Goal: Transaction & Acquisition: Purchase product/service

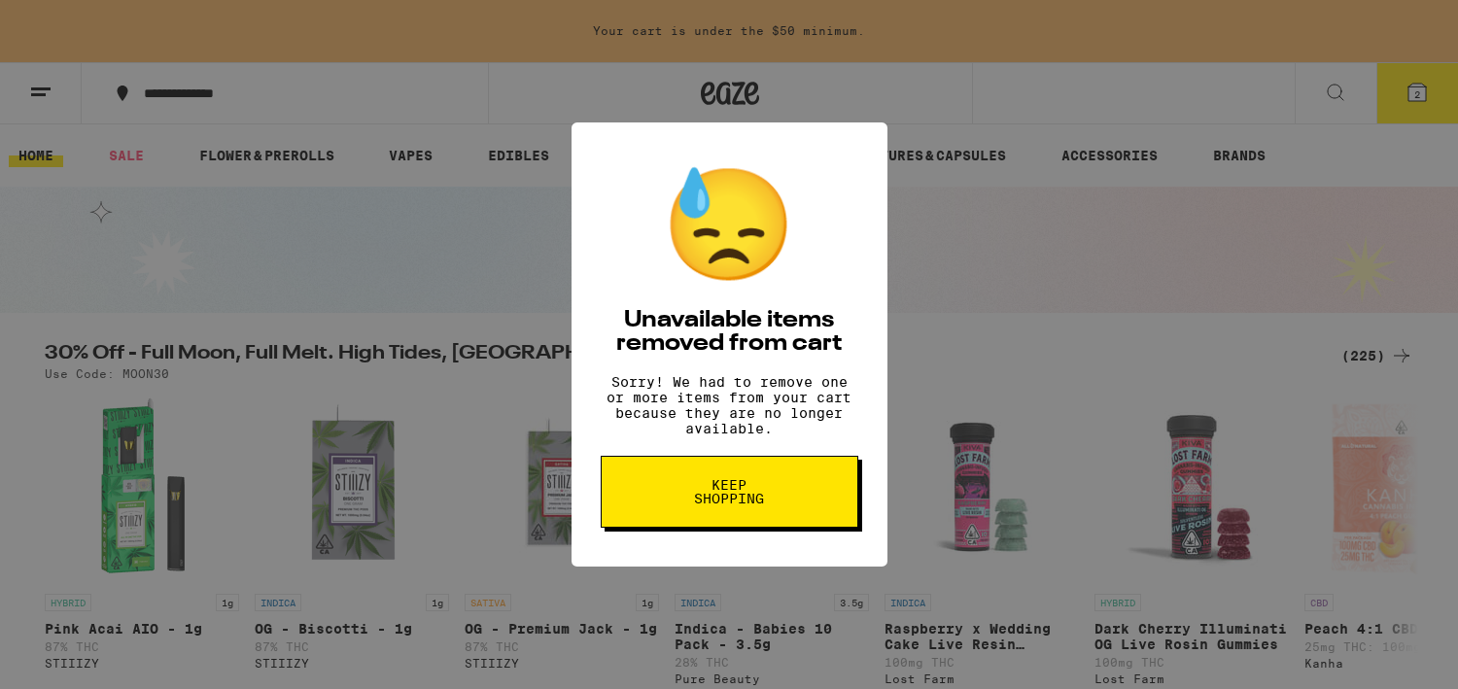
click at [757, 501] on span "Keep Shopping" at bounding box center [729, 491] width 100 height 27
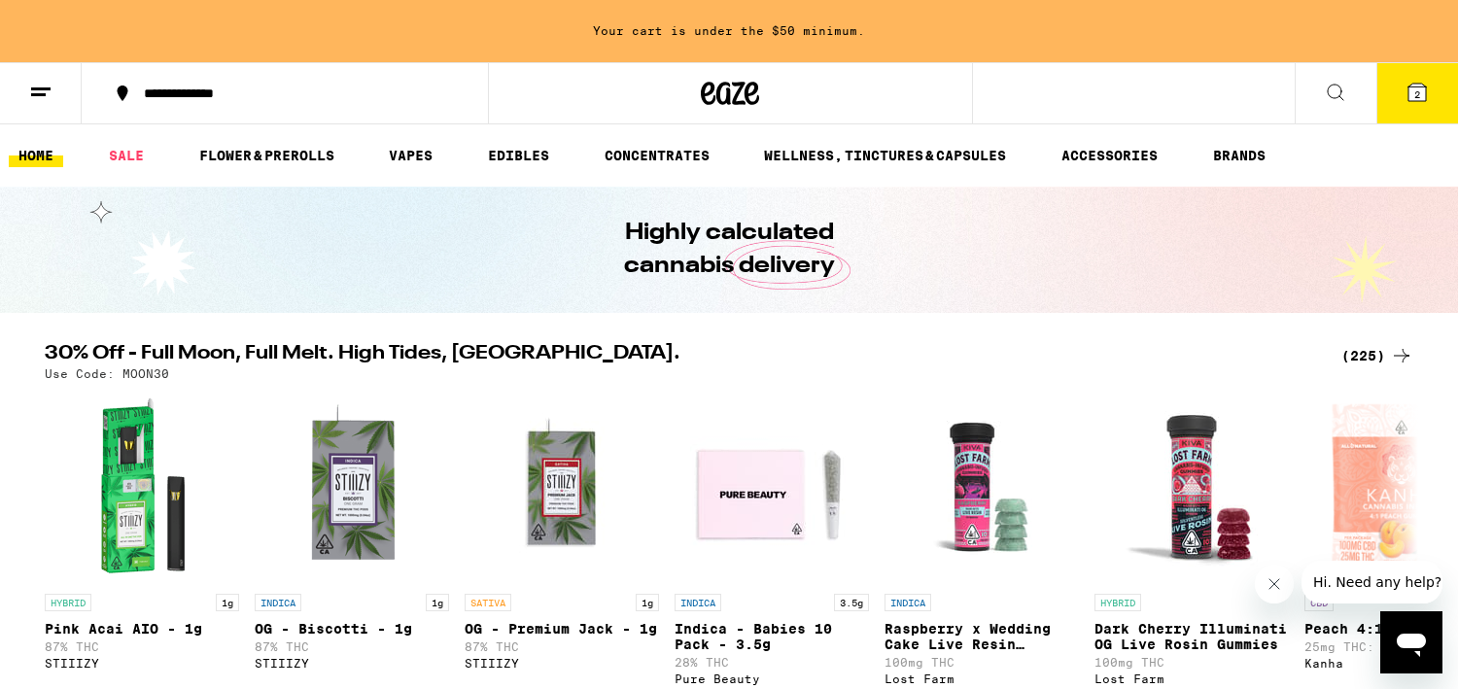
click at [1395, 100] on button "2" at bounding box center [1417, 93] width 82 height 60
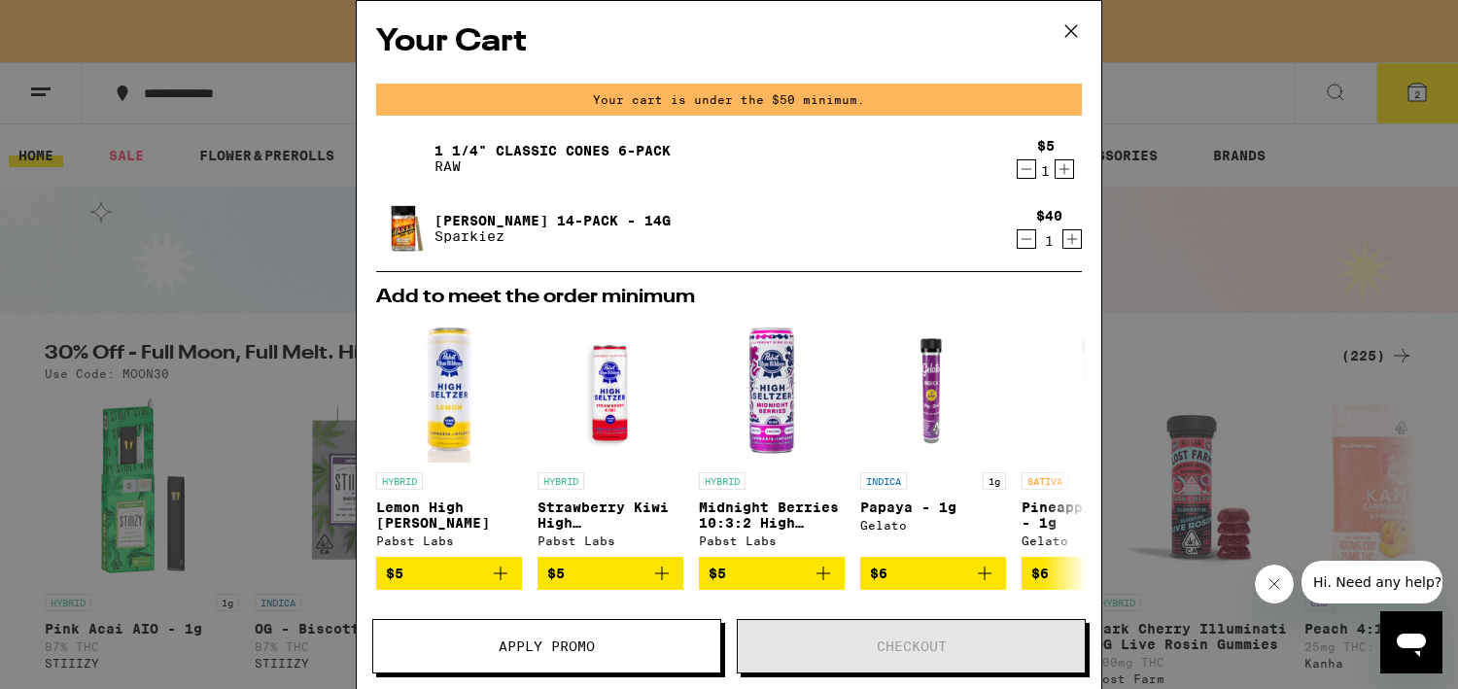
click at [1074, 23] on icon at bounding box center [1071, 31] width 29 height 29
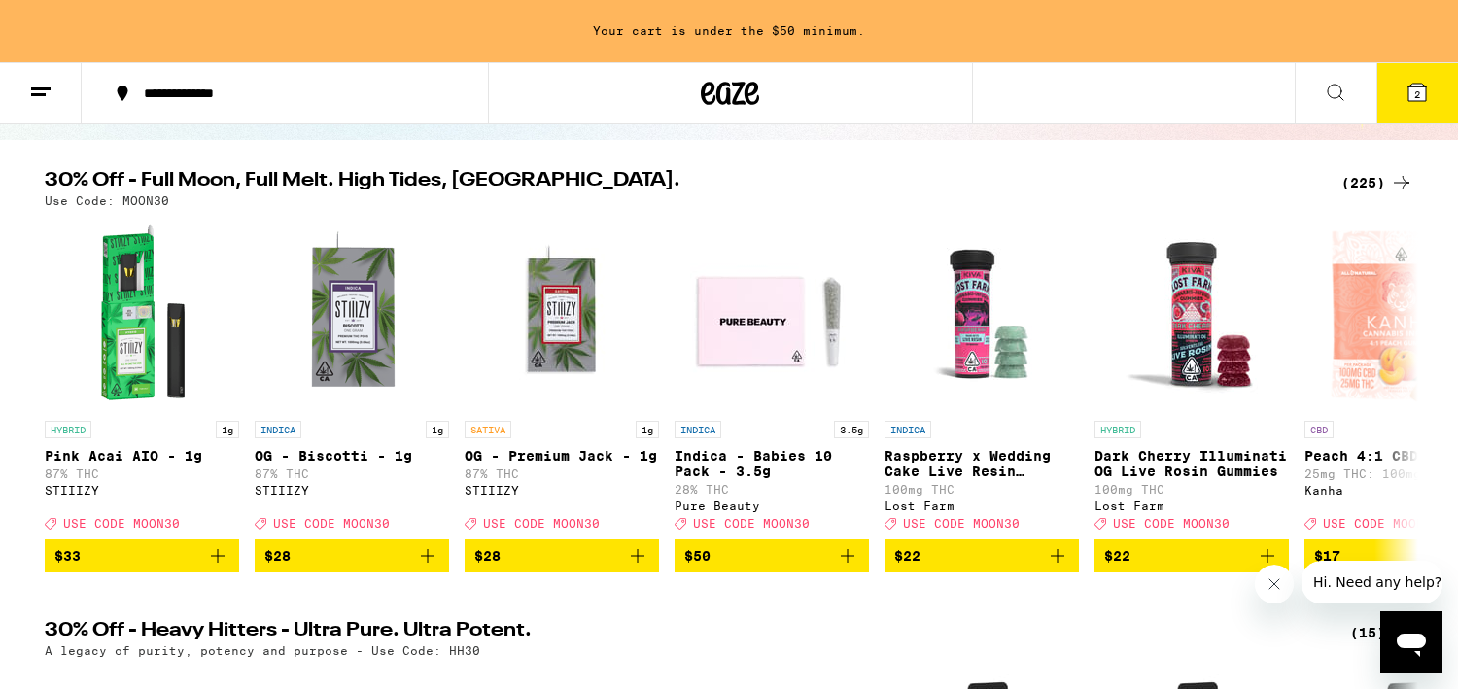
scroll to position [181, 0]
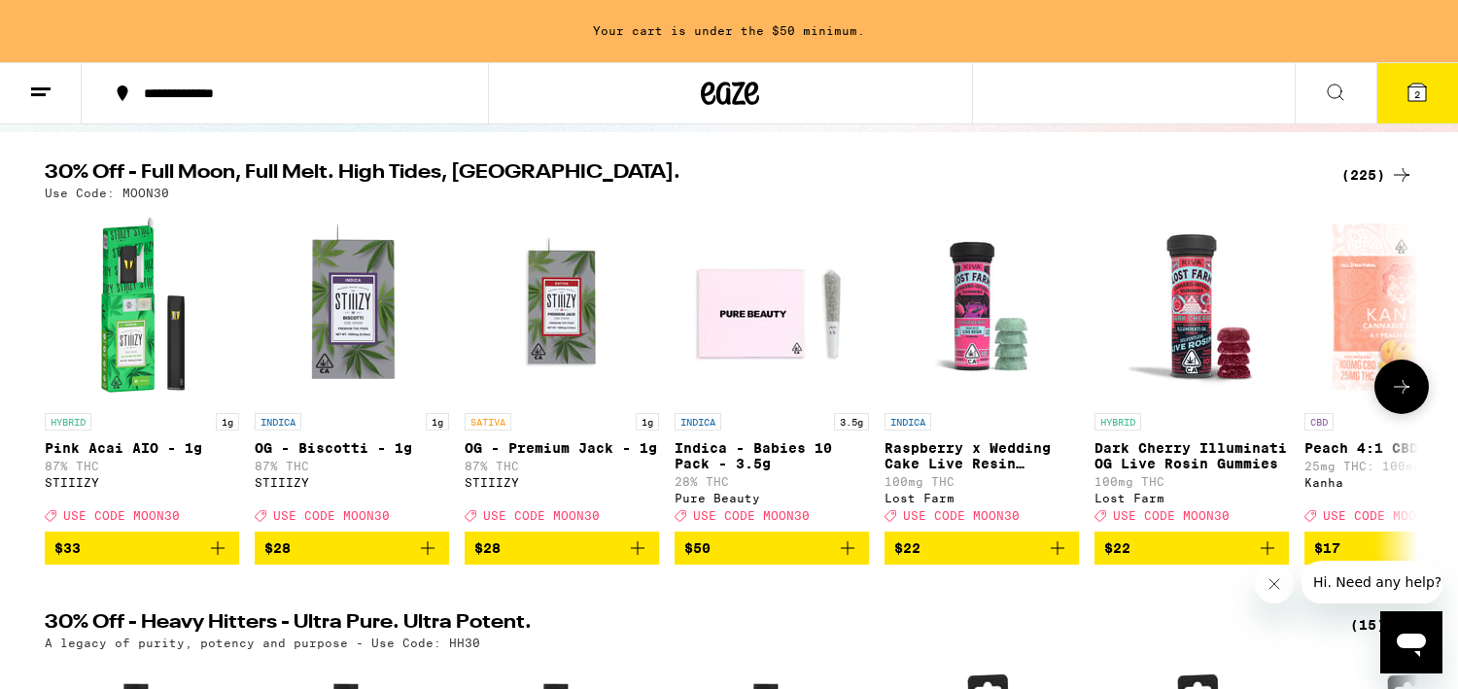
click at [1403, 399] on icon at bounding box center [1401, 386] width 23 height 23
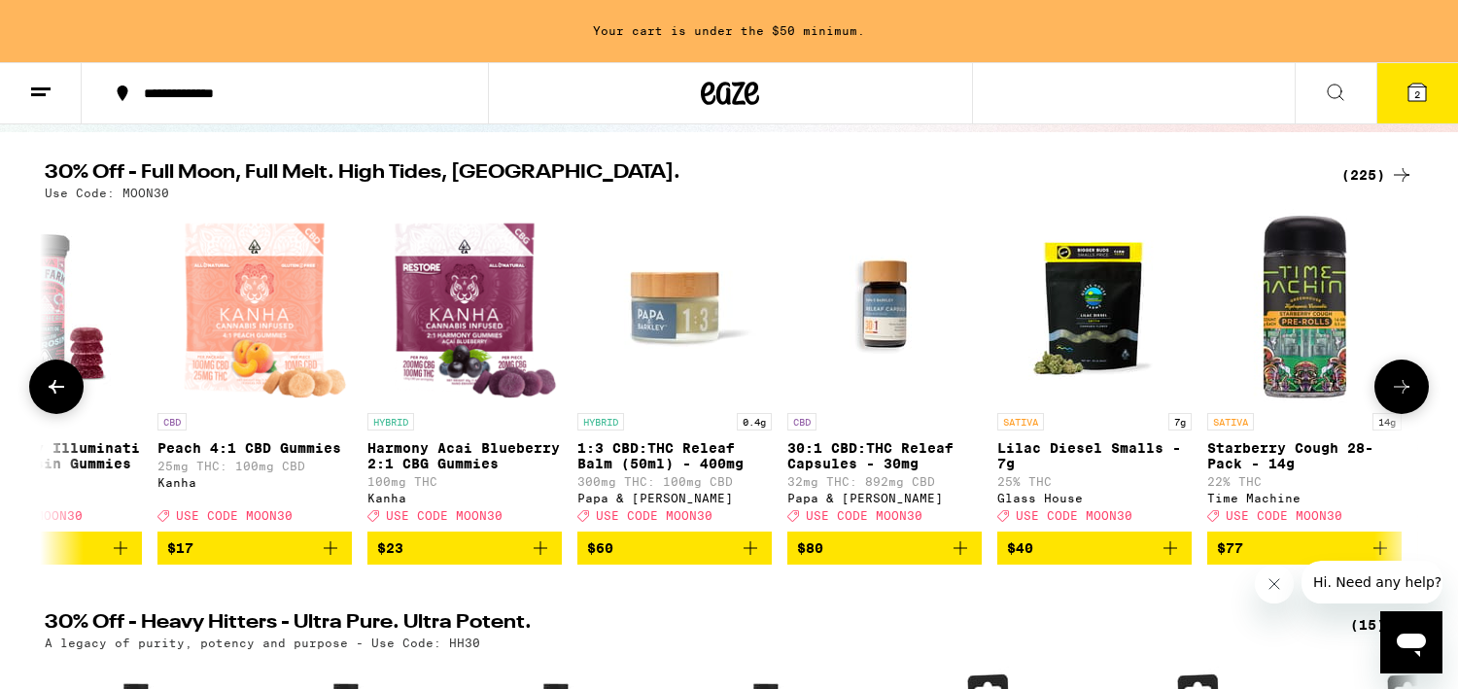
scroll to position [0, 1157]
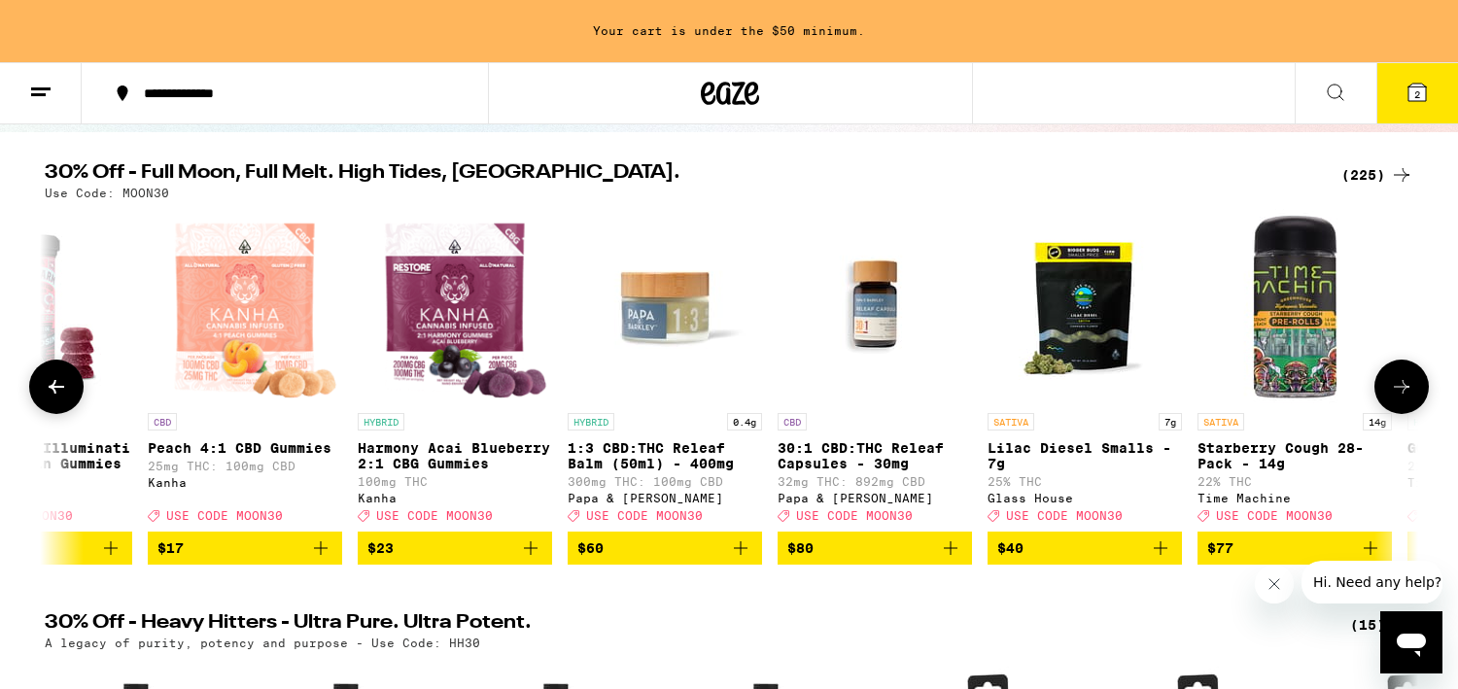
click at [1404, 399] on icon at bounding box center [1401, 386] width 23 height 23
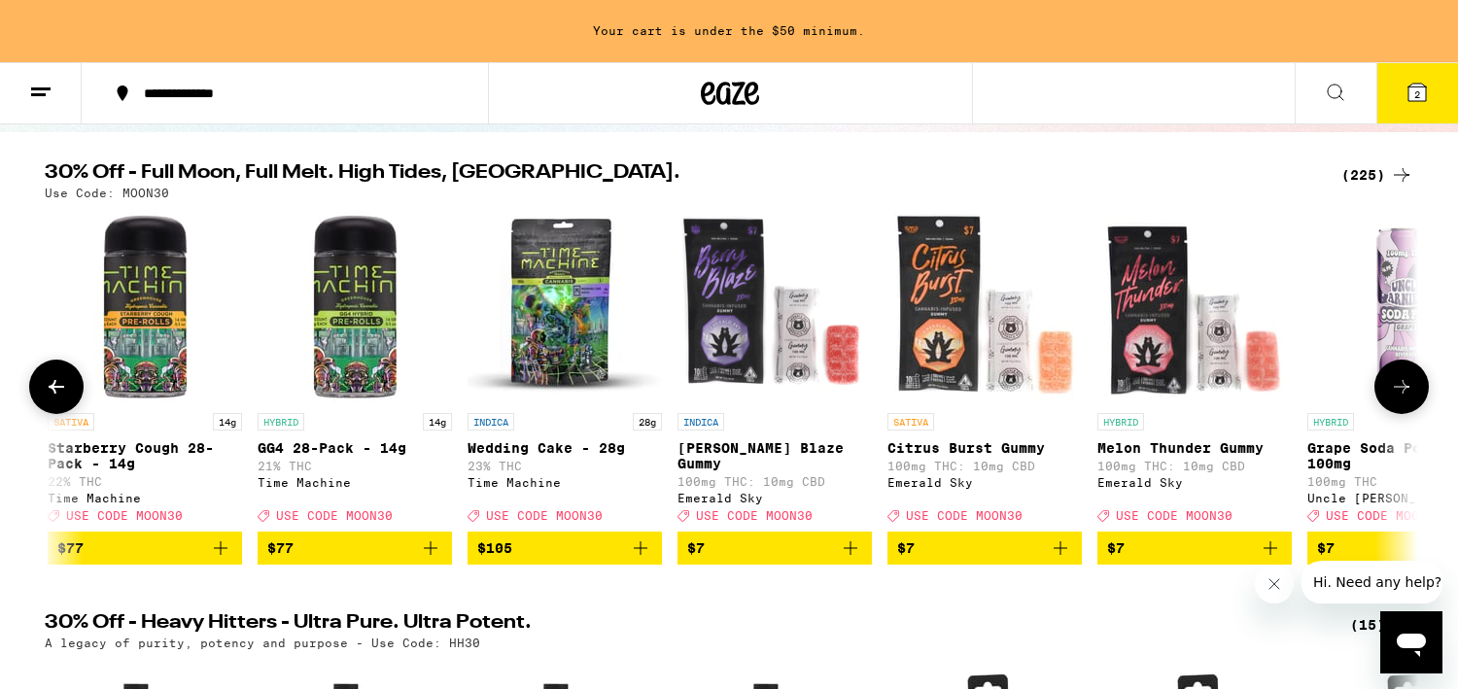
scroll to position [0, 2313]
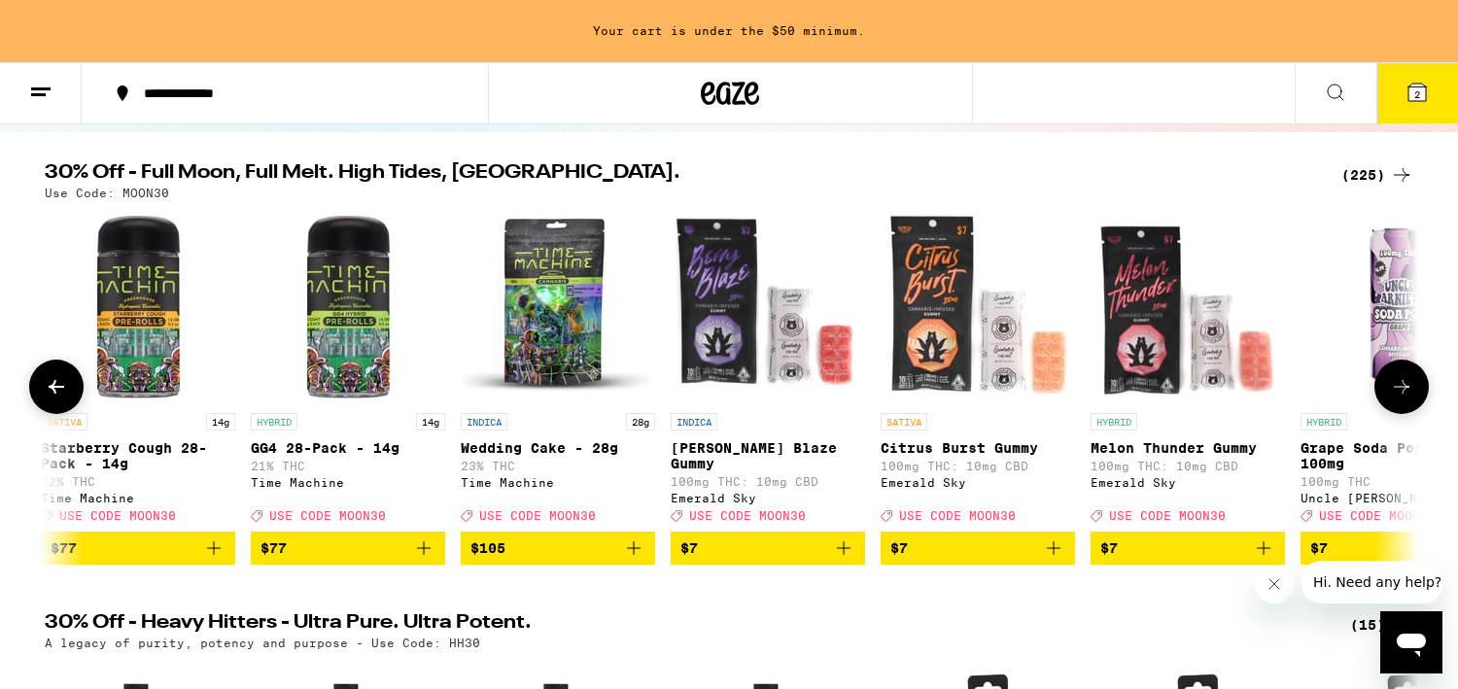
click at [1404, 389] on icon at bounding box center [1401, 386] width 23 height 23
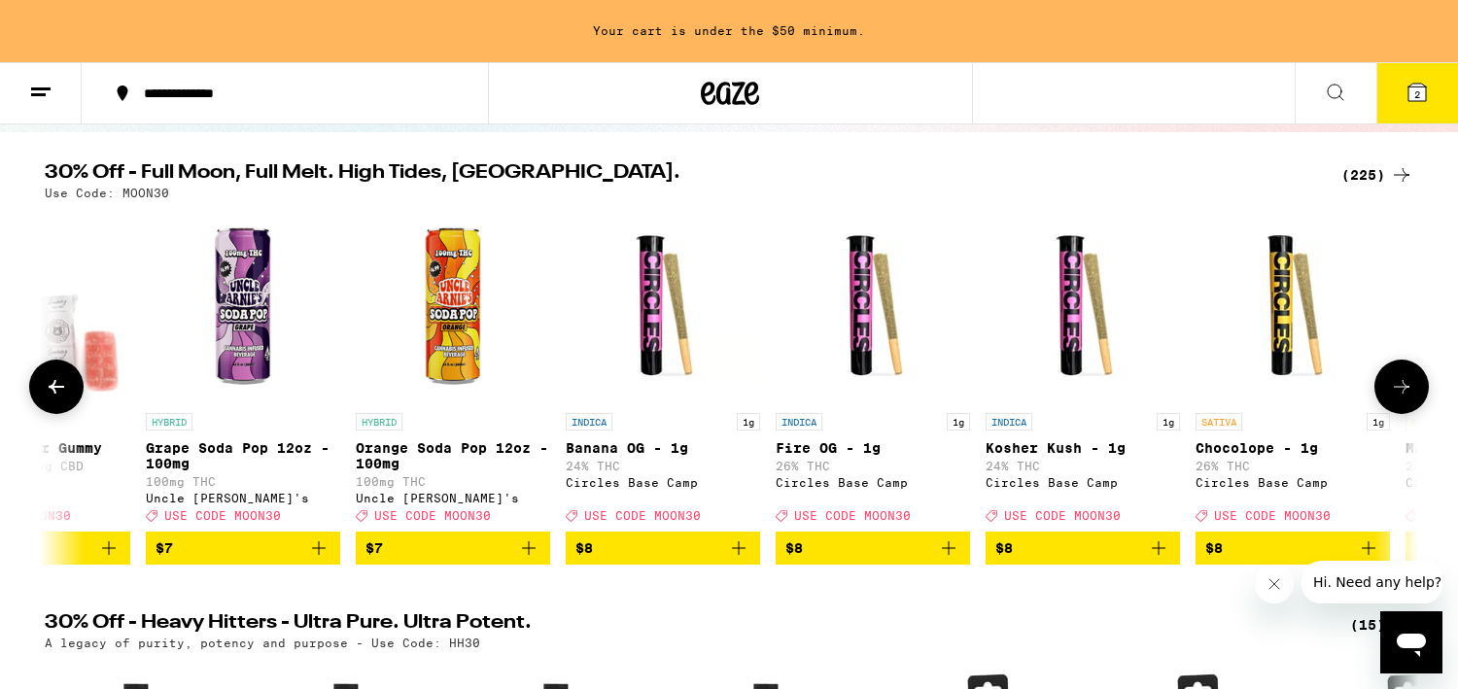
scroll to position [0, 3470]
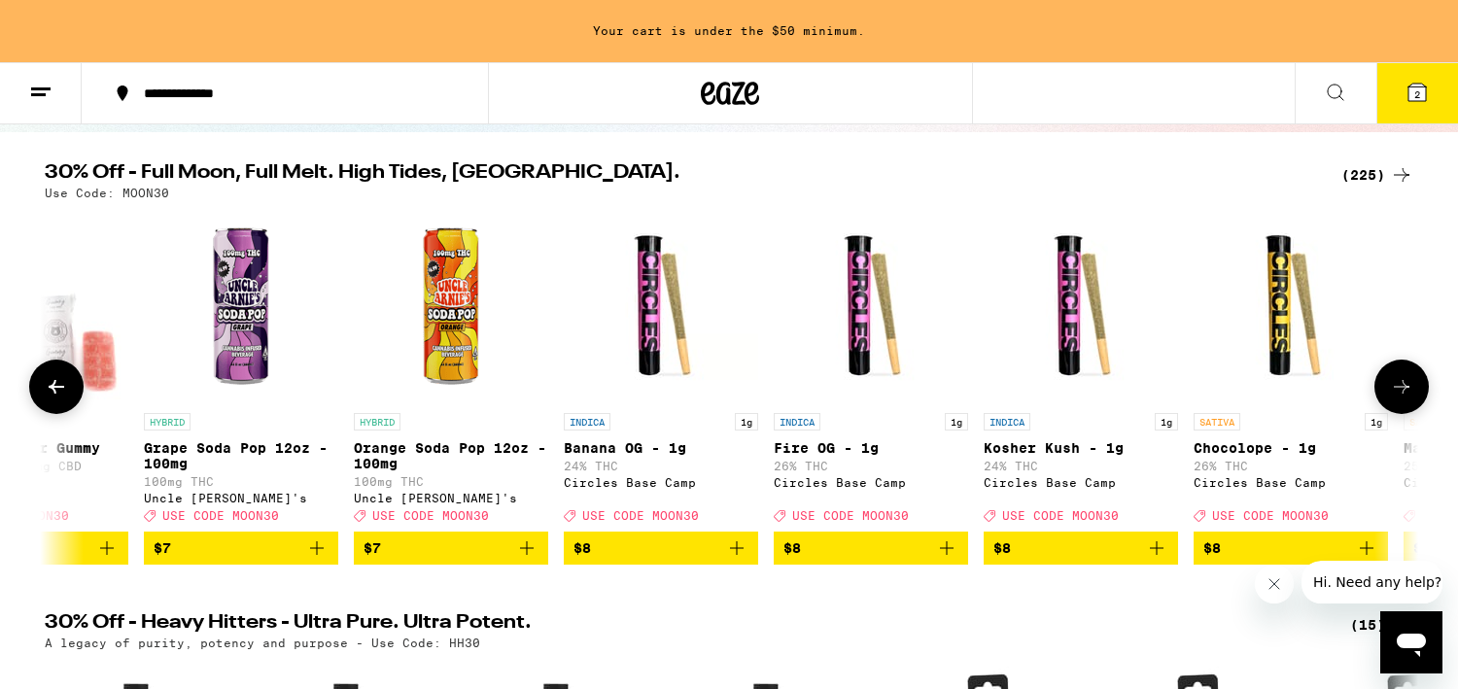
click at [1404, 389] on icon at bounding box center [1401, 386] width 23 height 23
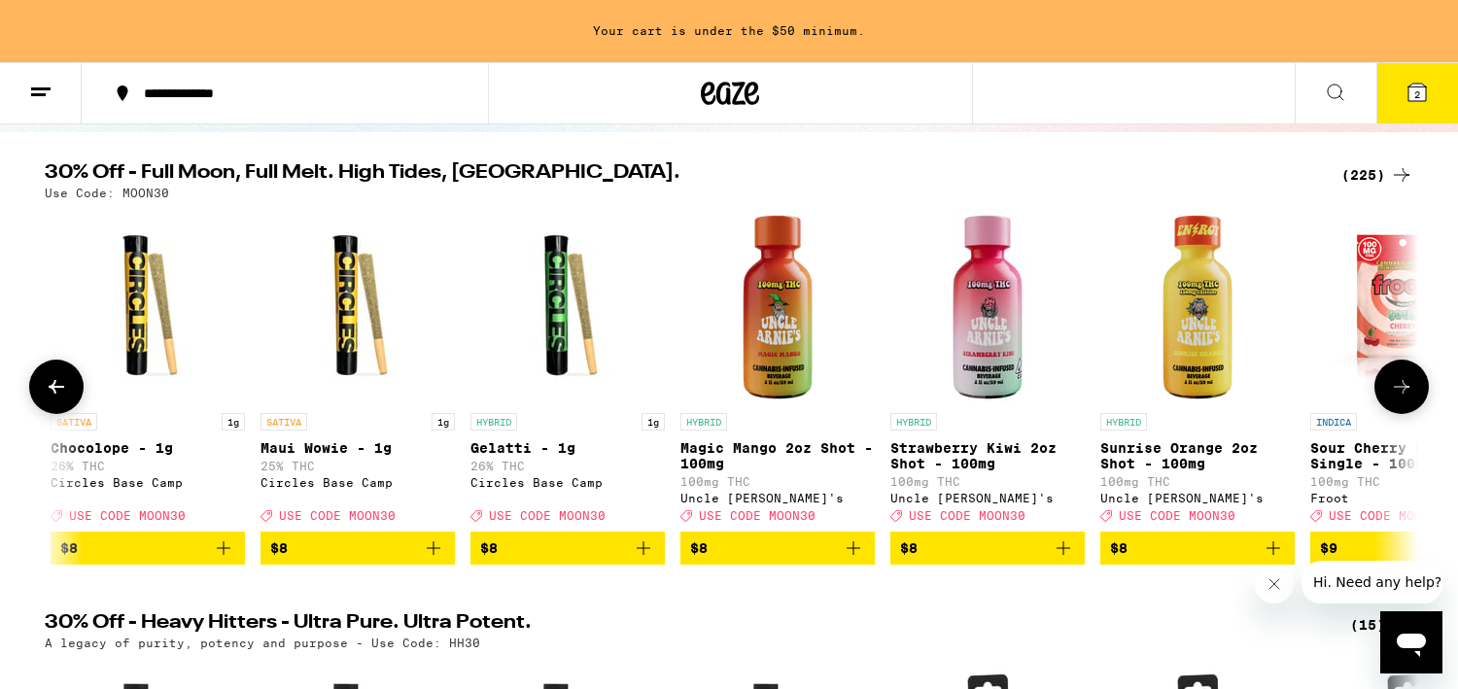
scroll to position [0, 4627]
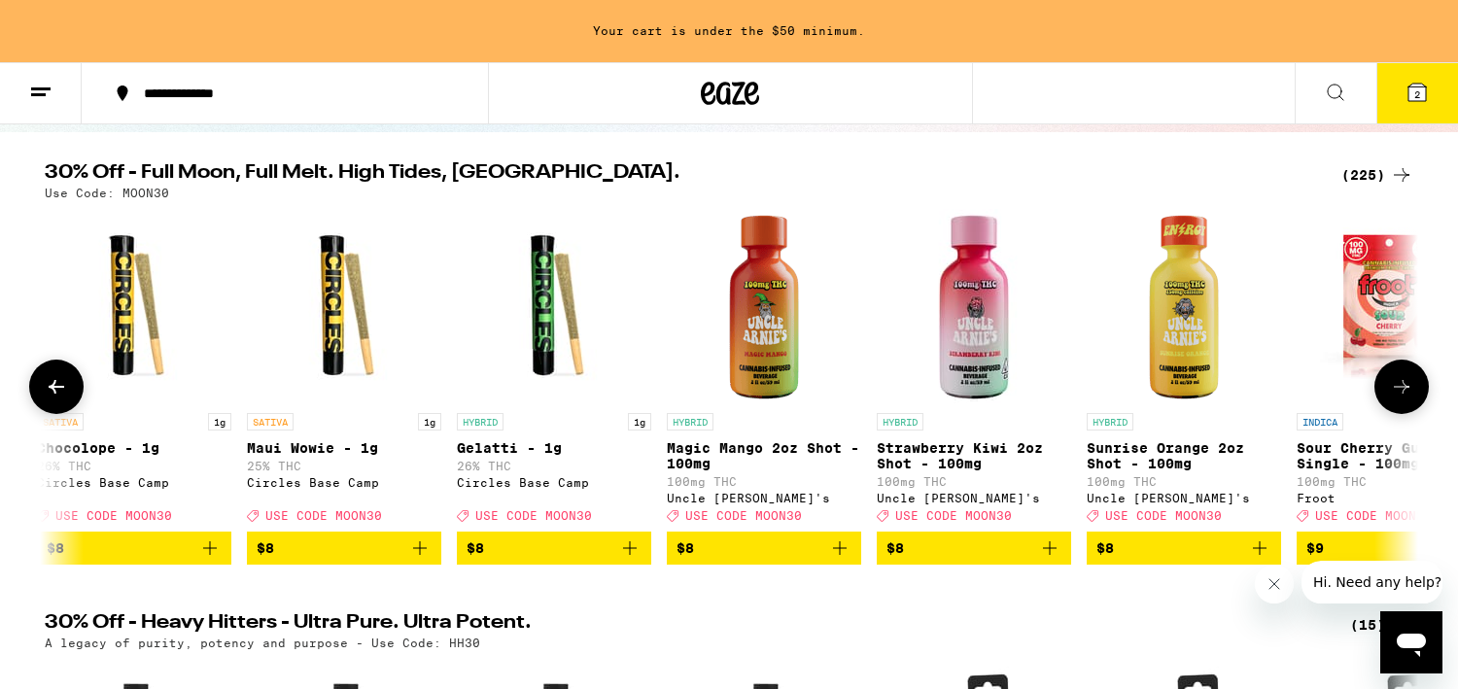
click at [1404, 389] on icon at bounding box center [1401, 386] width 23 height 23
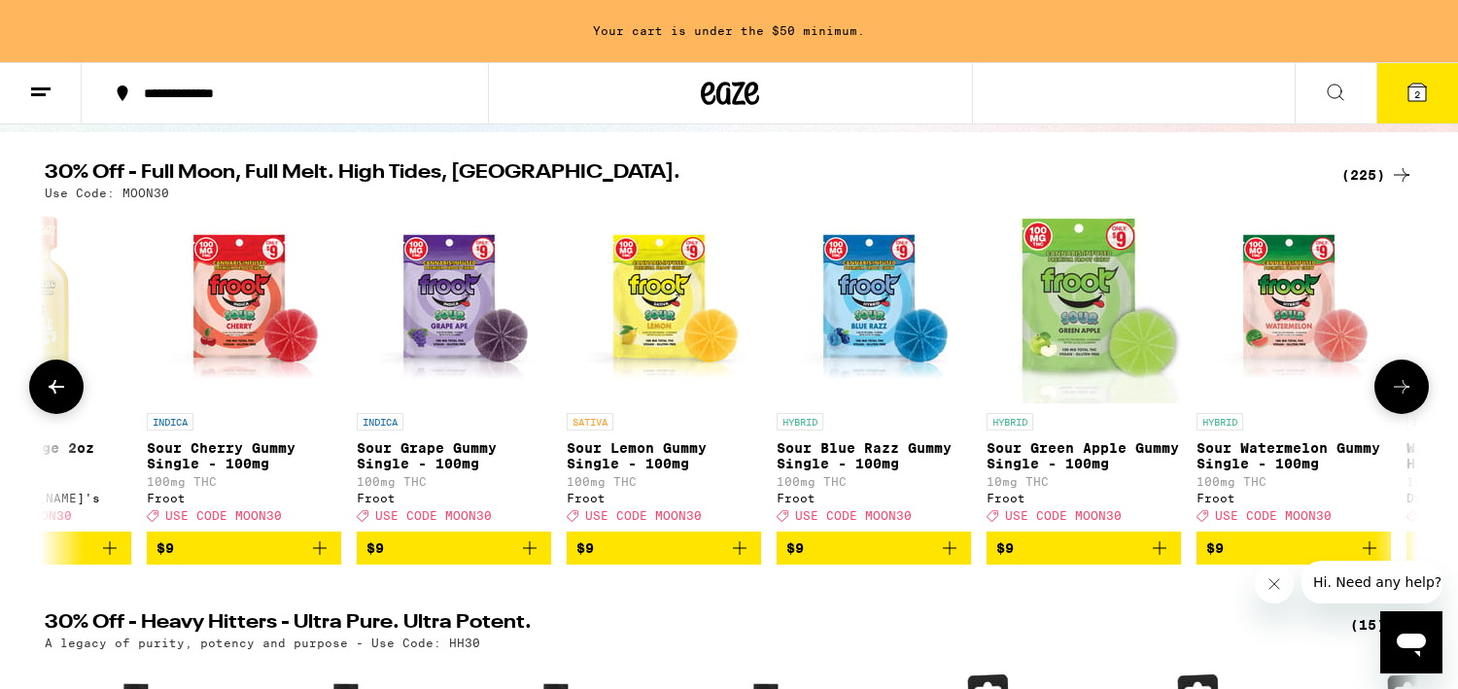
scroll to position [0, 5784]
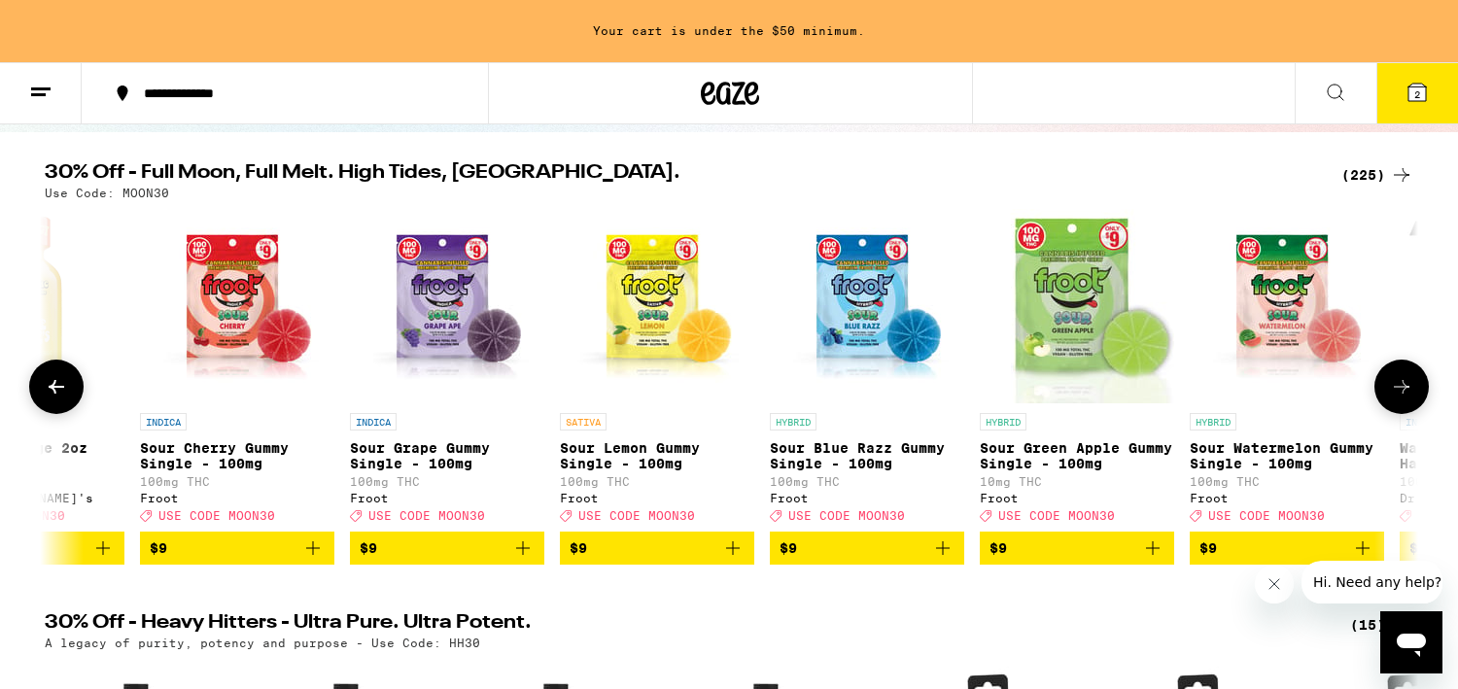
click at [1404, 389] on icon at bounding box center [1401, 386] width 23 height 23
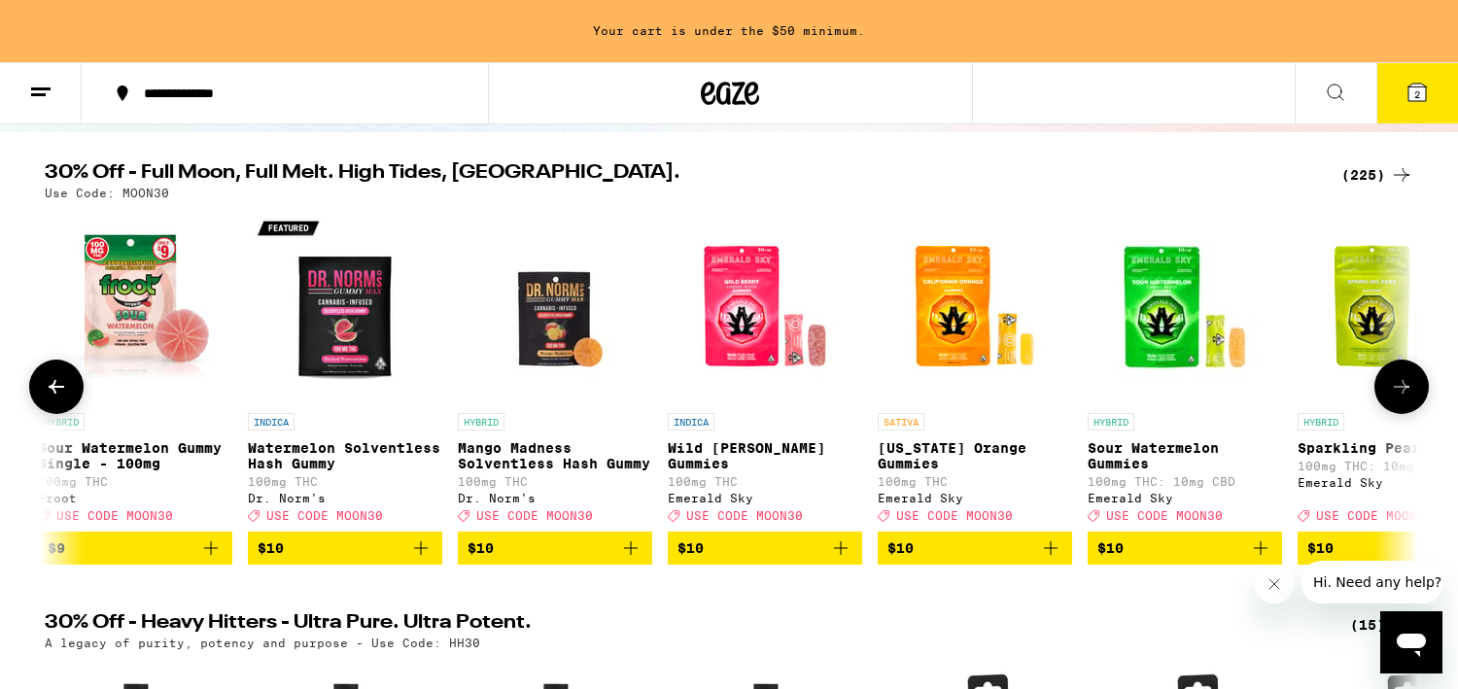
scroll to position [0, 6940]
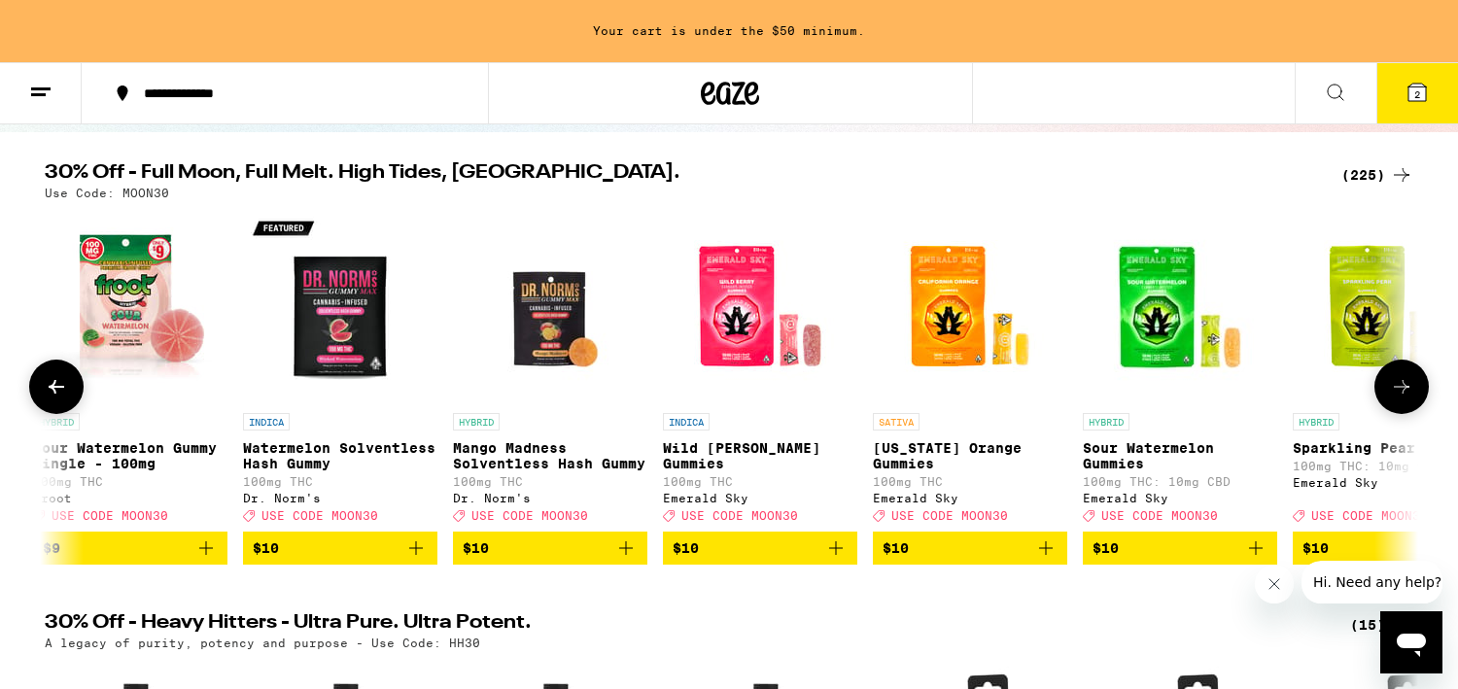
click at [1404, 389] on icon at bounding box center [1401, 386] width 23 height 23
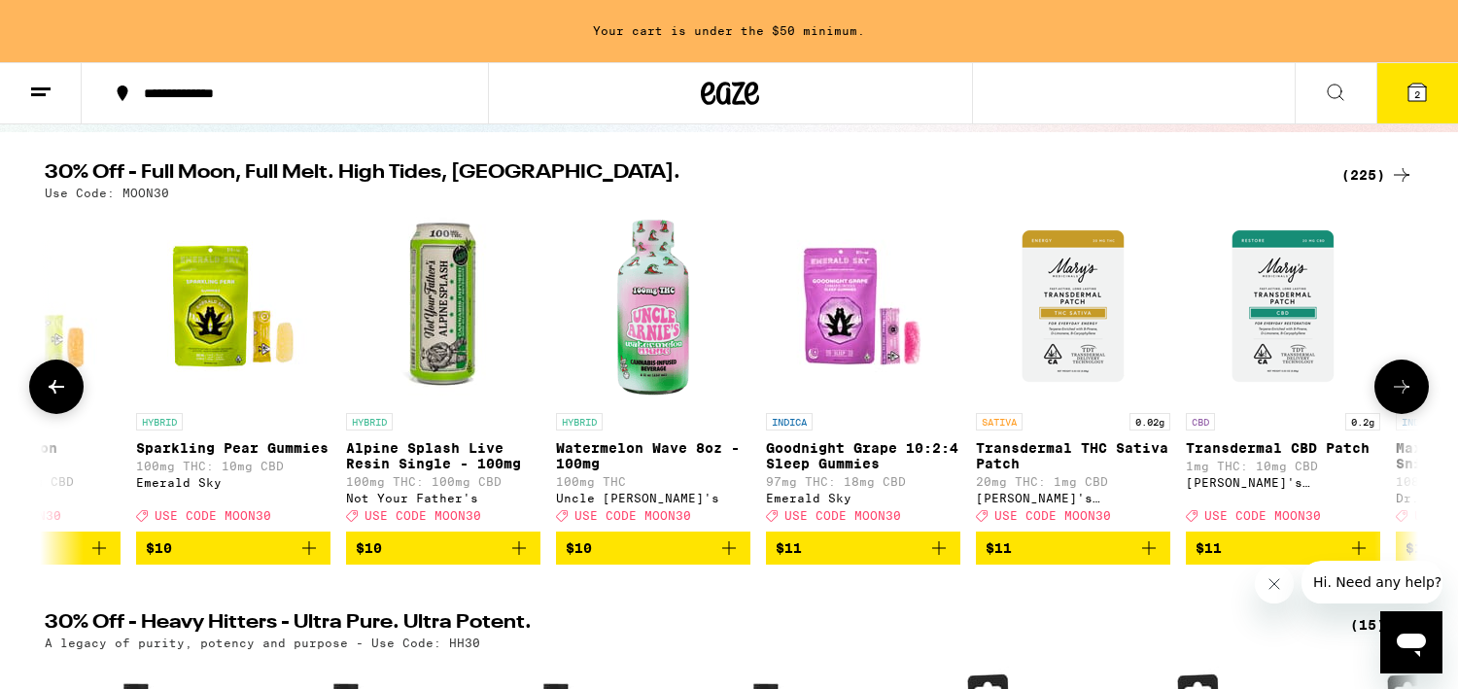
click at [1404, 389] on icon at bounding box center [1401, 386] width 23 height 23
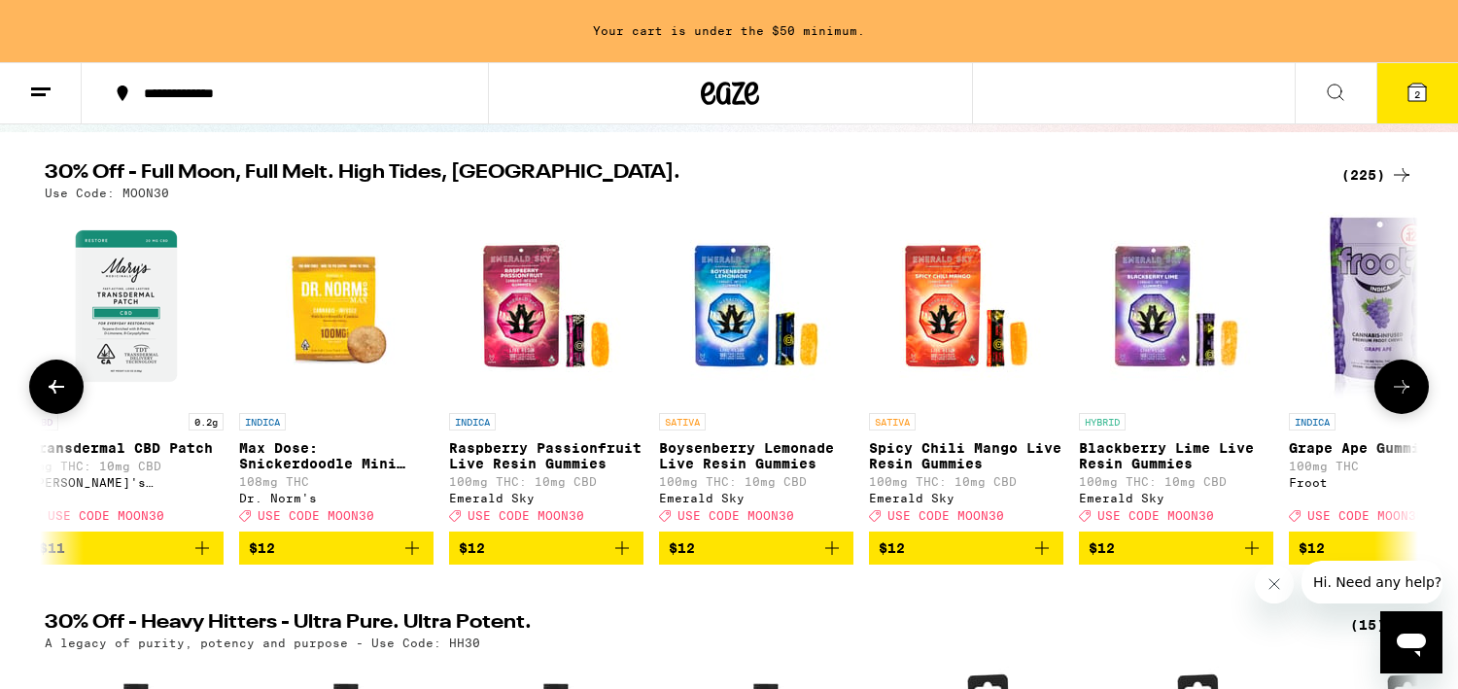
click at [1404, 389] on icon at bounding box center [1401, 386] width 23 height 23
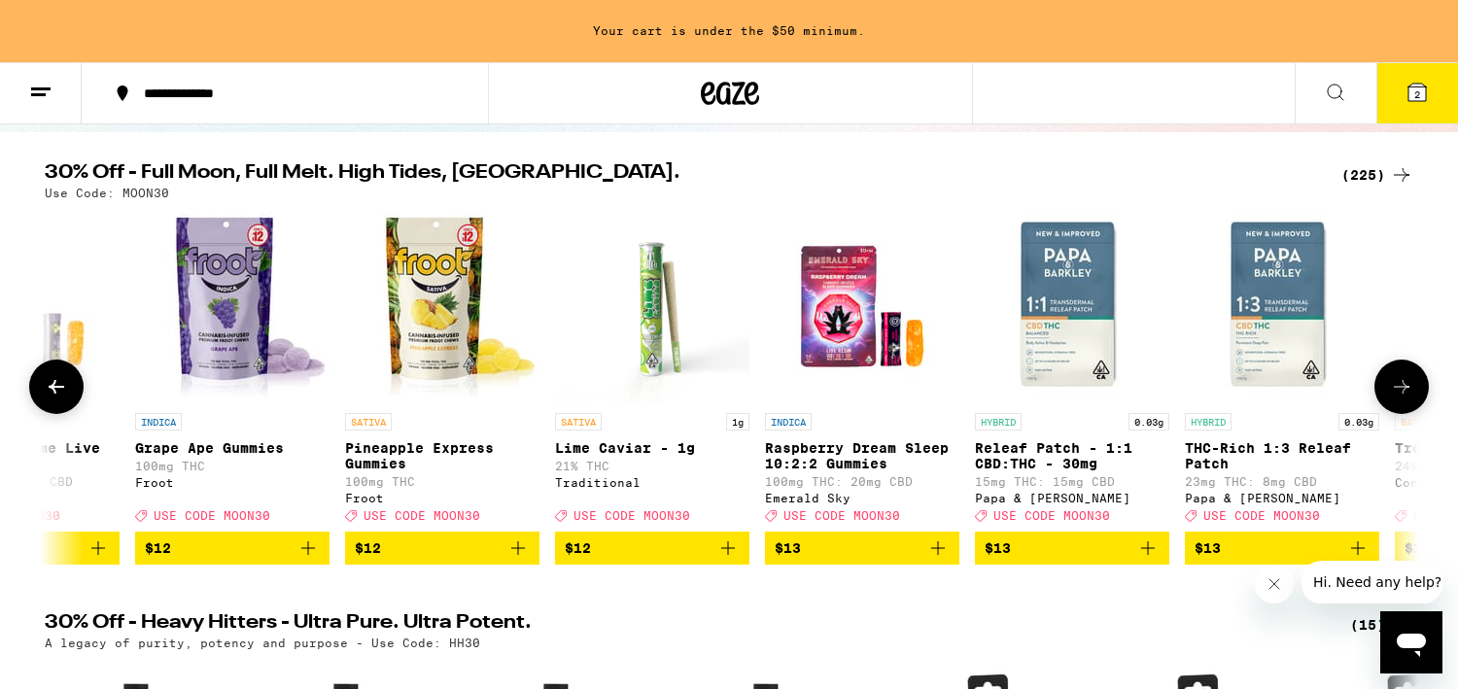
scroll to position [0, 10411]
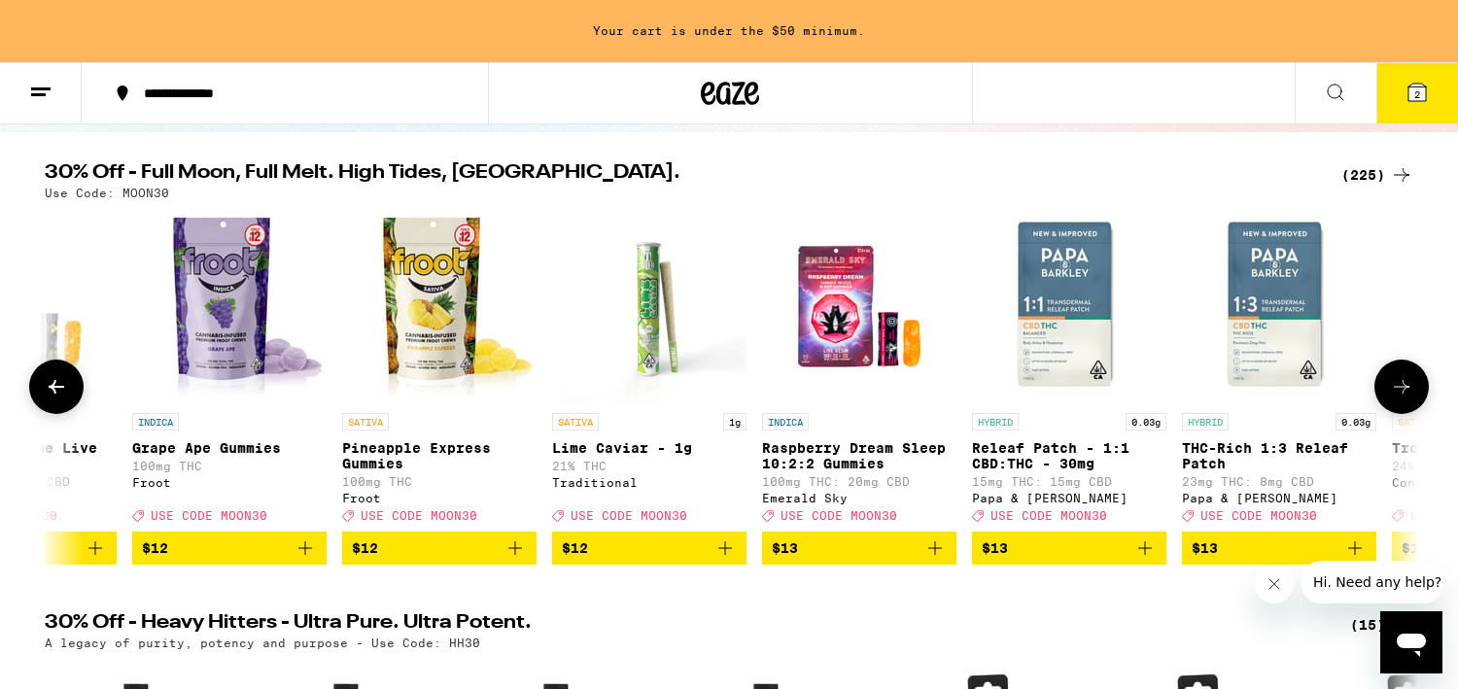
click at [1404, 389] on icon at bounding box center [1401, 386] width 23 height 23
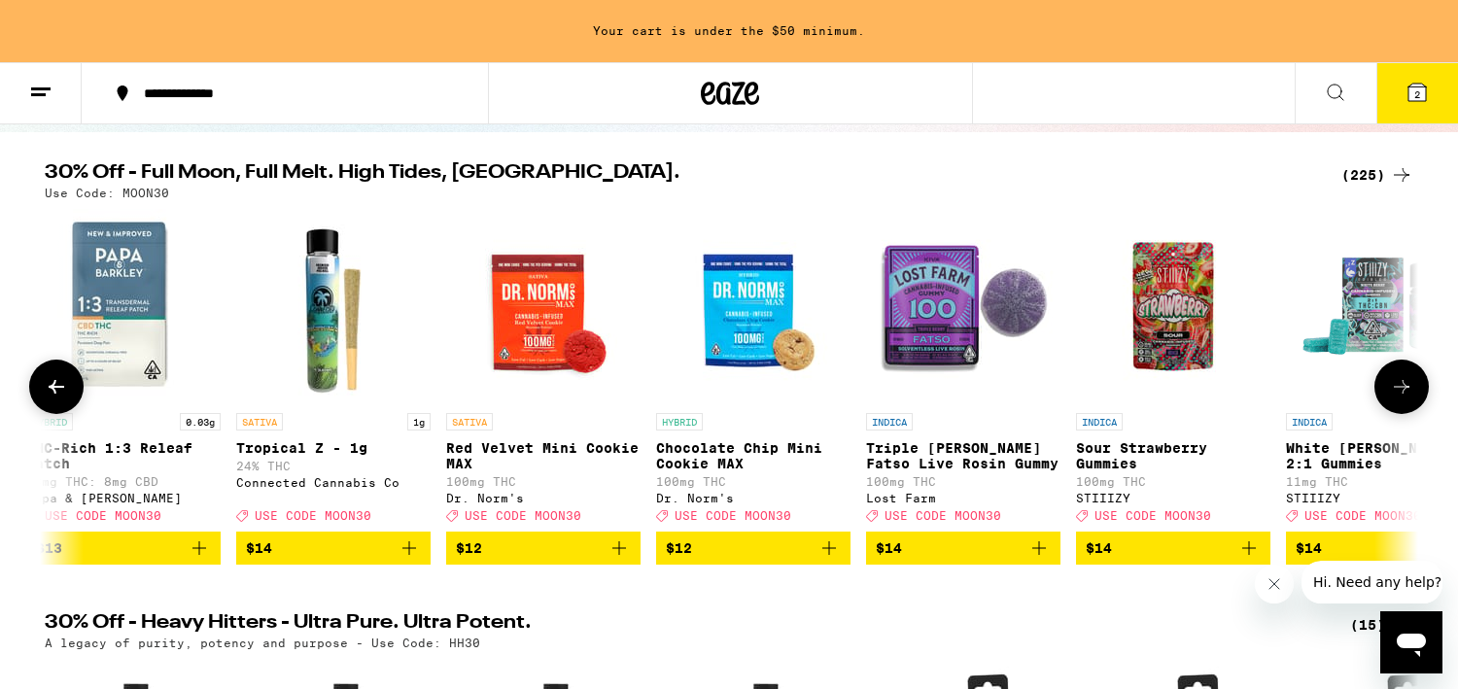
scroll to position [0, 11567]
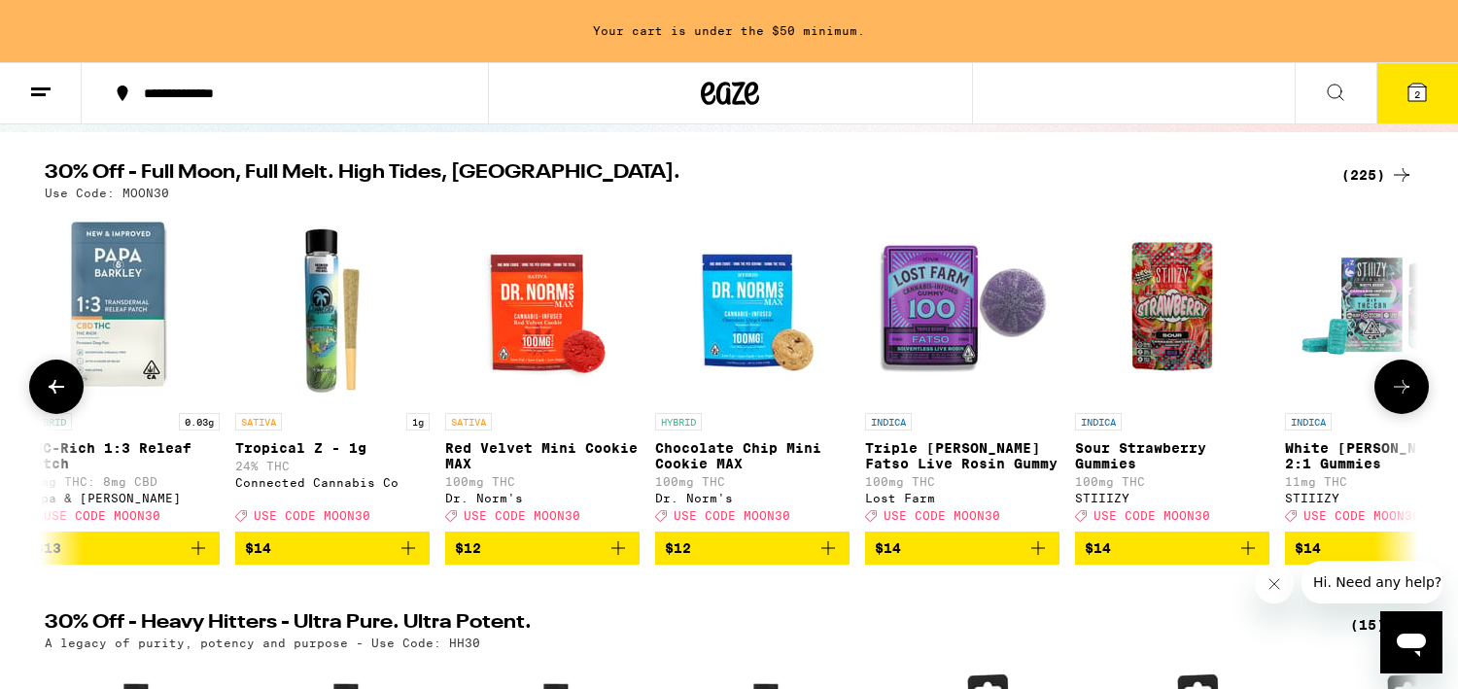
click at [1404, 389] on icon at bounding box center [1401, 386] width 23 height 23
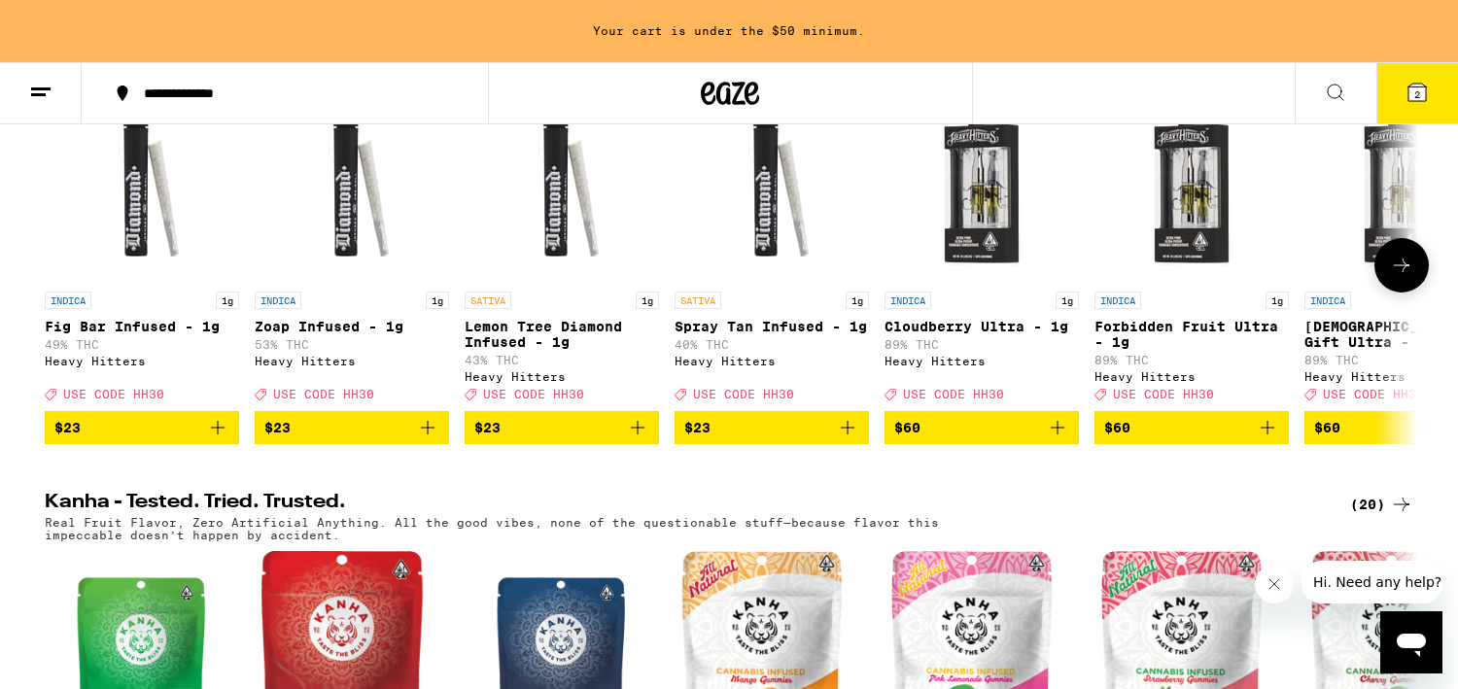
scroll to position [757, 0]
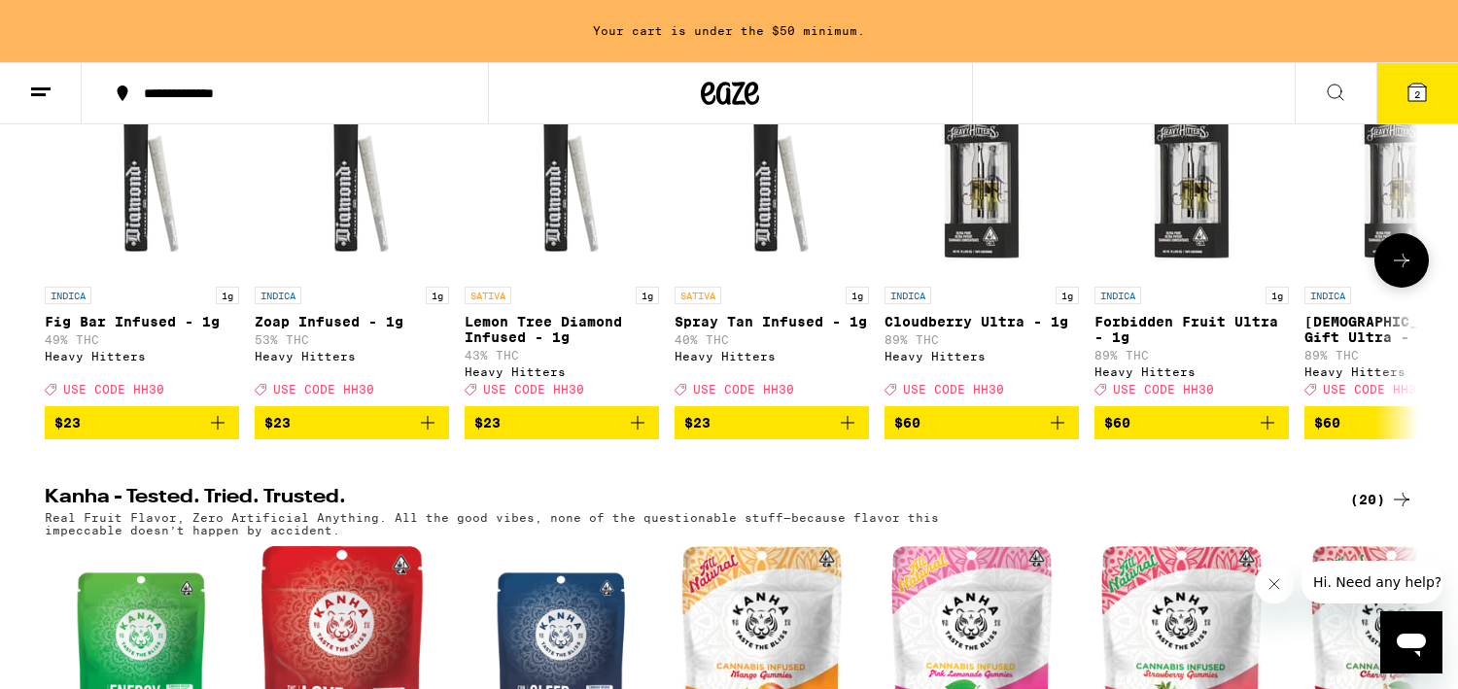
click at [1391, 272] on icon at bounding box center [1401, 260] width 23 height 23
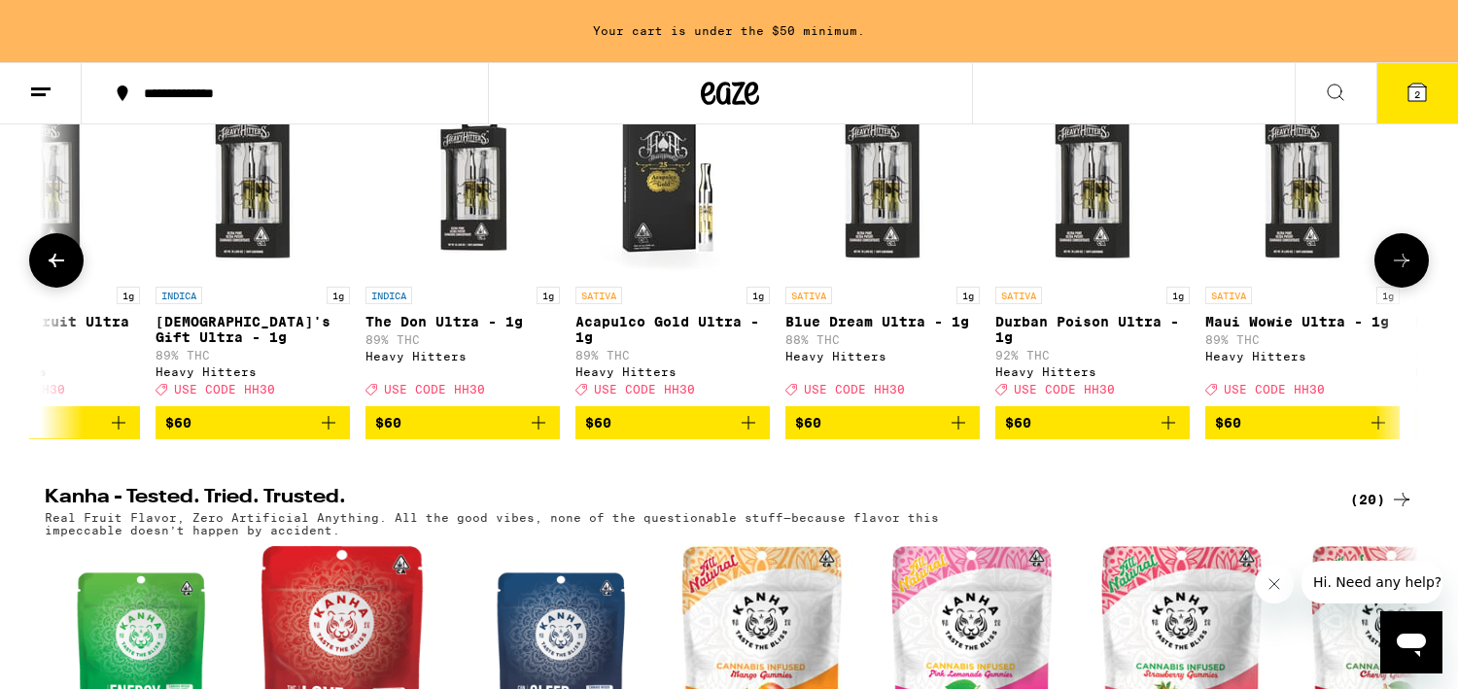
scroll to position [0, 1157]
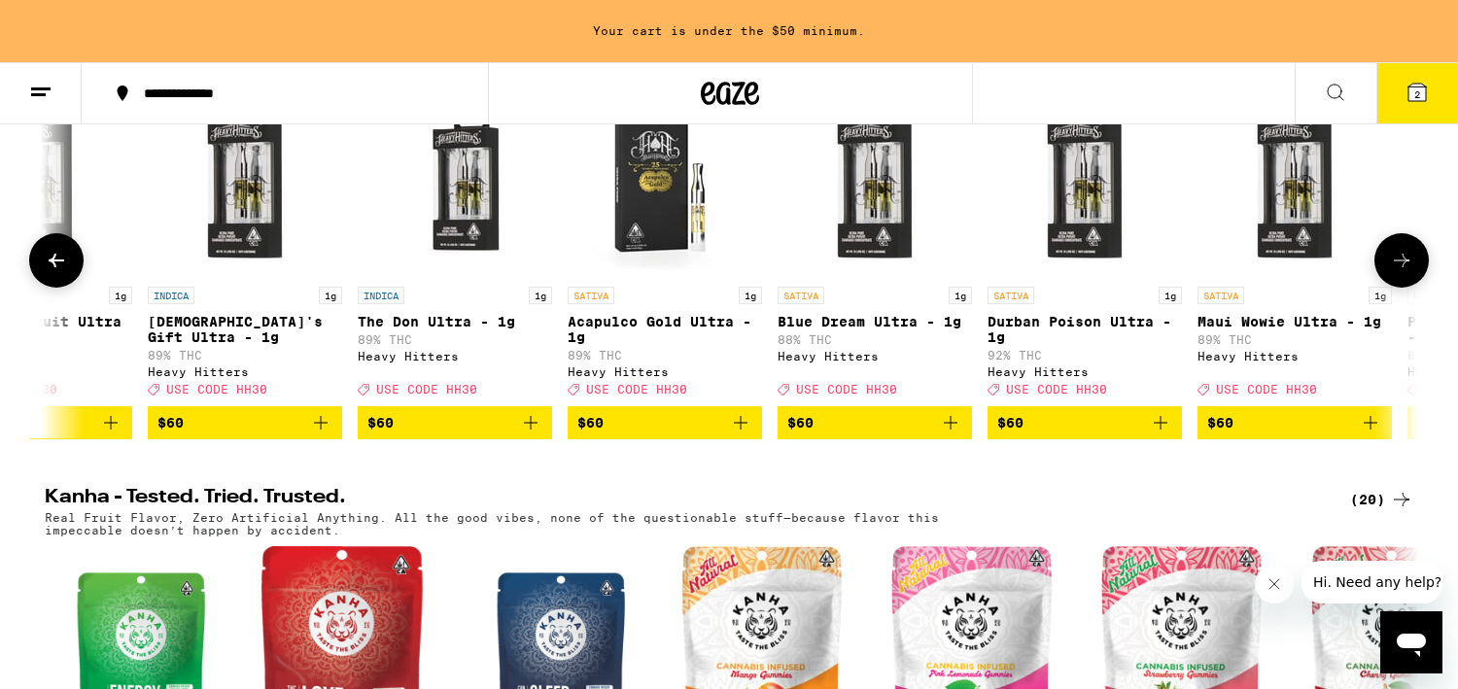
click at [1391, 272] on icon at bounding box center [1401, 260] width 23 height 23
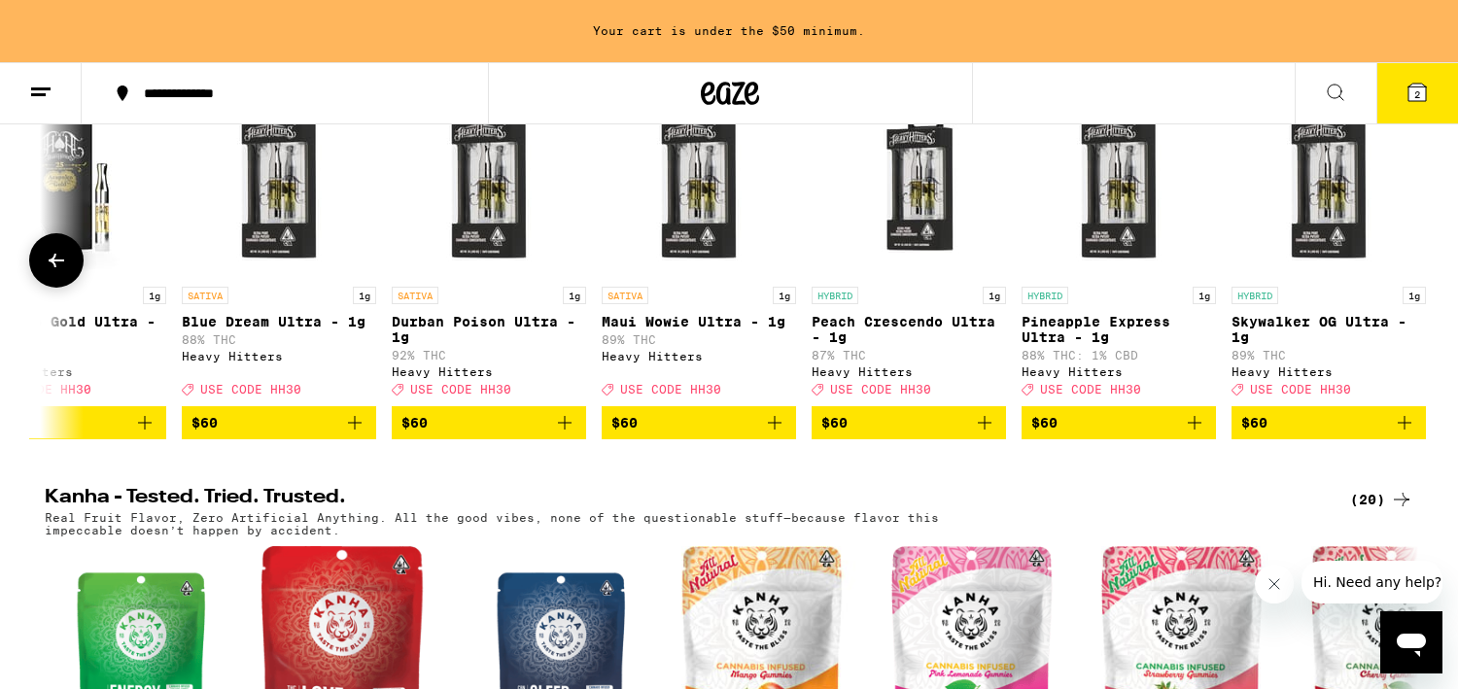
scroll to position [0, 1781]
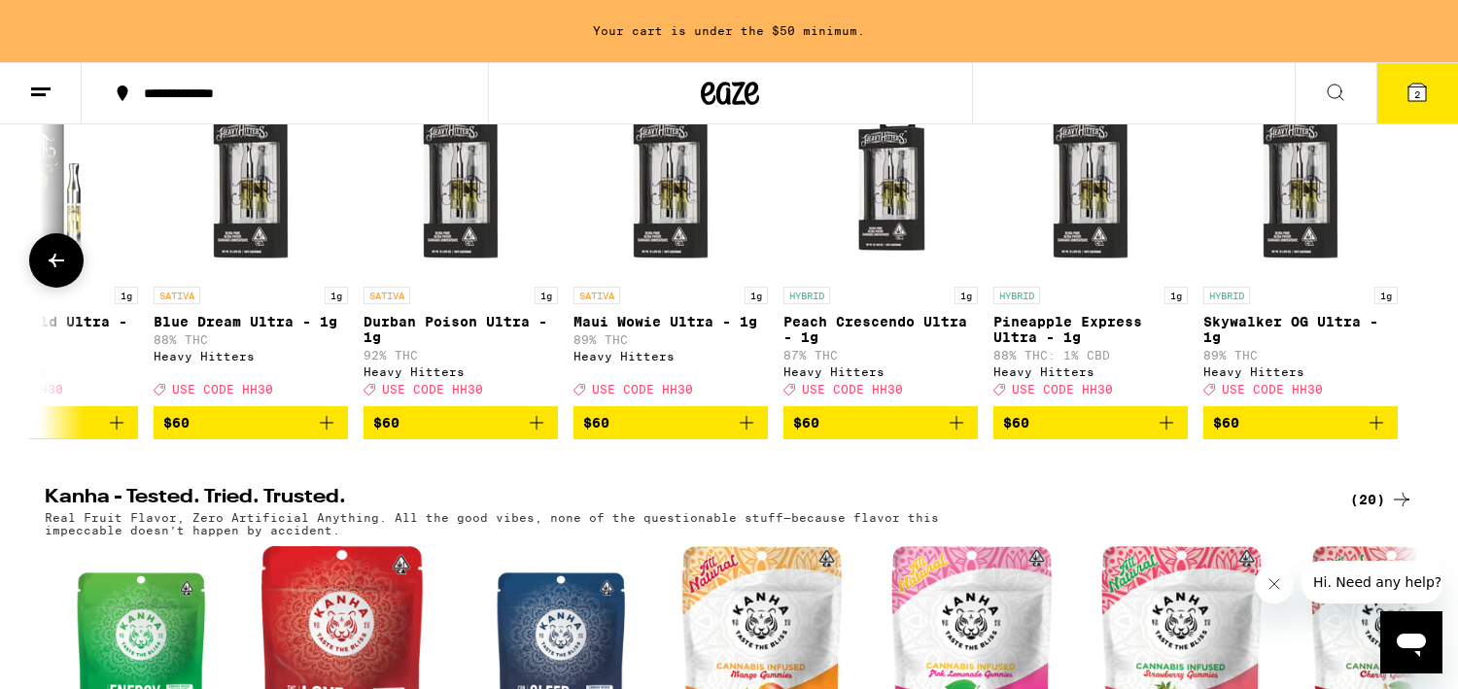
click at [1391, 288] on div at bounding box center [1401, 260] width 54 height 54
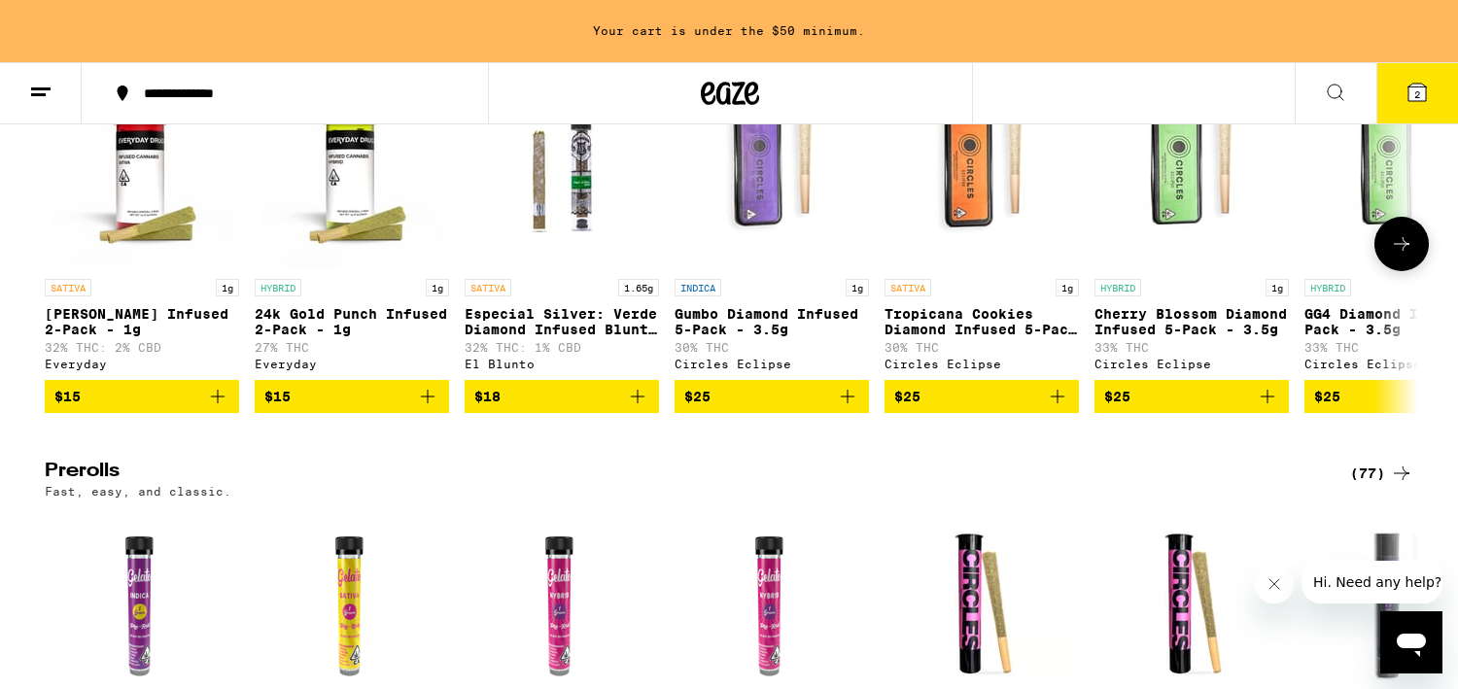
scroll to position [5402, 0]
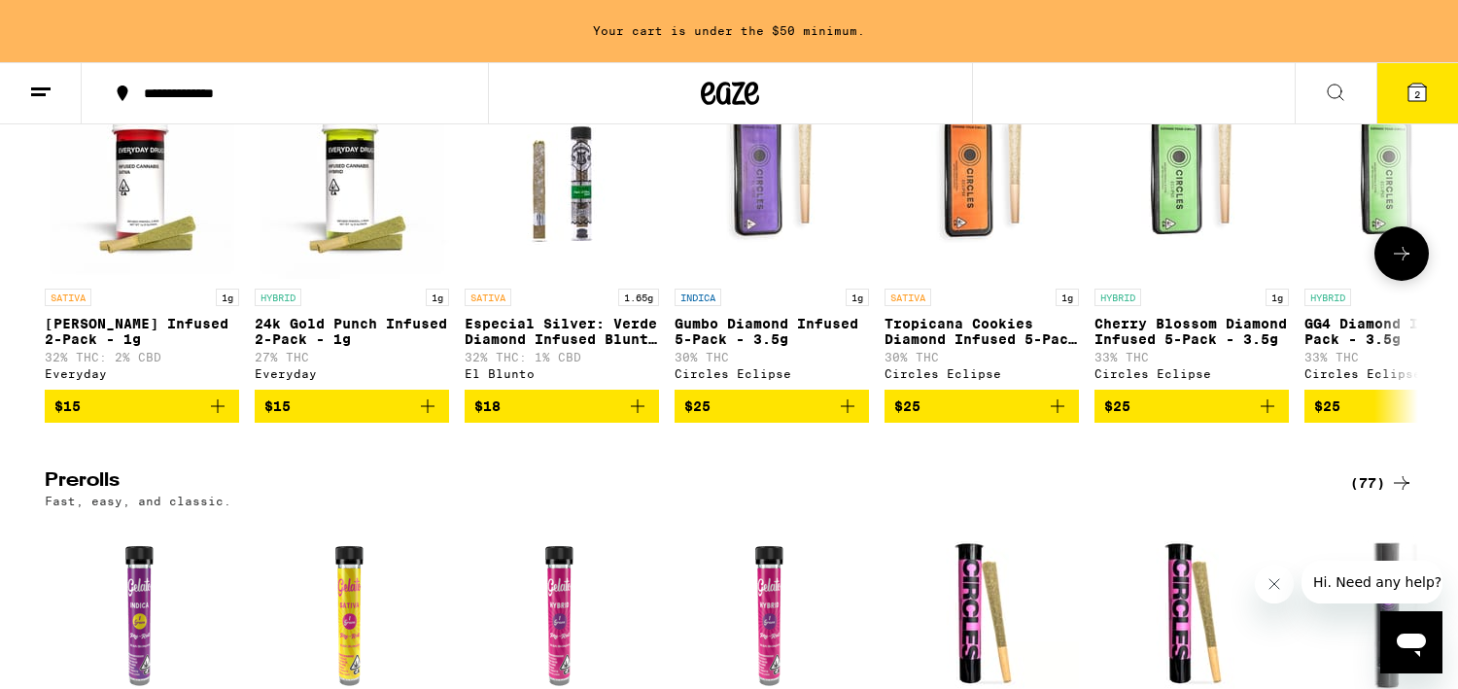
click at [1403, 265] on icon at bounding box center [1401, 253] width 23 height 23
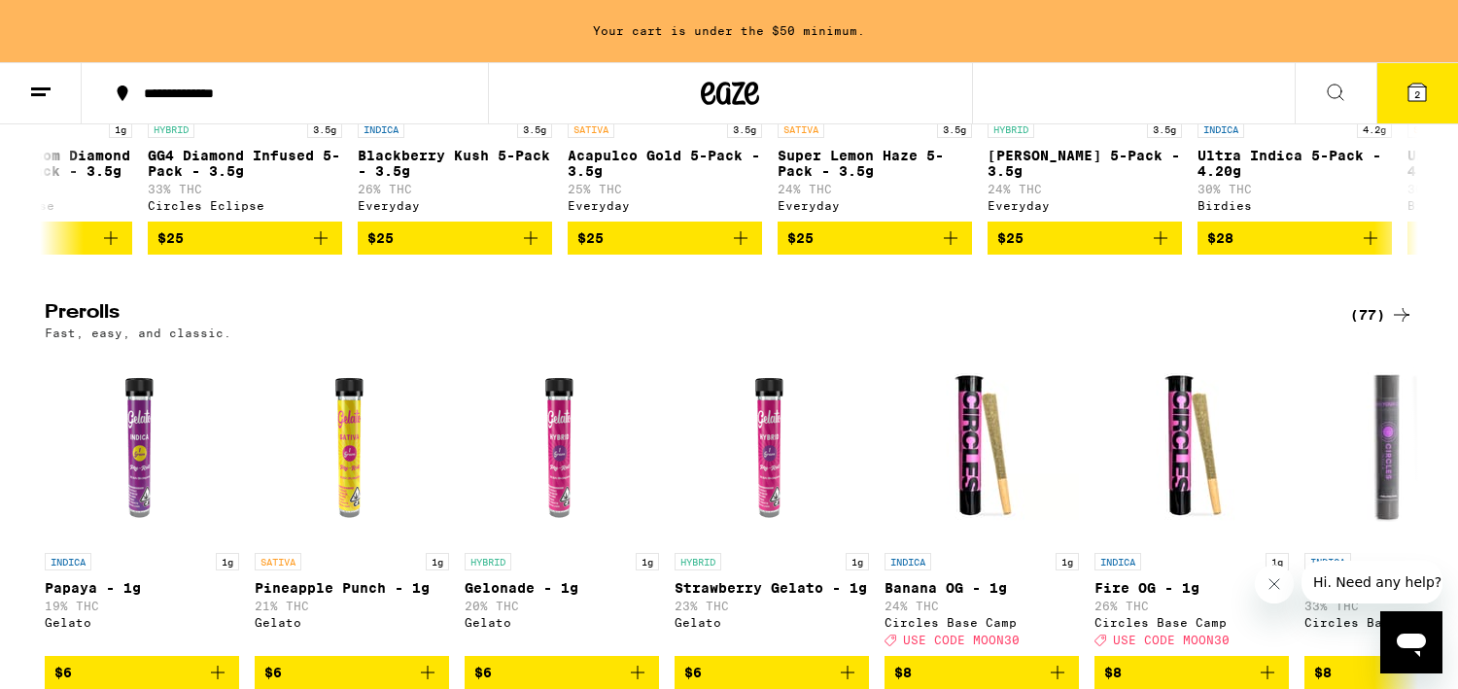
scroll to position [5551, 0]
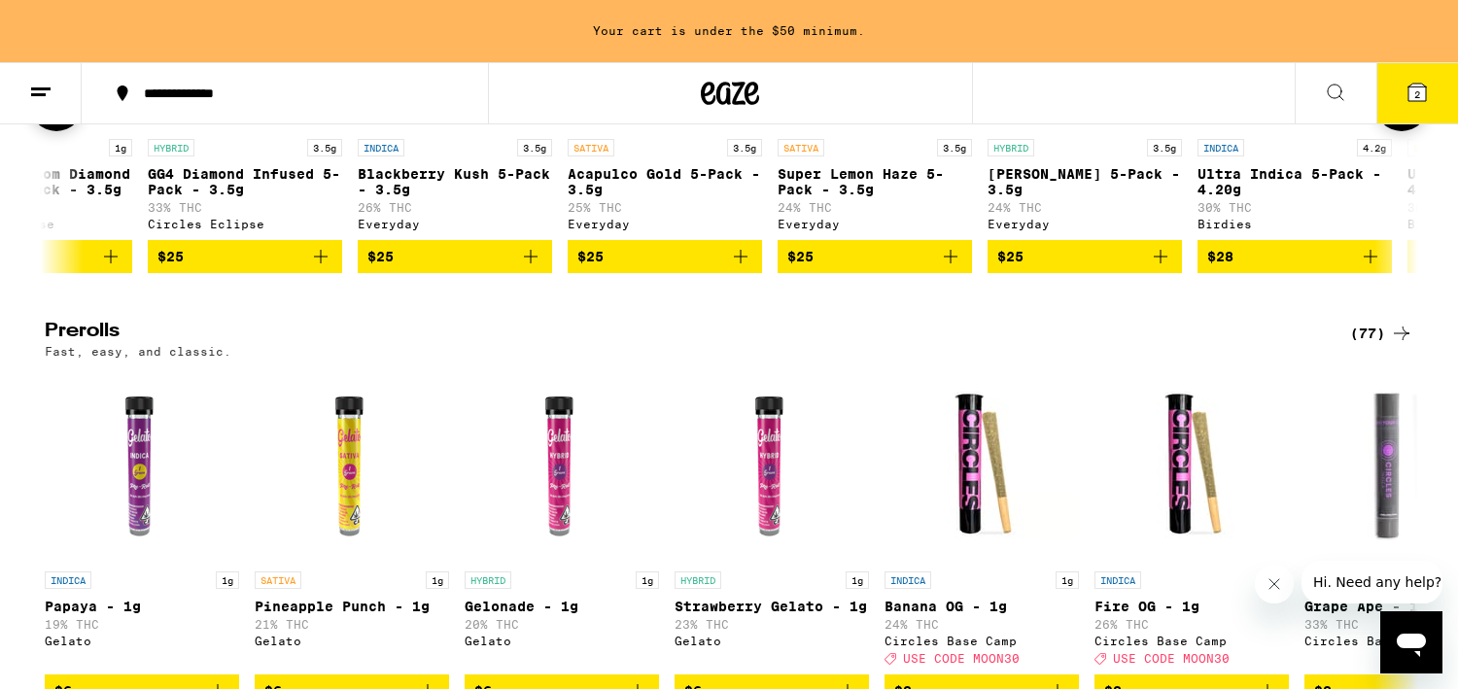
click at [947, 268] on icon "Add to bag" at bounding box center [950, 256] width 23 height 23
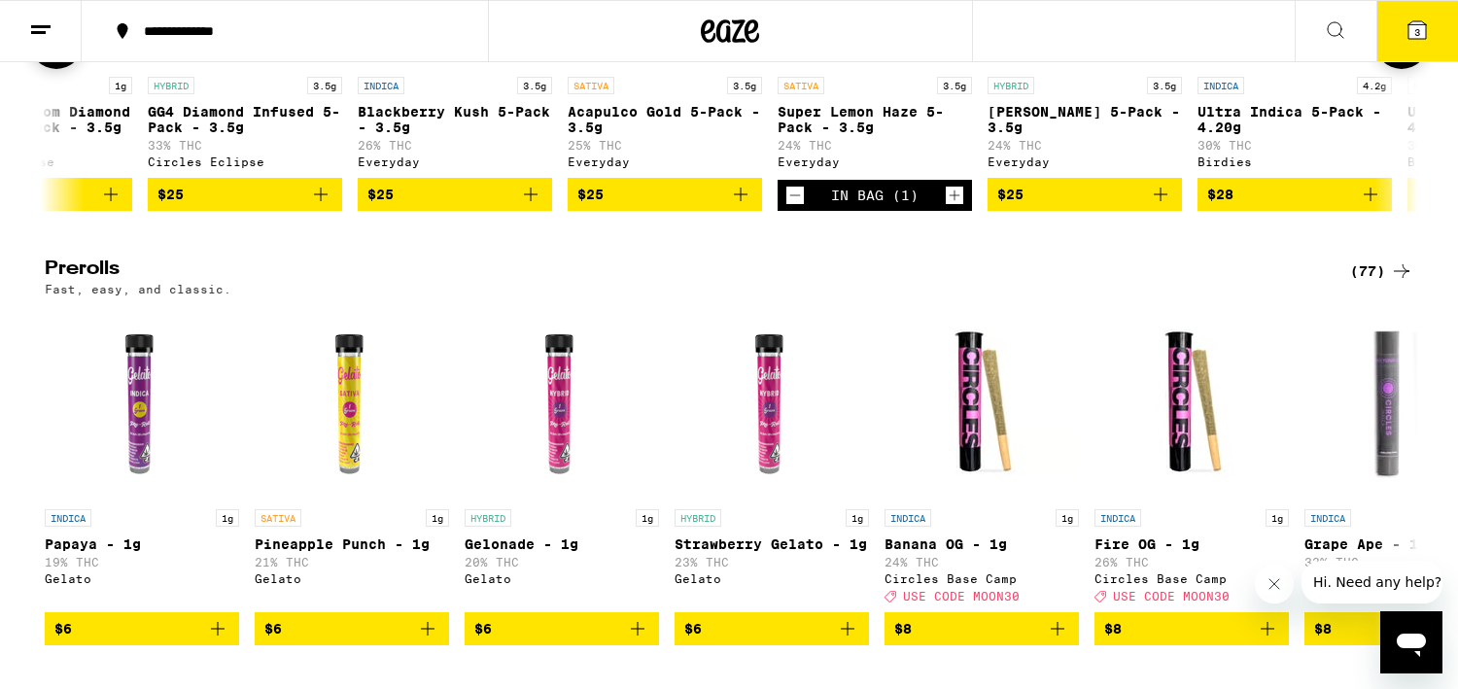
scroll to position [5489, 0]
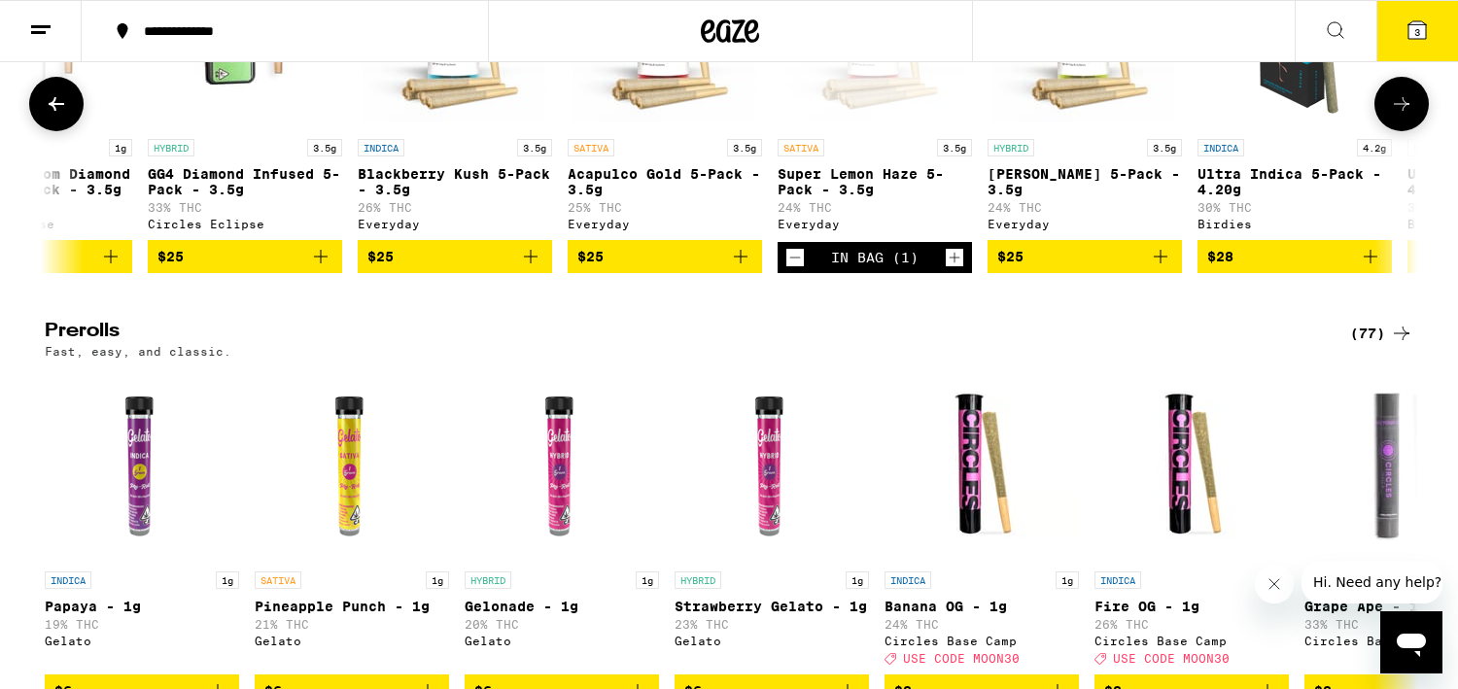
click at [1164, 268] on icon "Add to bag" at bounding box center [1160, 256] width 23 height 23
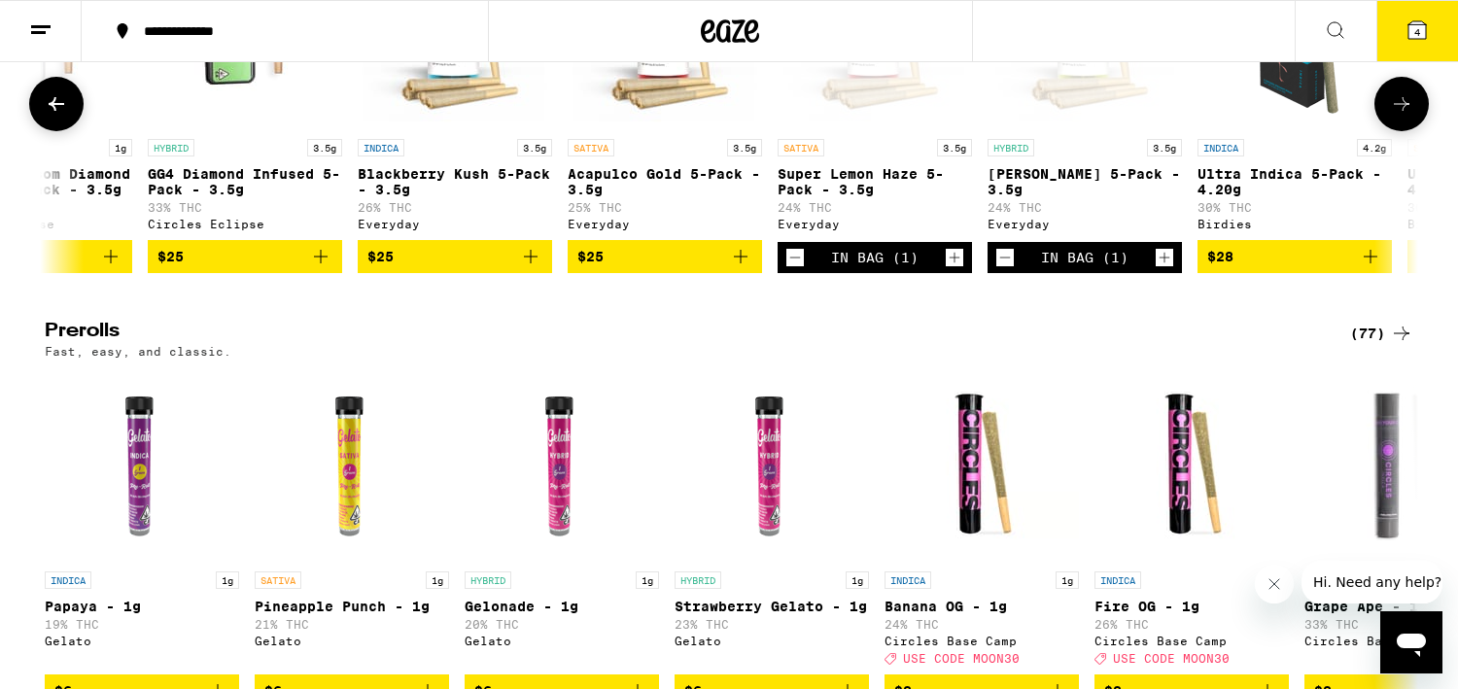
click at [1406, 116] on icon at bounding box center [1401, 103] width 23 height 23
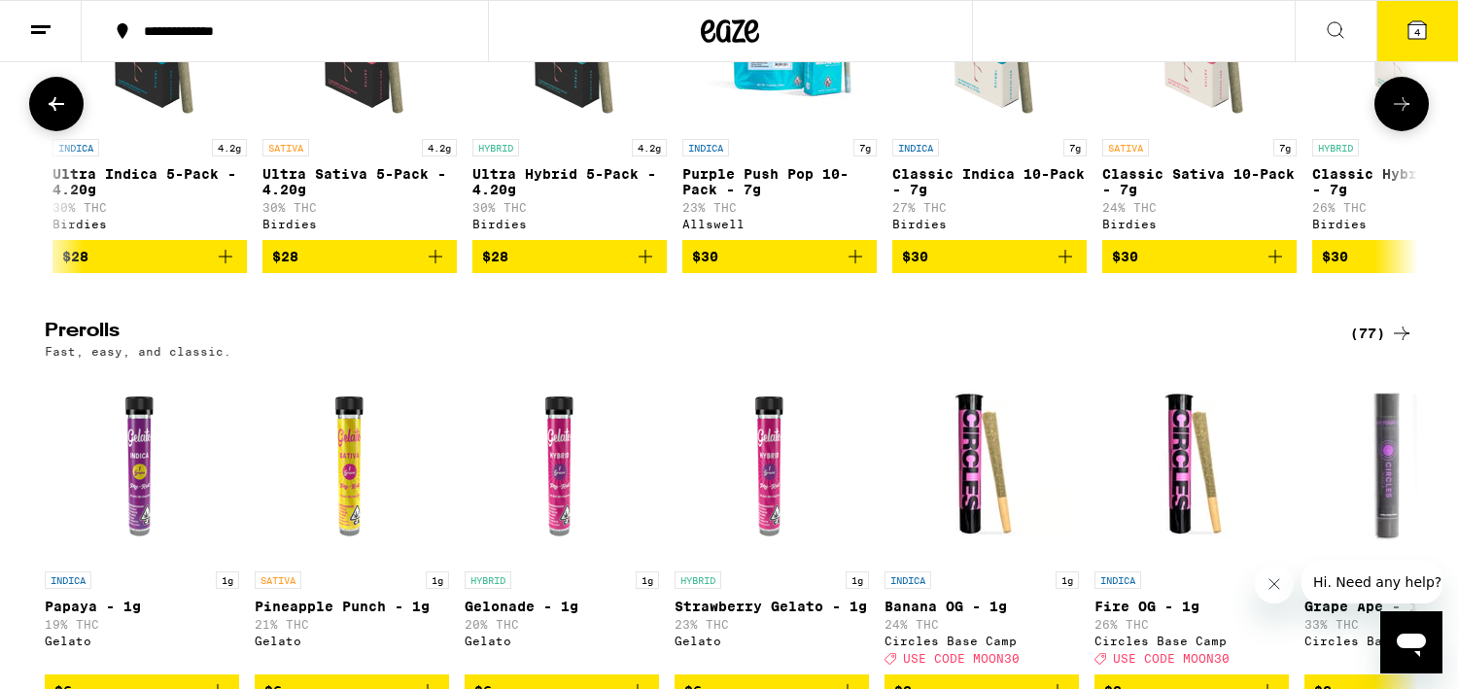
scroll to position [0, 2313]
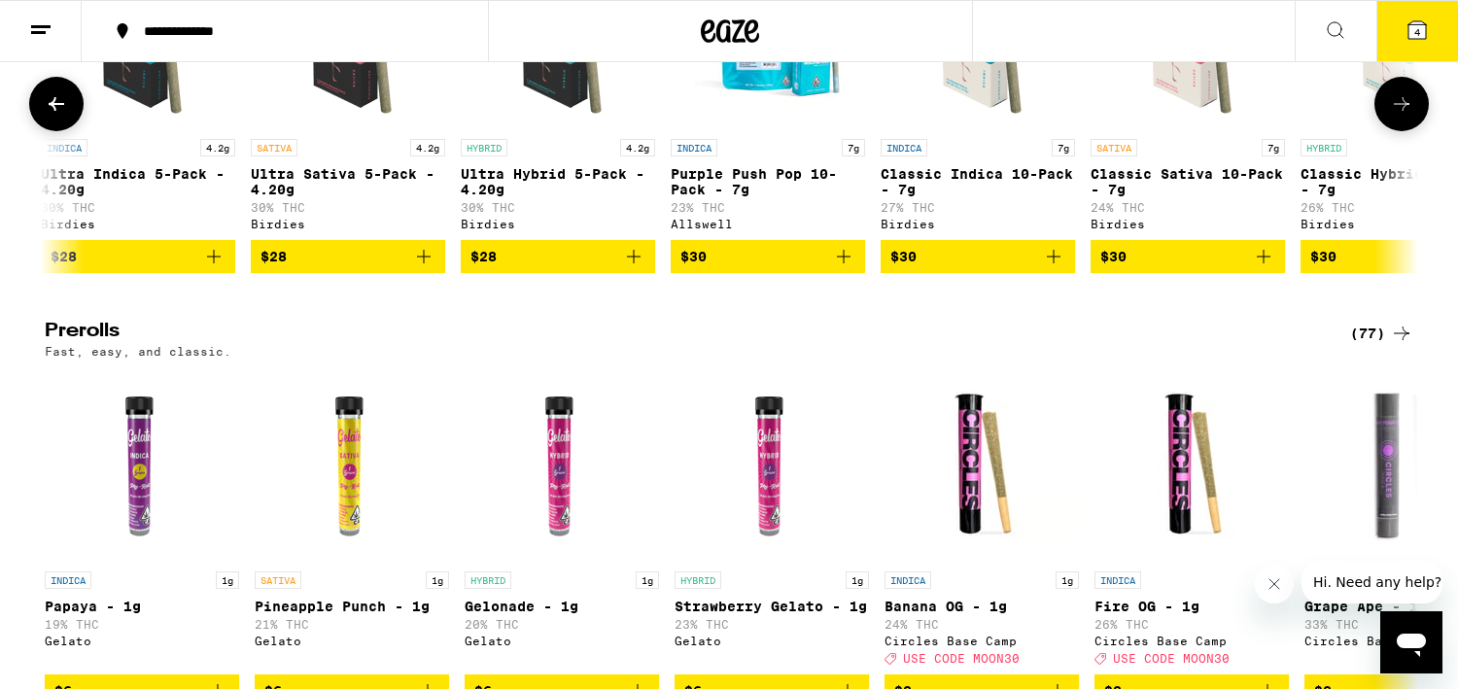
click at [1399, 116] on icon at bounding box center [1401, 103] width 23 height 23
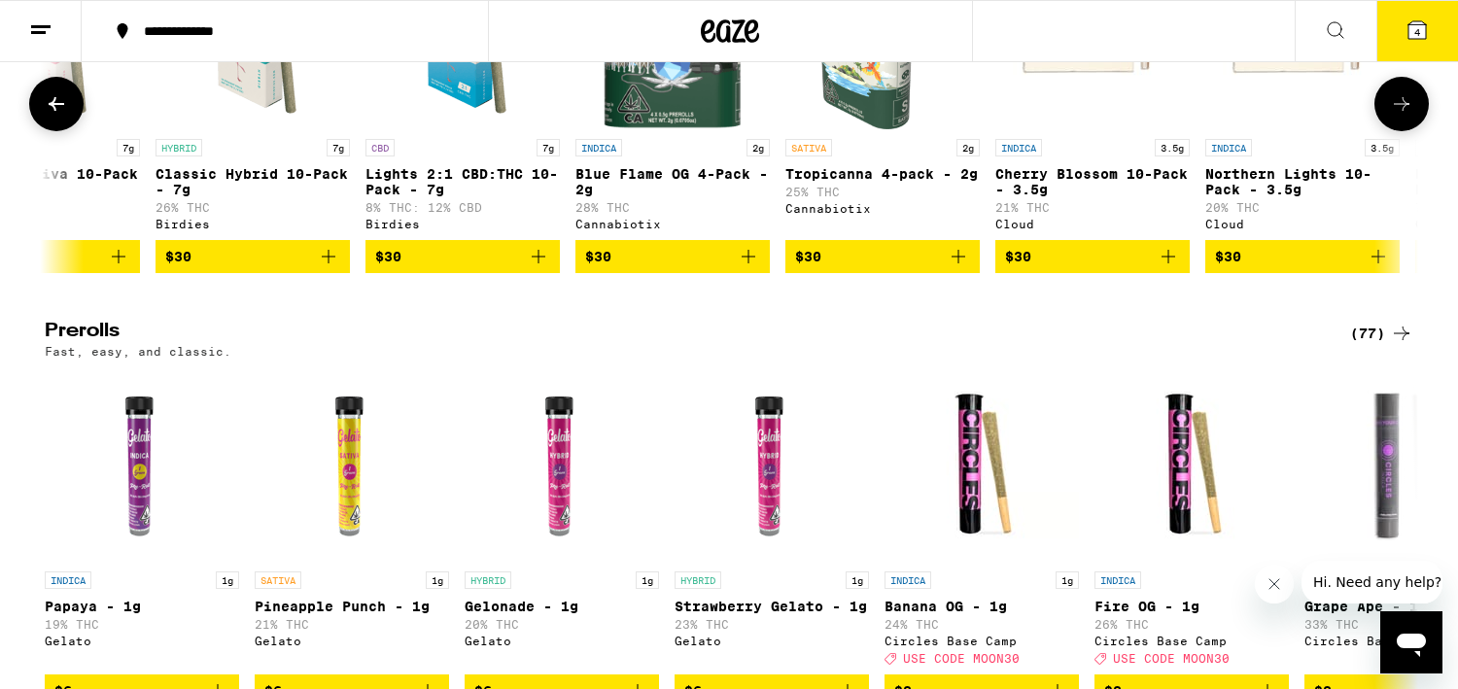
scroll to position [0, 3470]
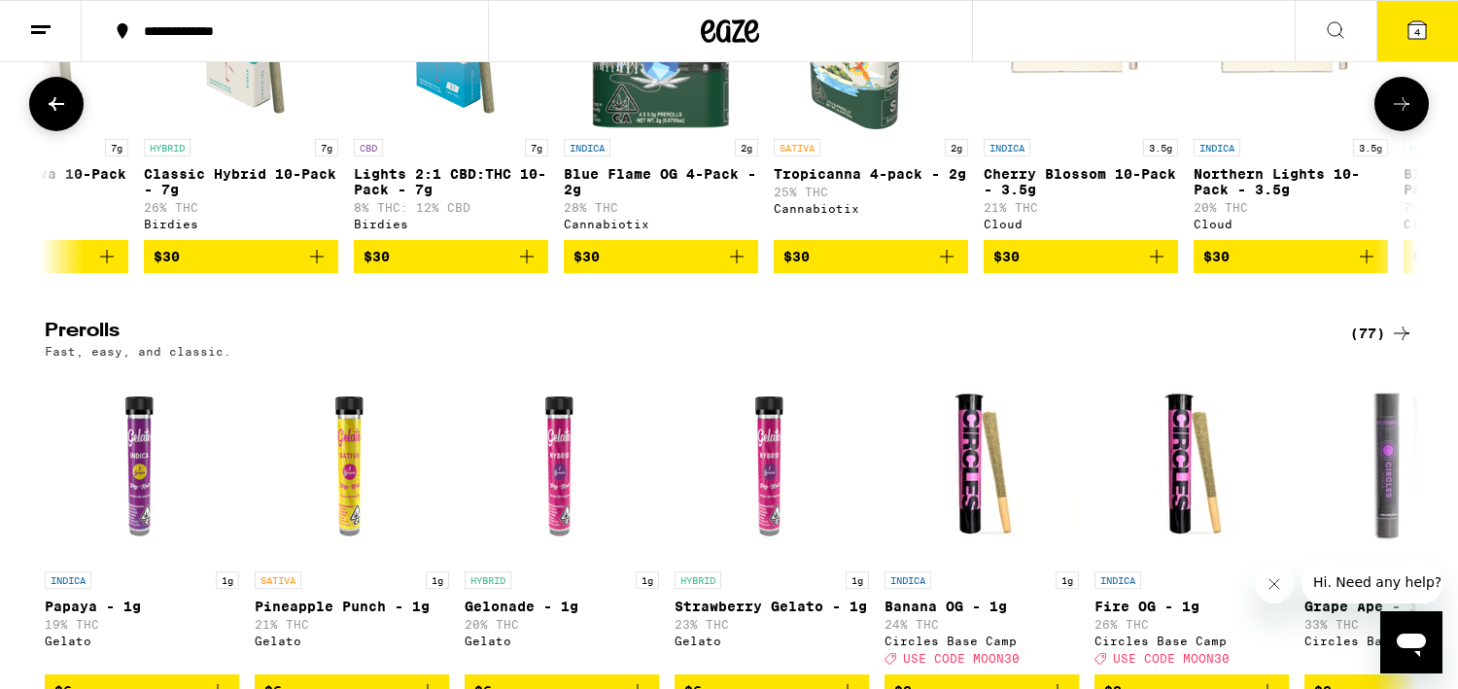
click at [1394, 116] on icon at bounding box center [1401, 103] width 23 height 23
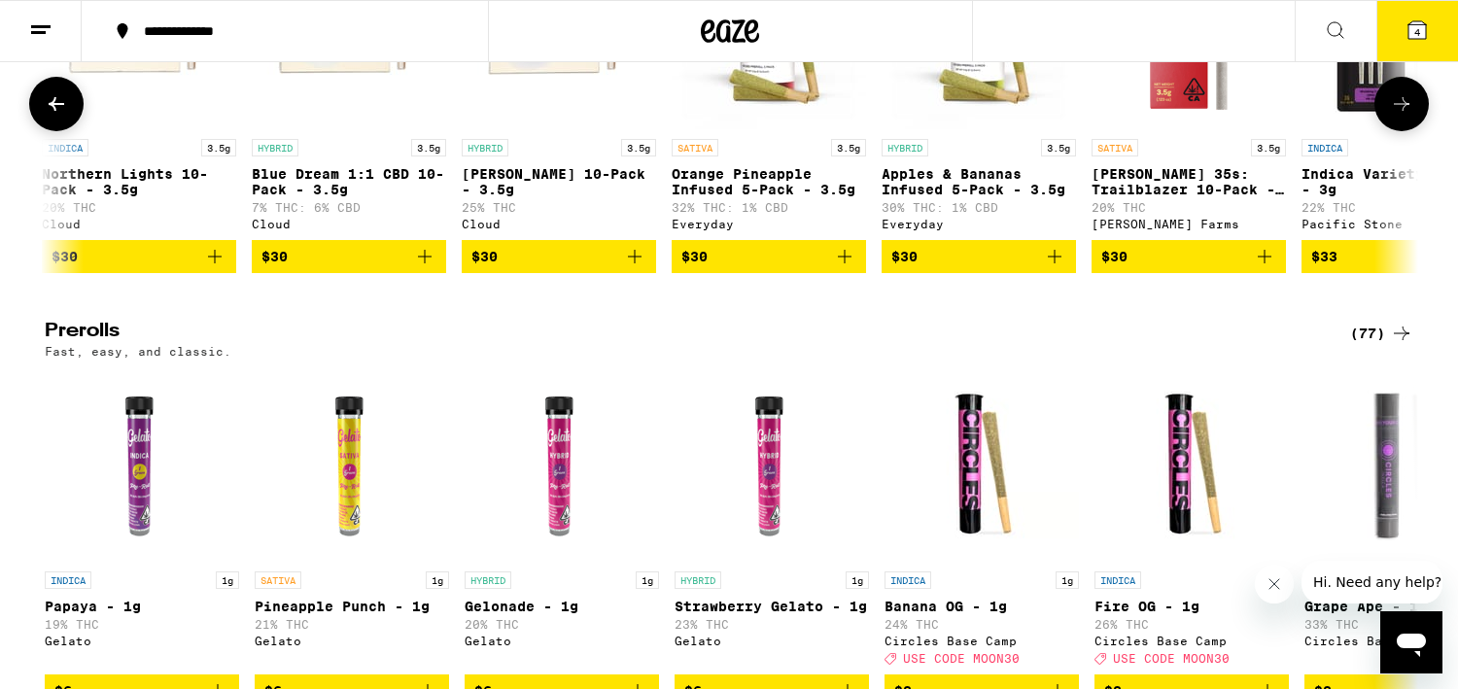
scroll to position [0, 4627]
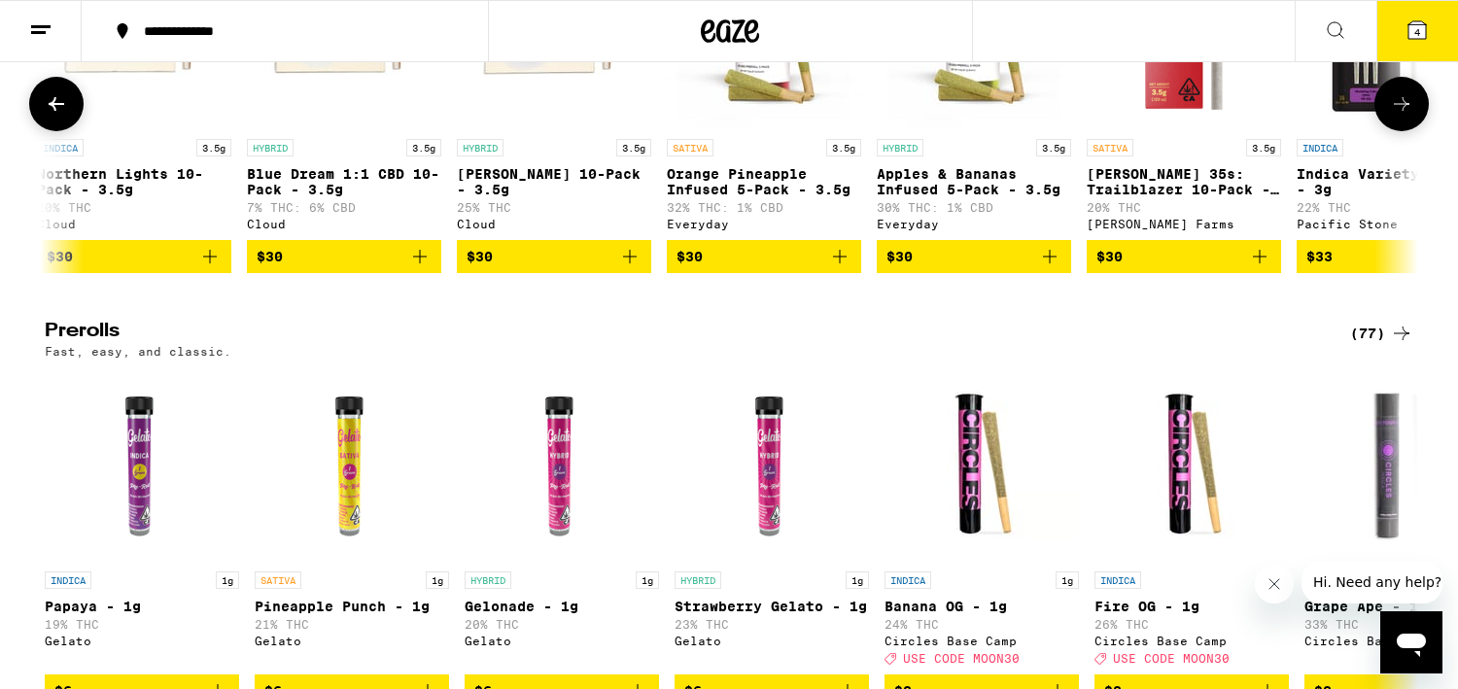
click at [1394, 116] on icon at bounding box center [1401, 103] width 23 height 23
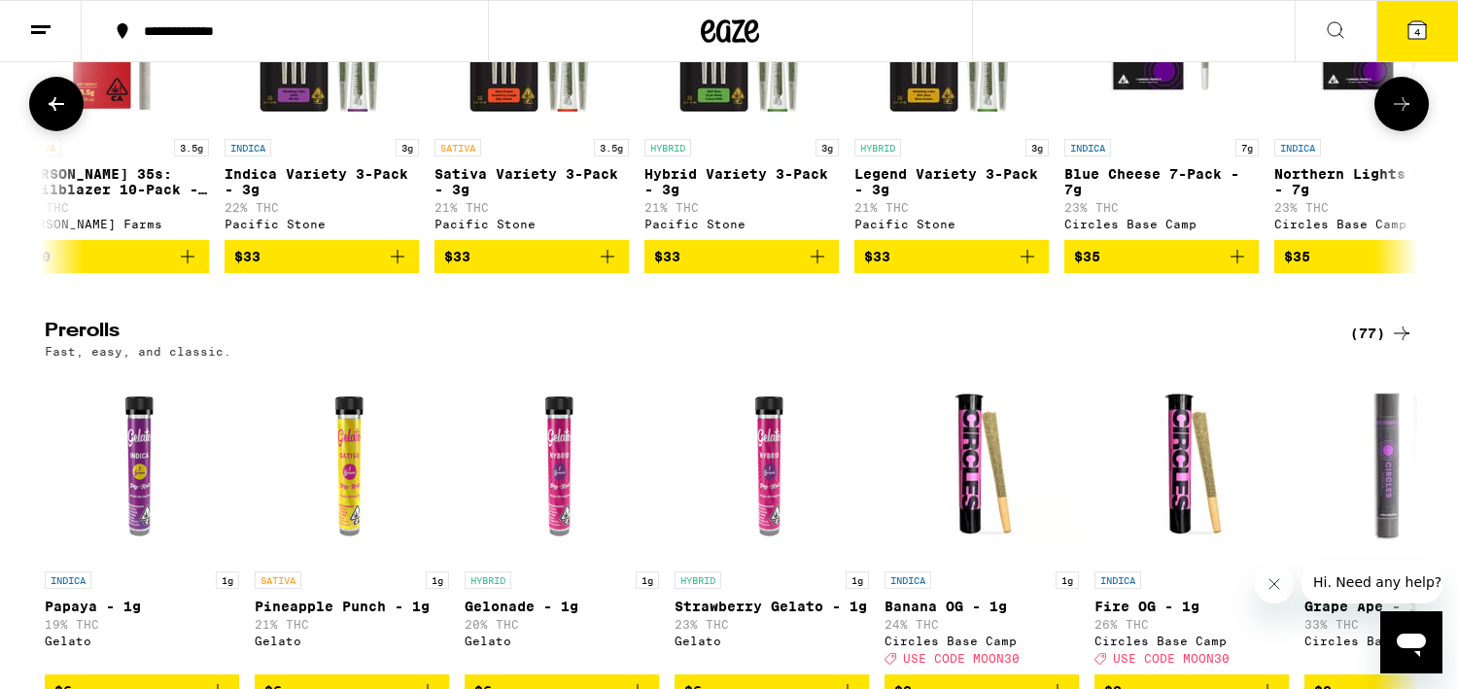
scroll to position [0, 5784]
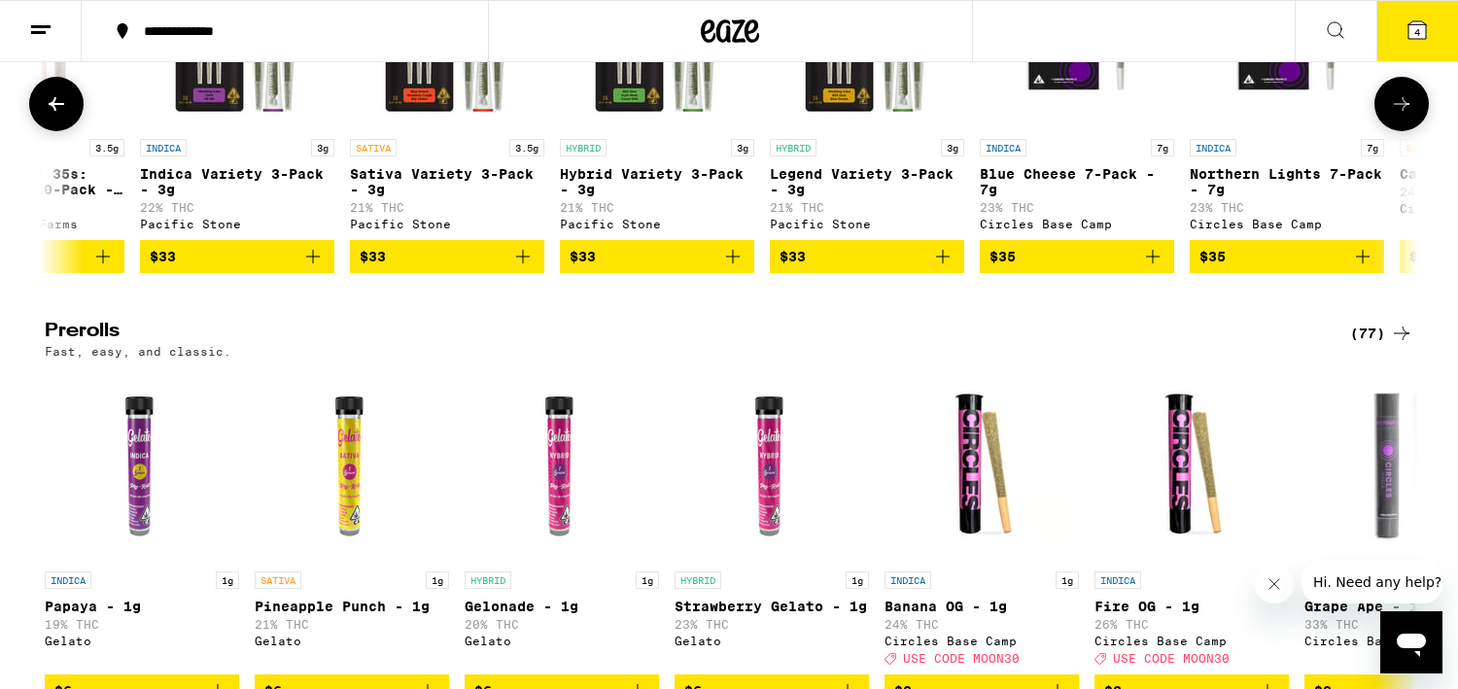
click at [1399, 111] on icon at bounding box center [1402, 104] width 16 height 14
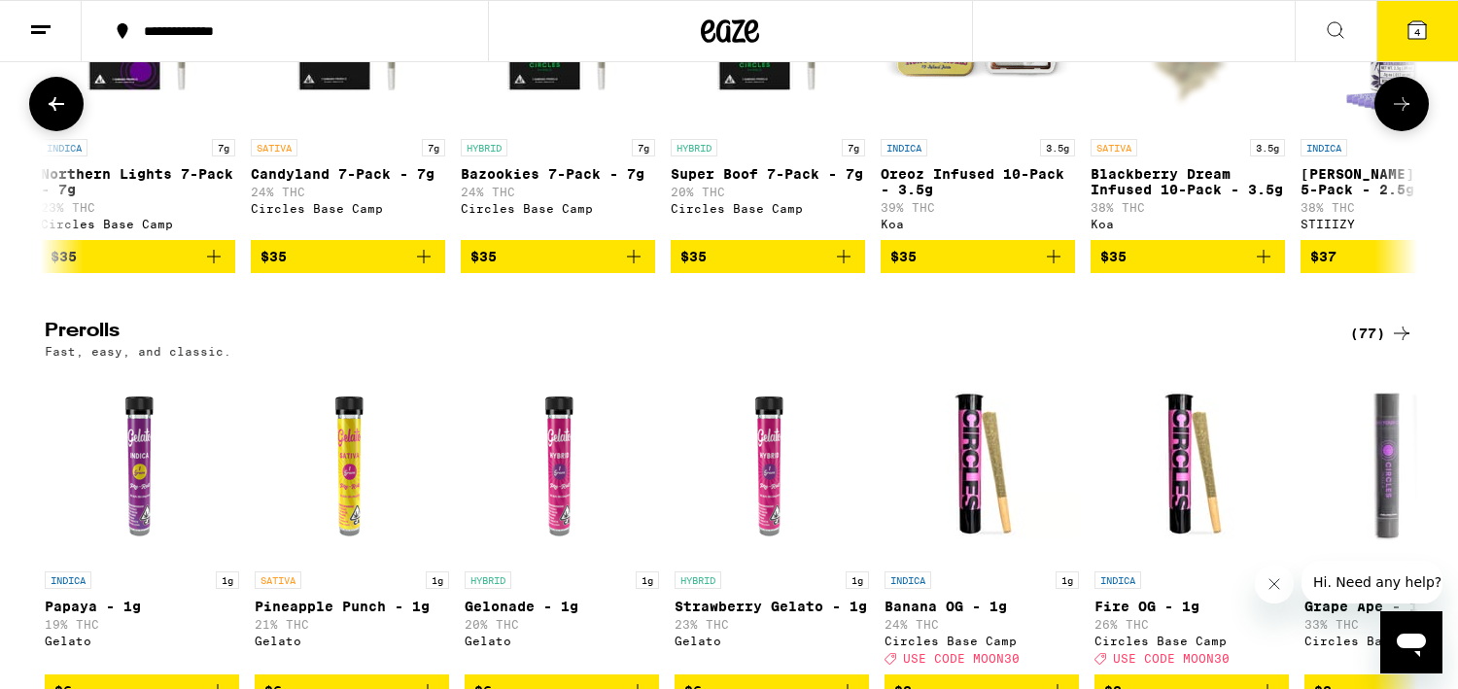
scroll to position [0, 6940]
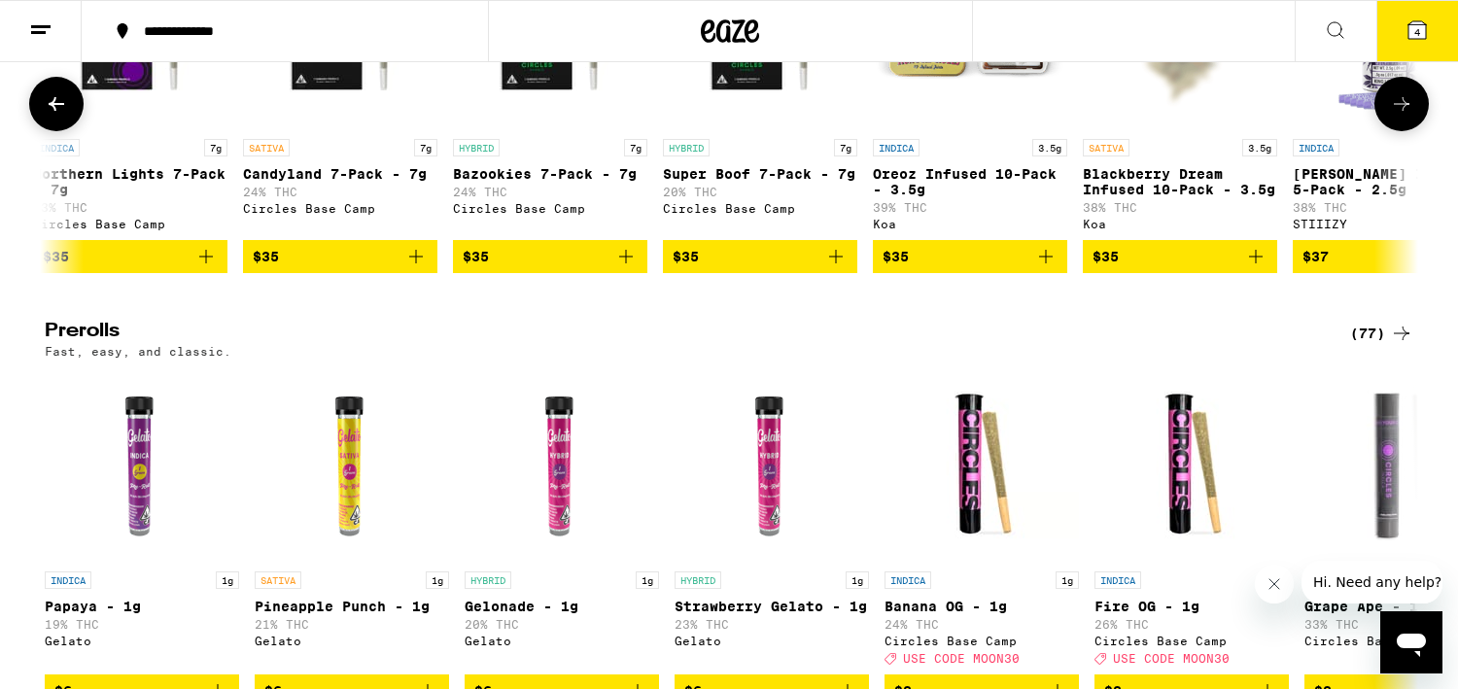
click at [1405, 111] on icon at bounding box center [1402, 104] width 16 height 14
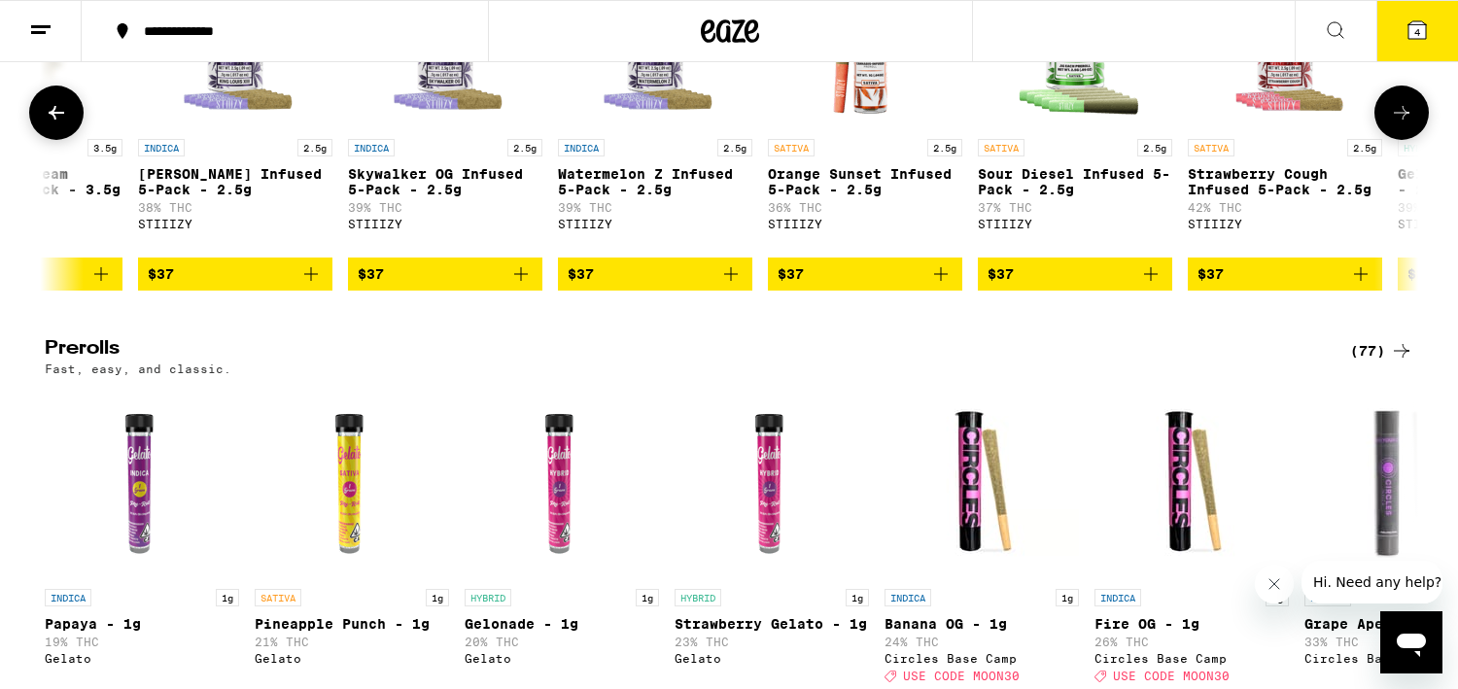
scroll to position [0, 8097]
click at [1405, 124] on icon at bounding box center [1401, 112] width 23 height 23
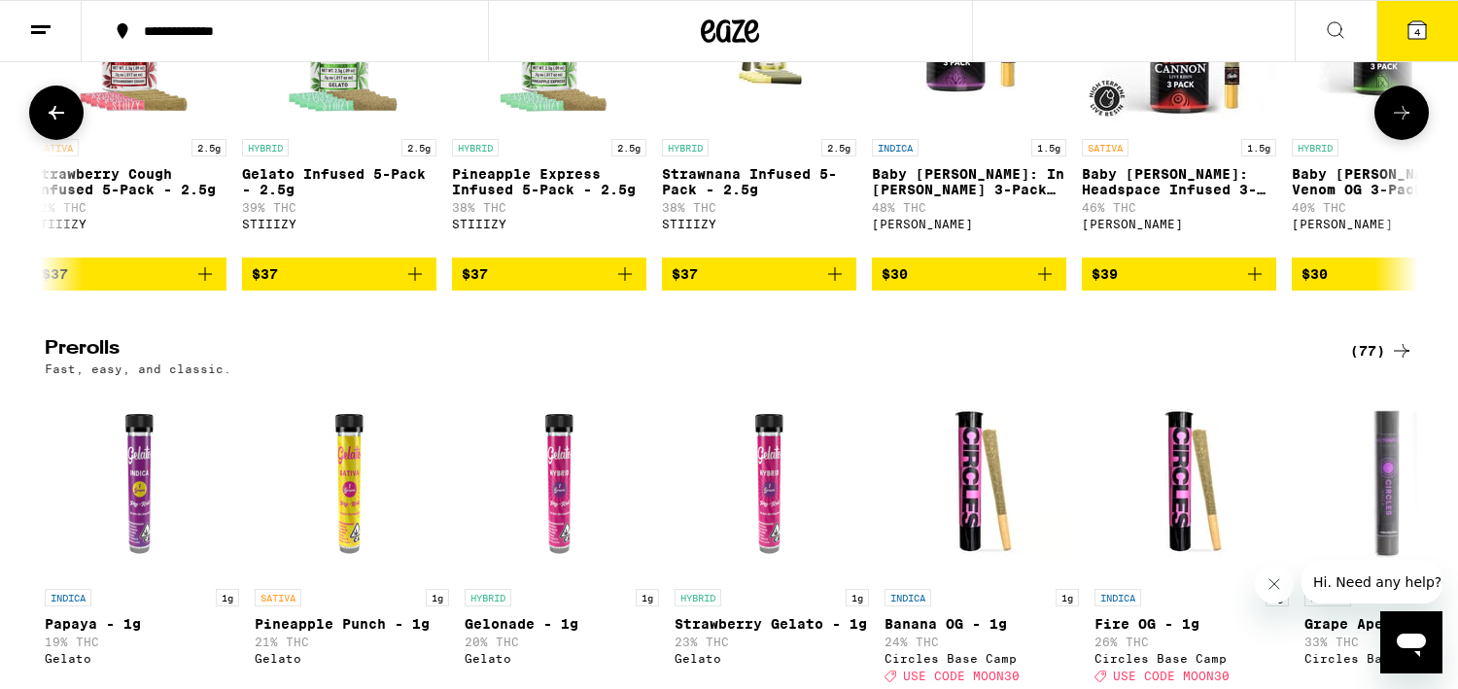
scroll to position [0, 9254]
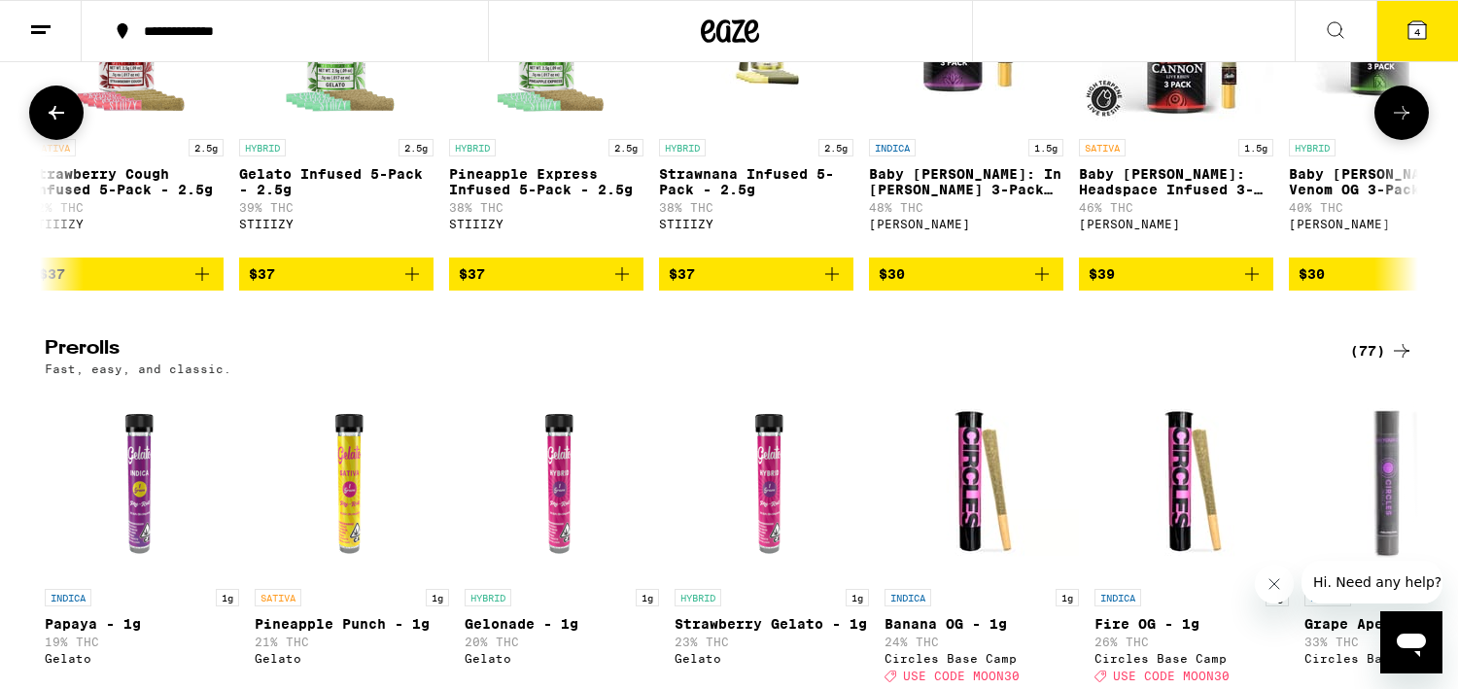
click at [1405, 124] on icon at bounding box center [1401, 112] width 23 height 23
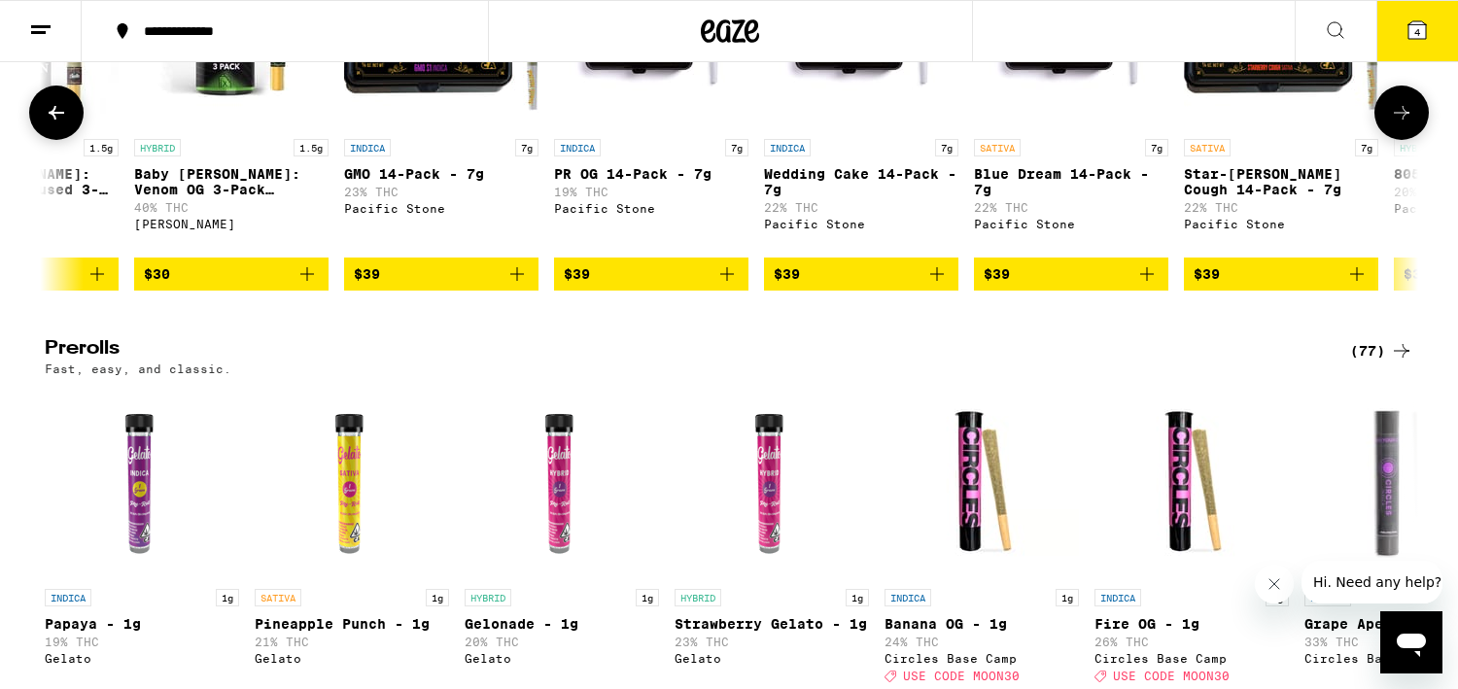
scroll to position [0, 10411]
click at [1405, 124] on icon at bounding box center [1401, 112] width 23 height 23
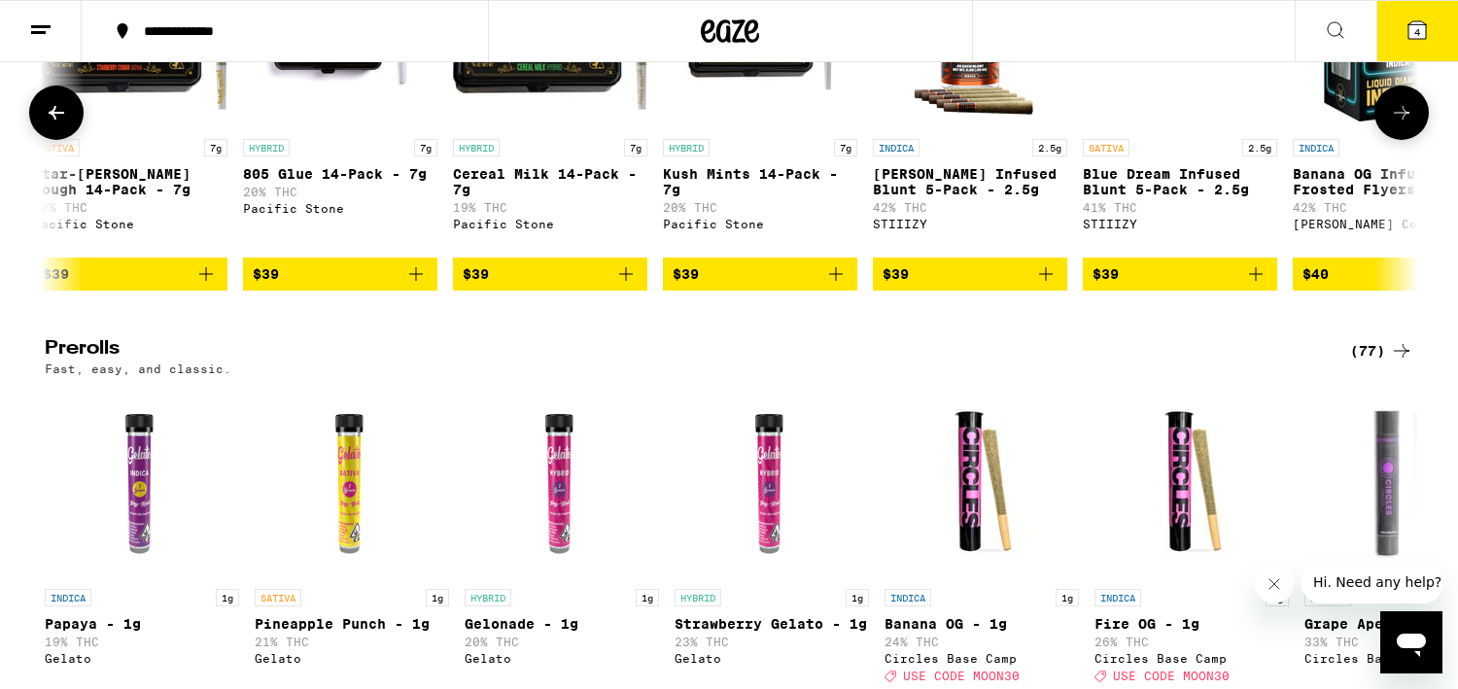
scroll to position [0, 11567]
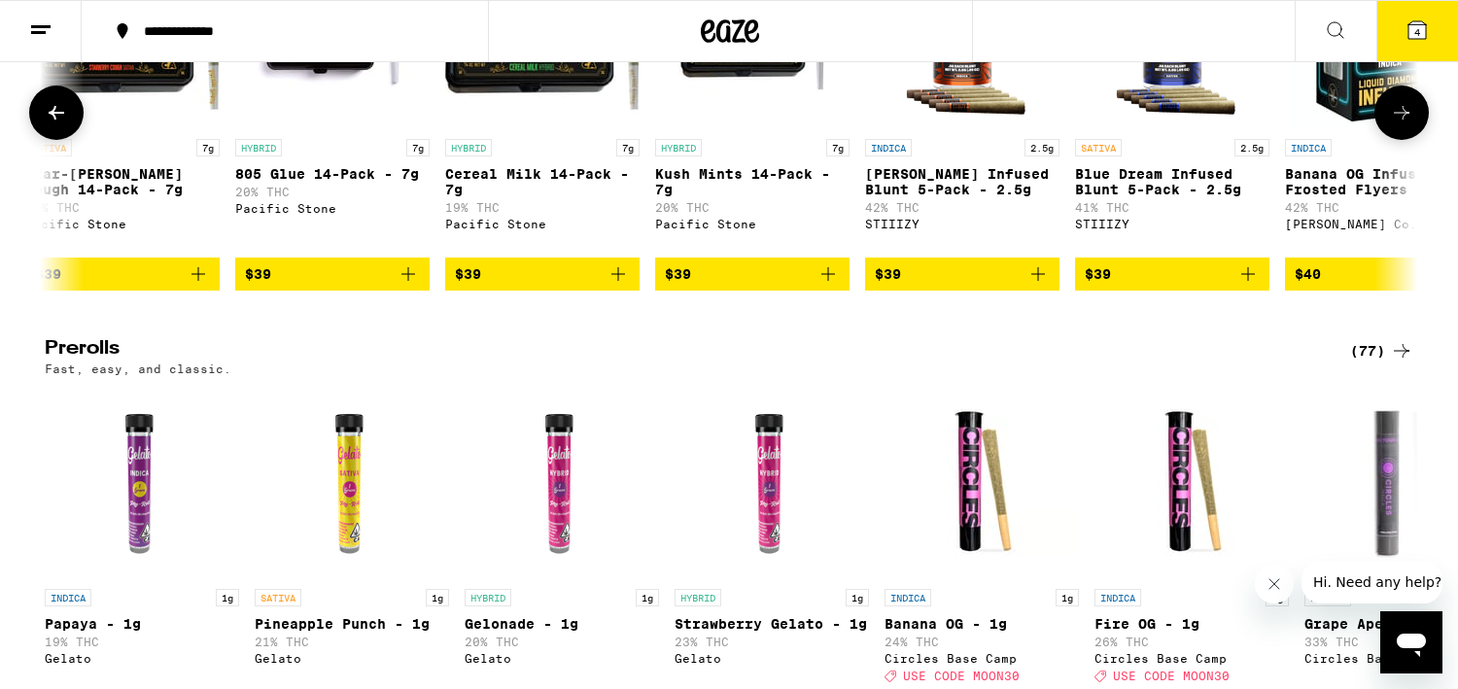
click at [1410, 124] on icon at bounding box center [1401, 112] width 23 height 23
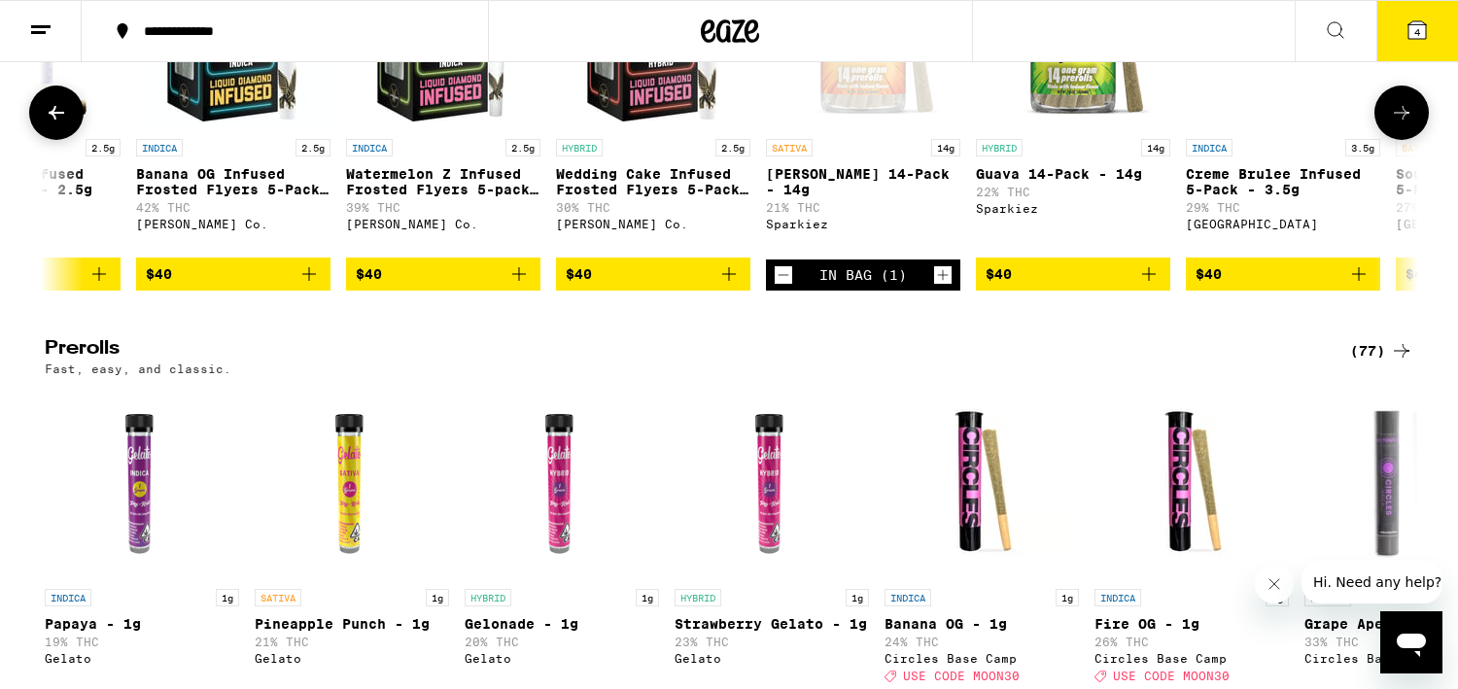
scroll to position [0, 12724]
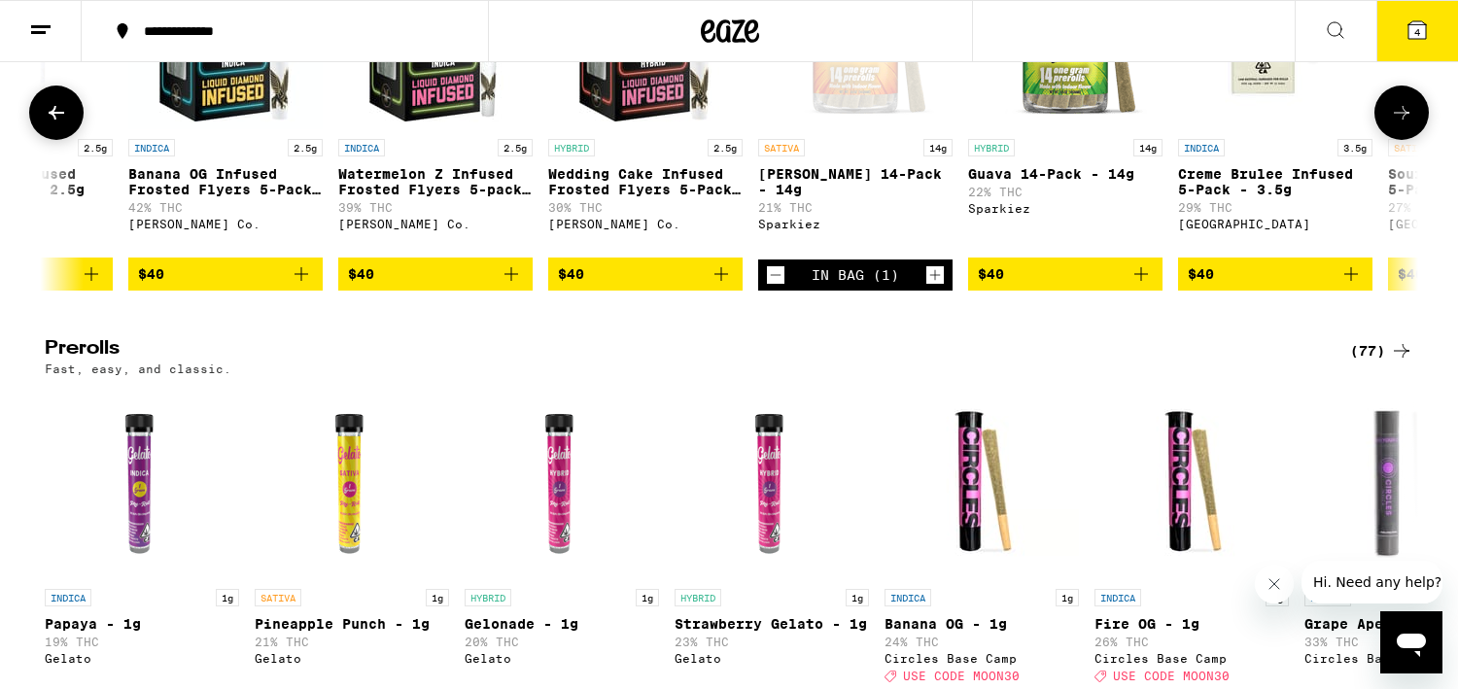
click at [1413, 140] on button at bounding box center [1401, 113] width 54 height 54
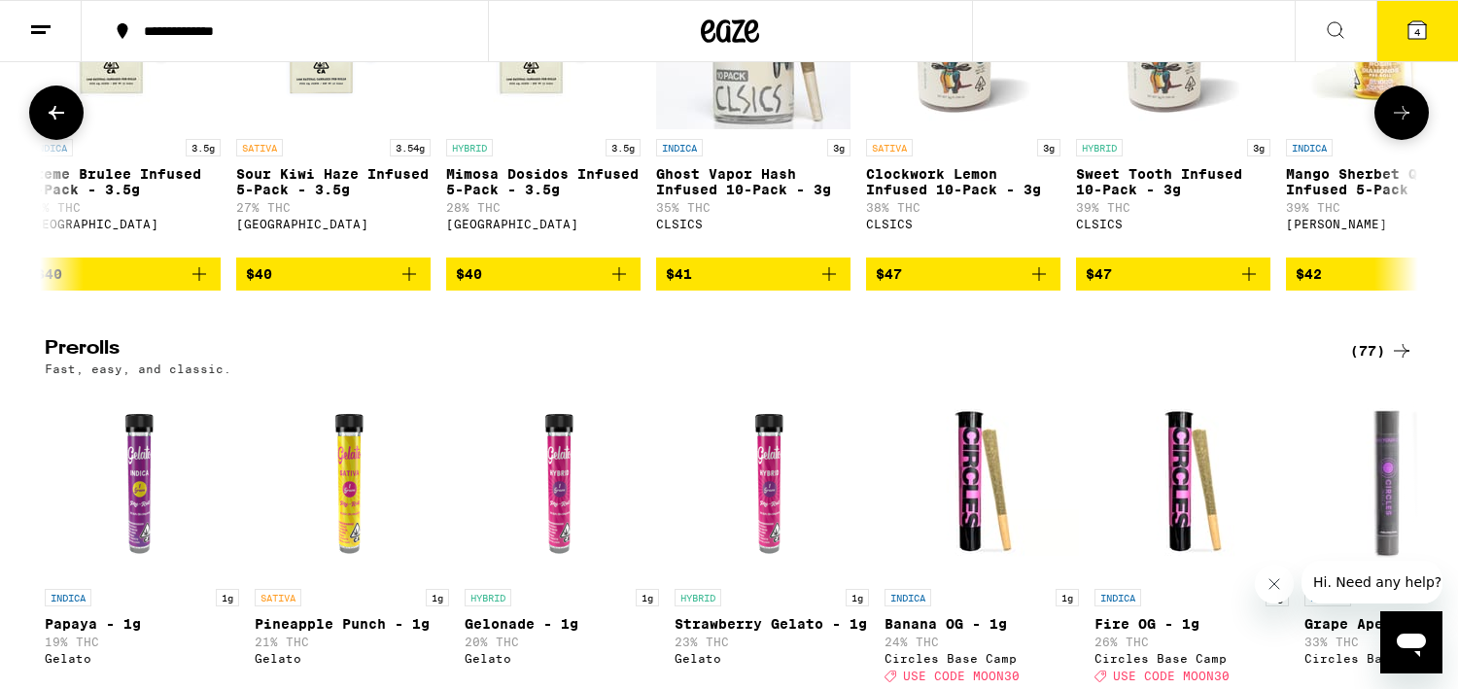
scroll to position [0, 13881]
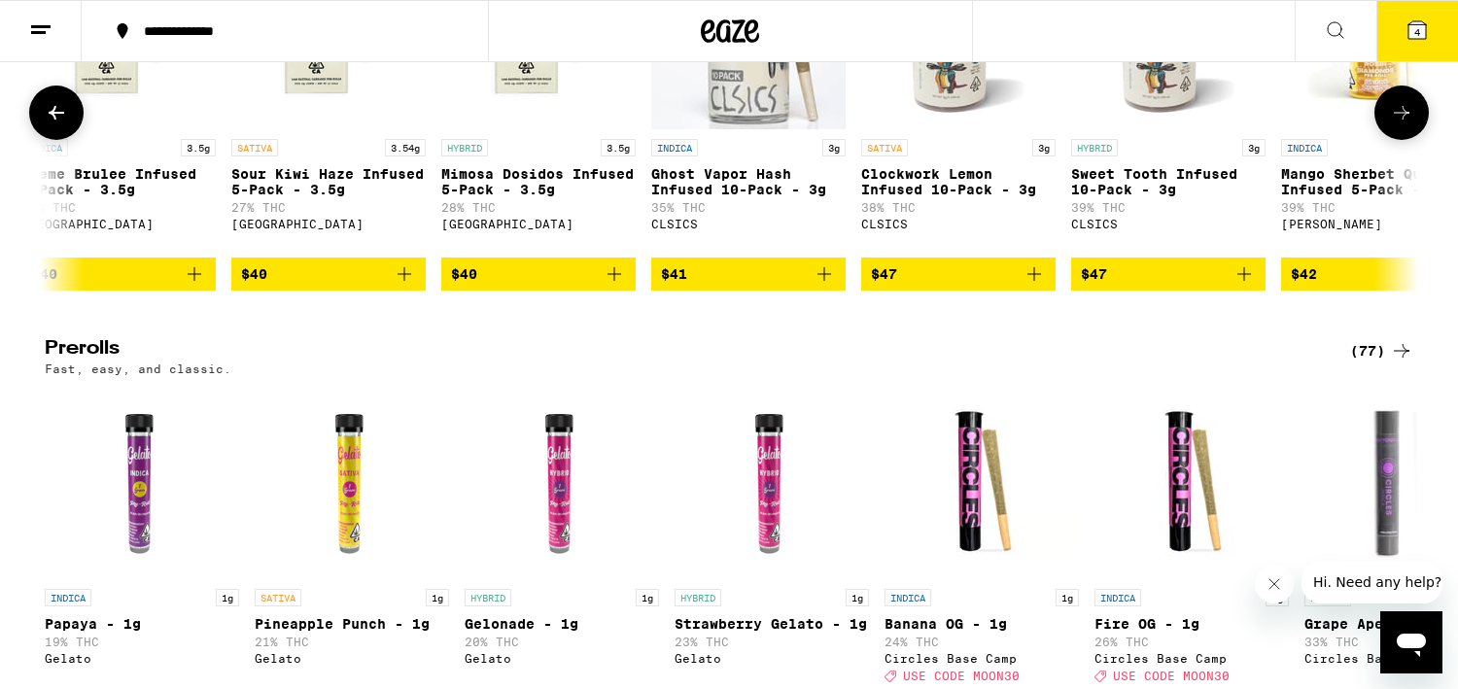
click at [1413, 140] on button at bounding box center [1401, 113] width 54 height 54
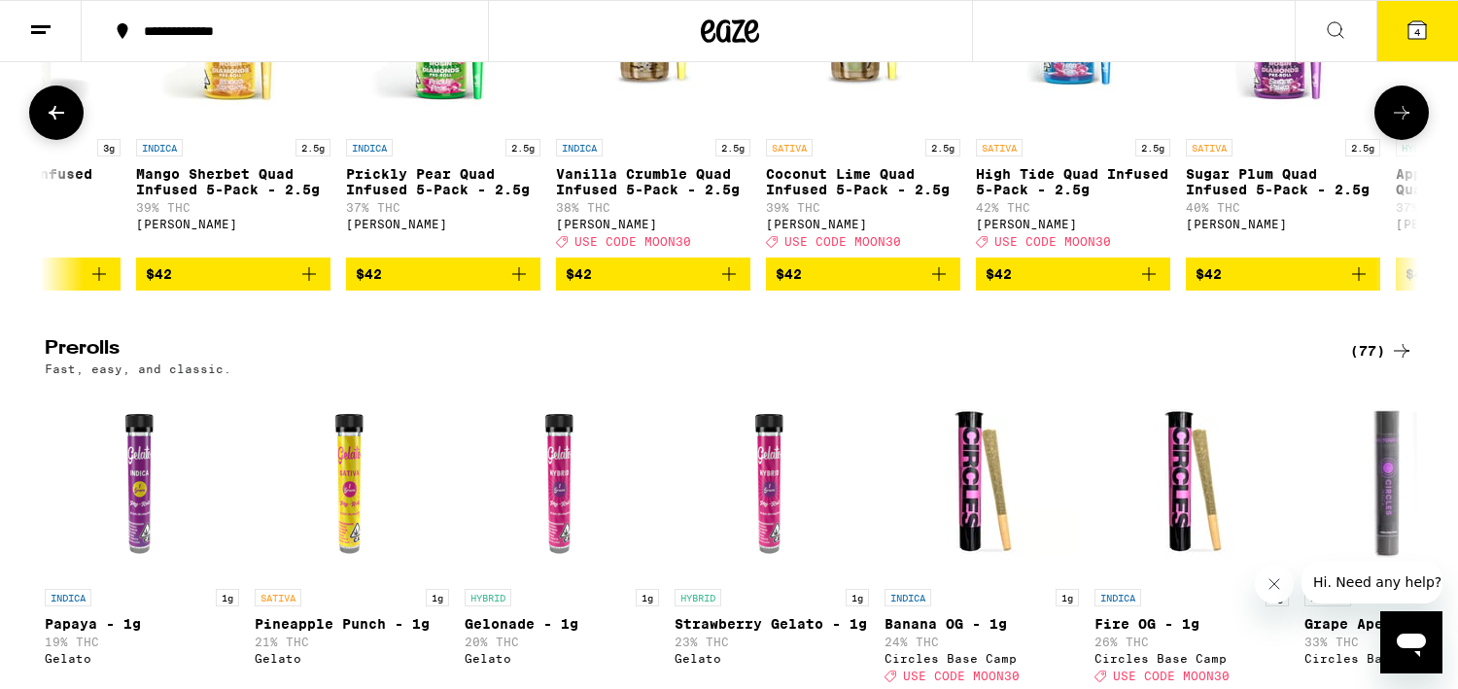
scroll to position [0, 15038]
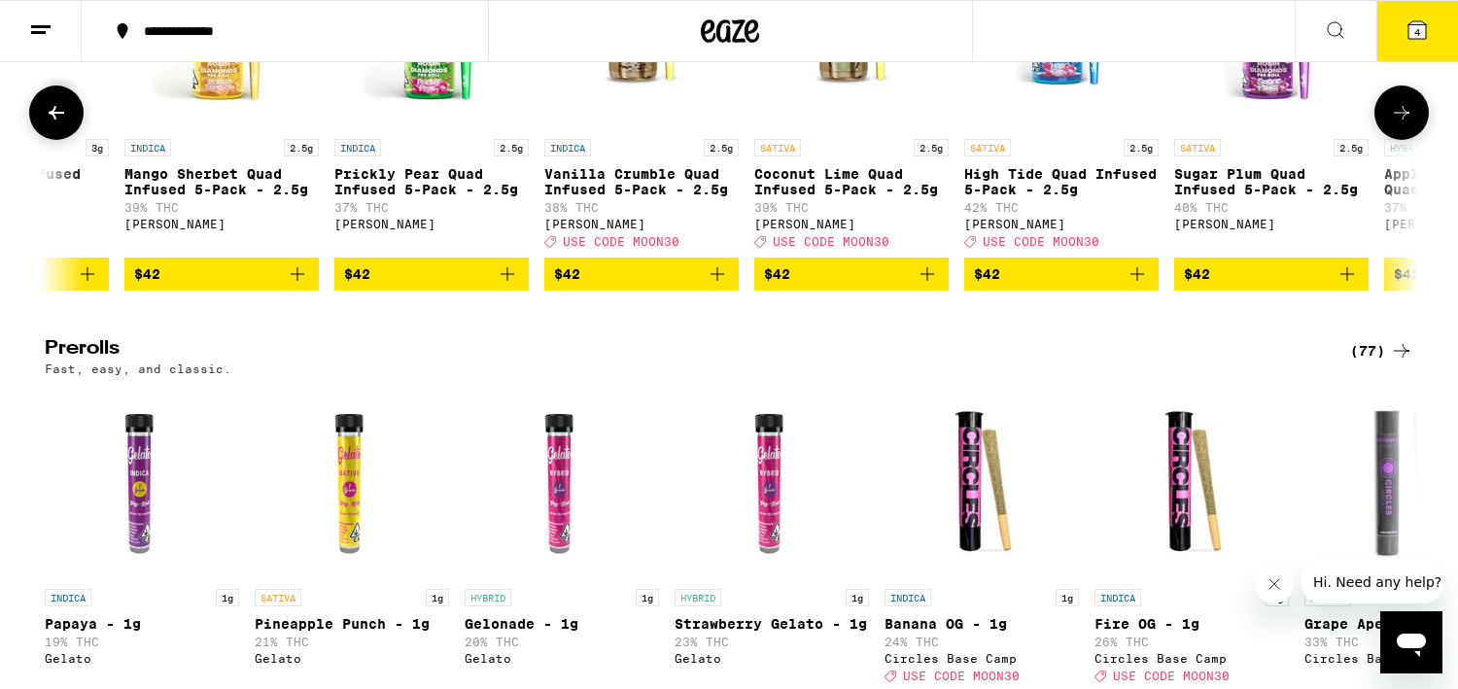
click at [1413, 140] on button at bounding box center [1401, 113] width 54 height 54
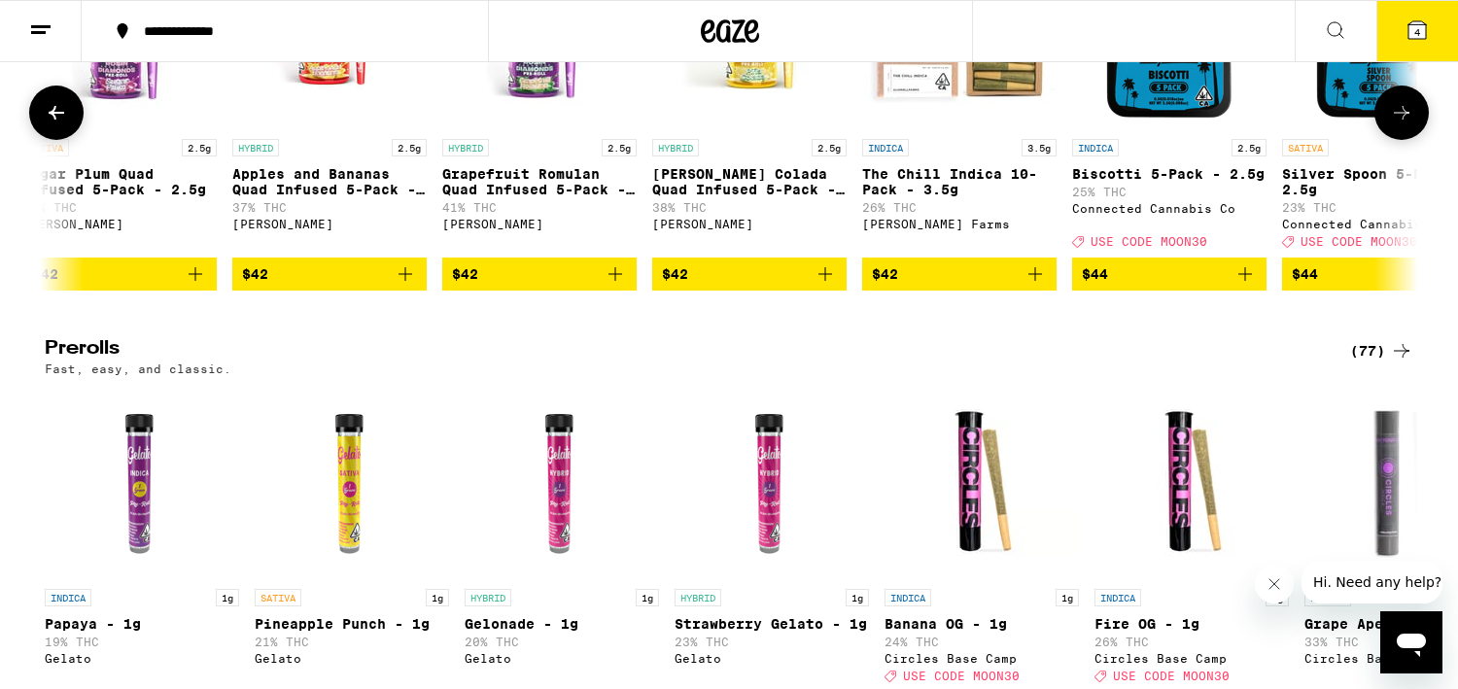
scroll to position [0, 16194]
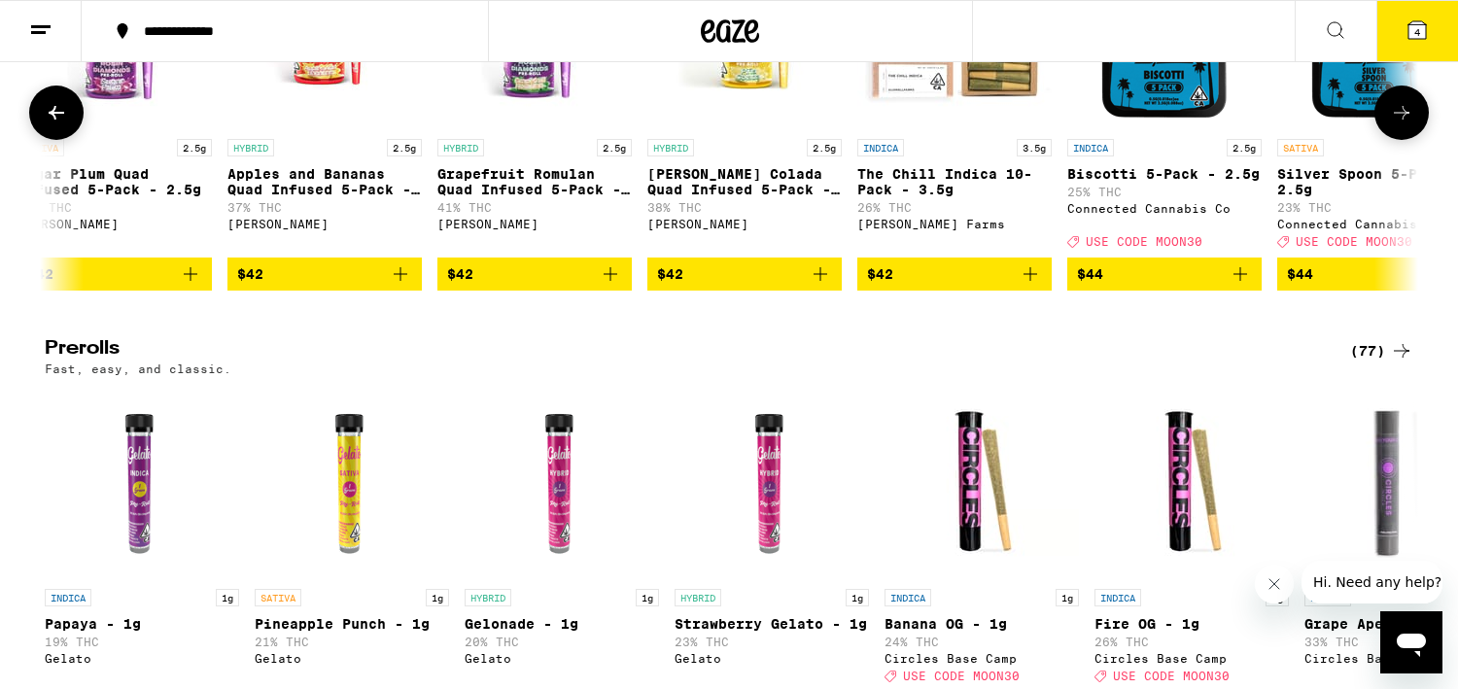
click at [1411, 124] on icon at bounding box center [1401, 112] width 23 height 23
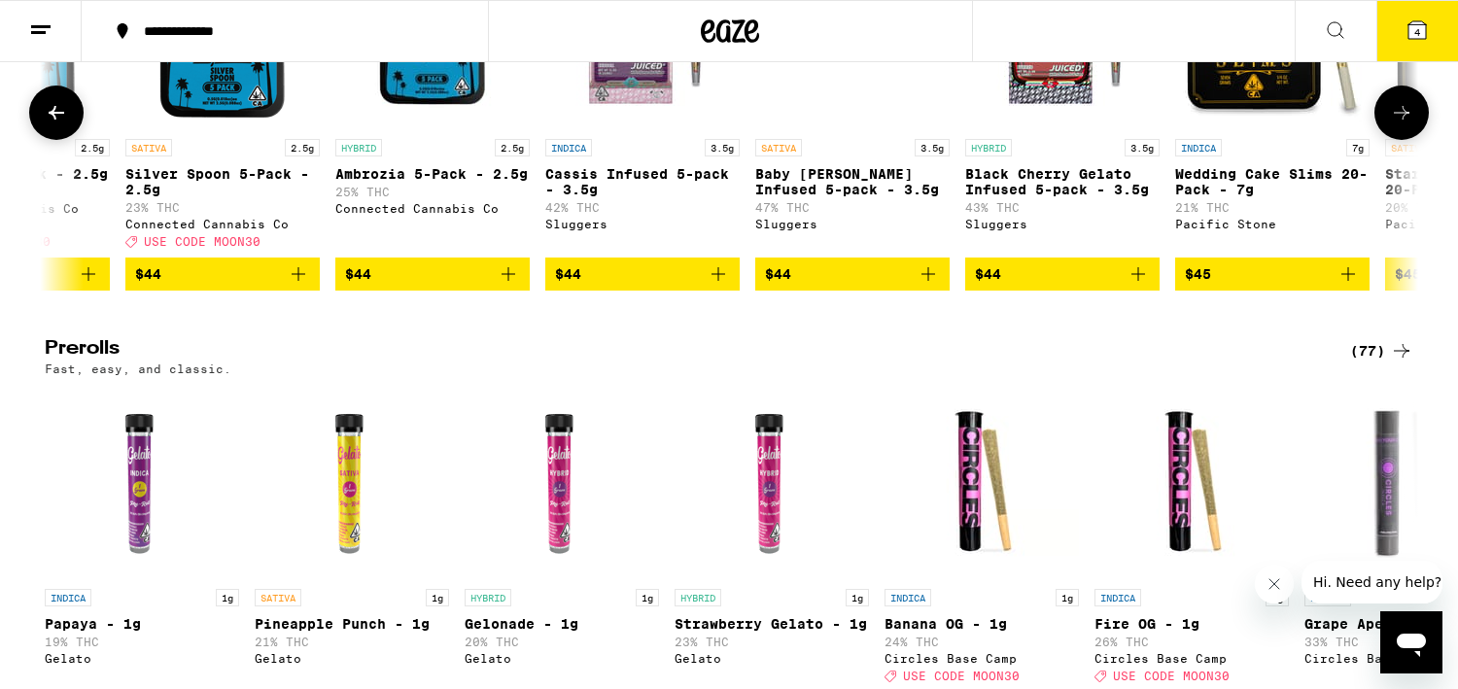
scroll to position [0, 17351]
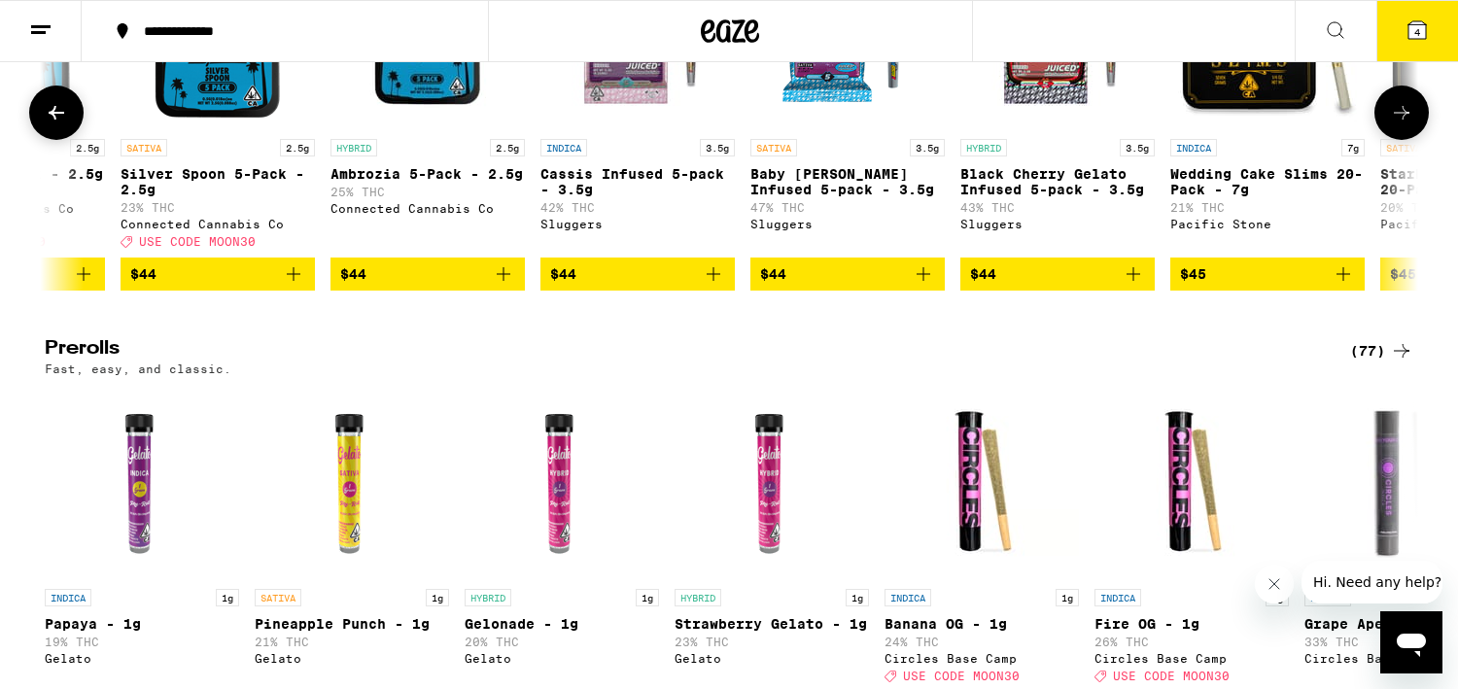
click at [1410, 124] on icon at bounding box center [1401, 112] width 23 height 23
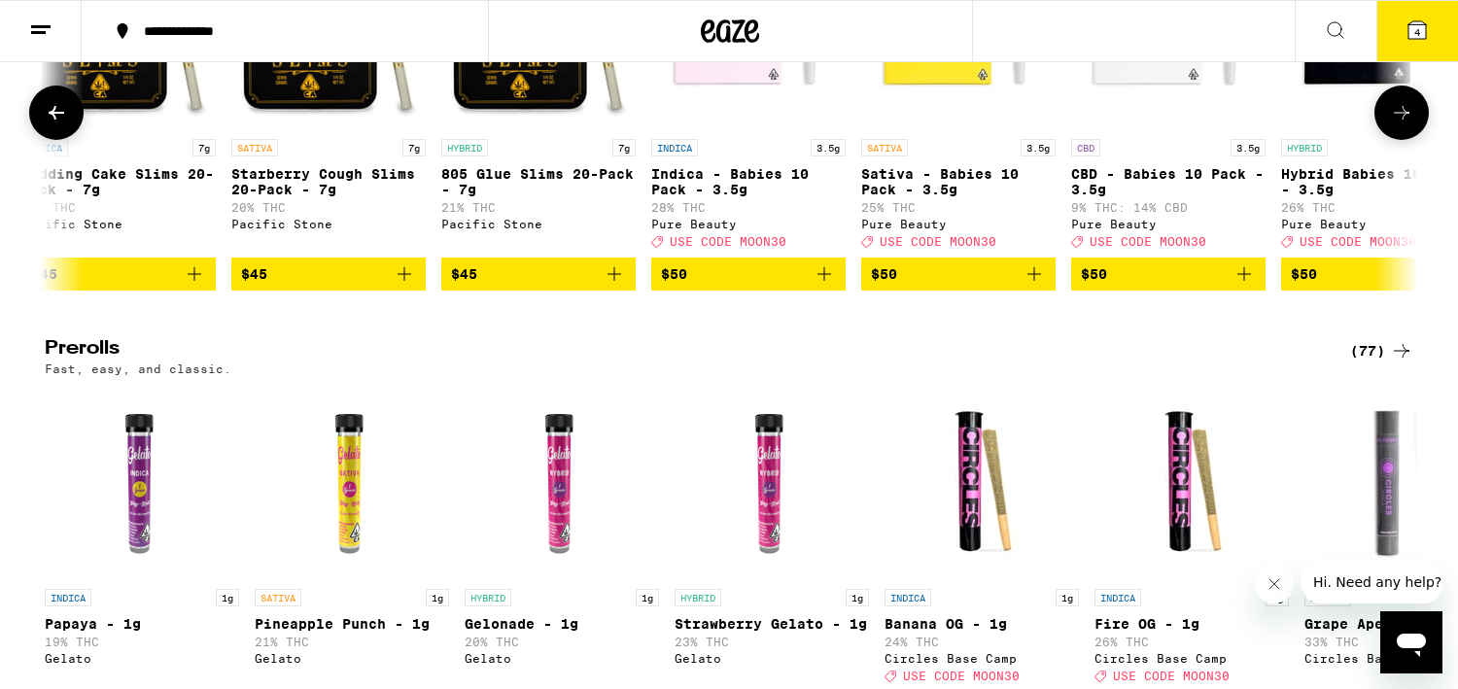
scroll to position [0, 18508]
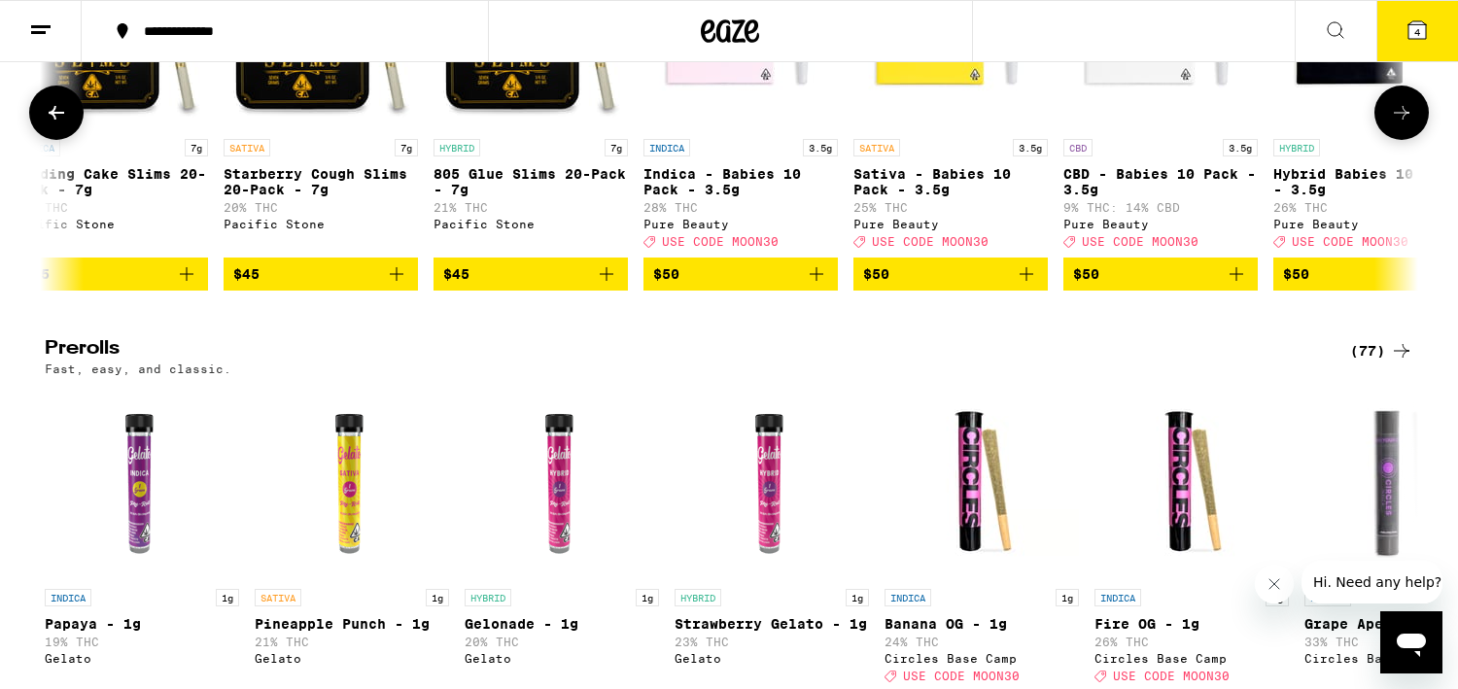
click at [48, 124] on icon at bounding box center [56, 112] width 23 height 23
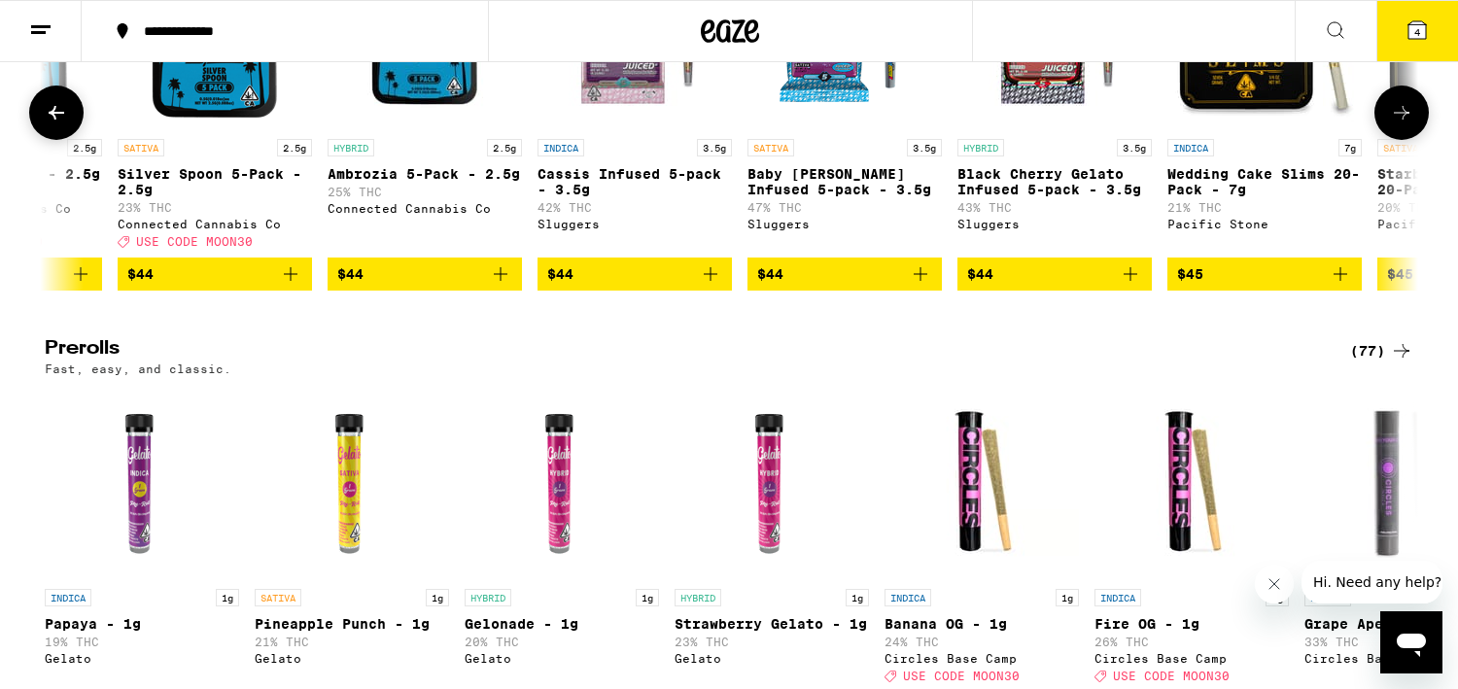
scroll to position [0, 17351]
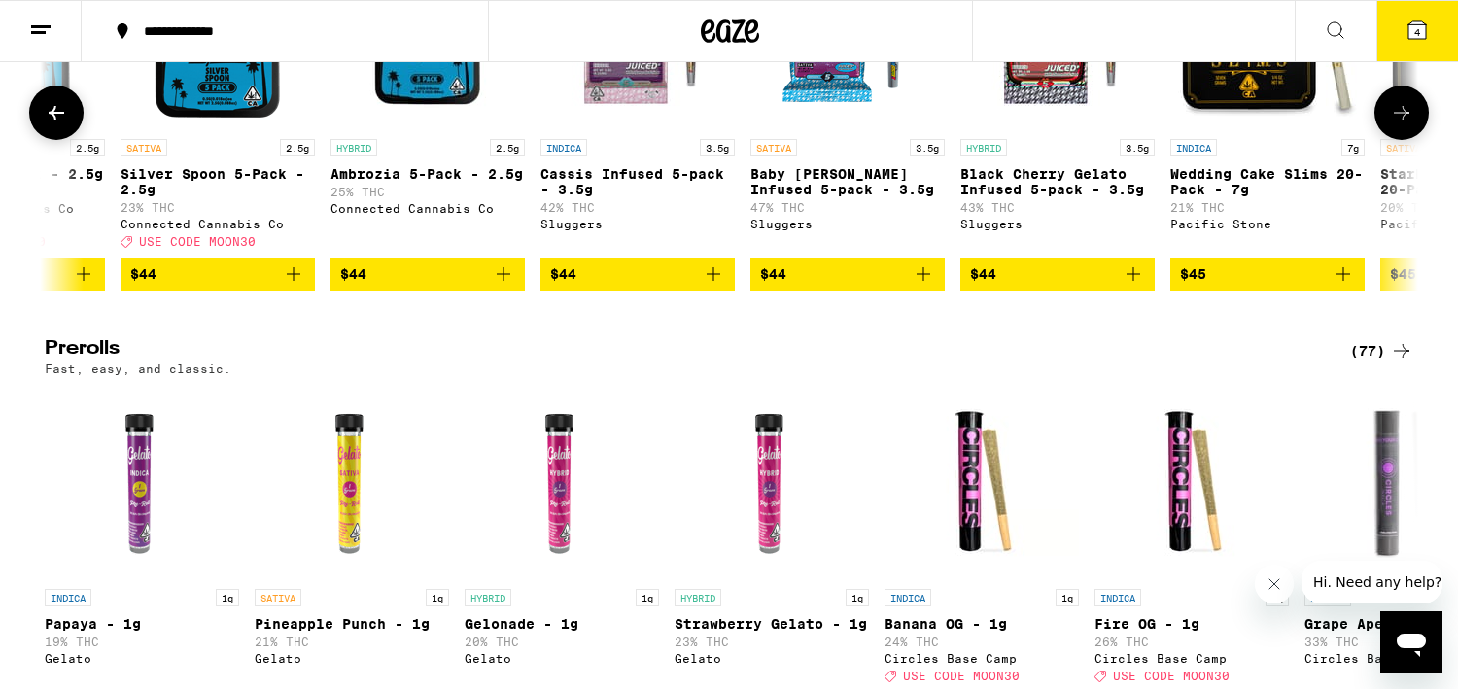
click at [1409, 124] on icon at bounding box center [1401, 112] width 23 height 23
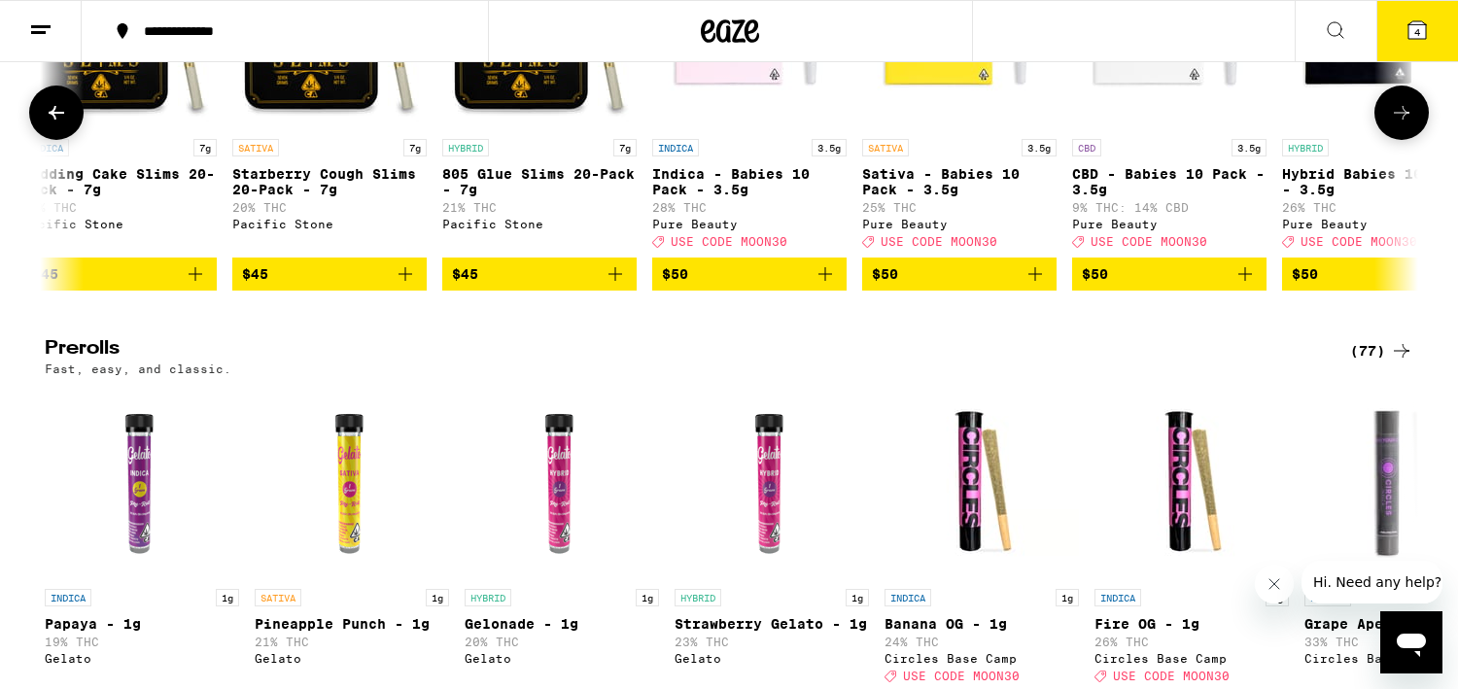
scroll to position [0, 18508]
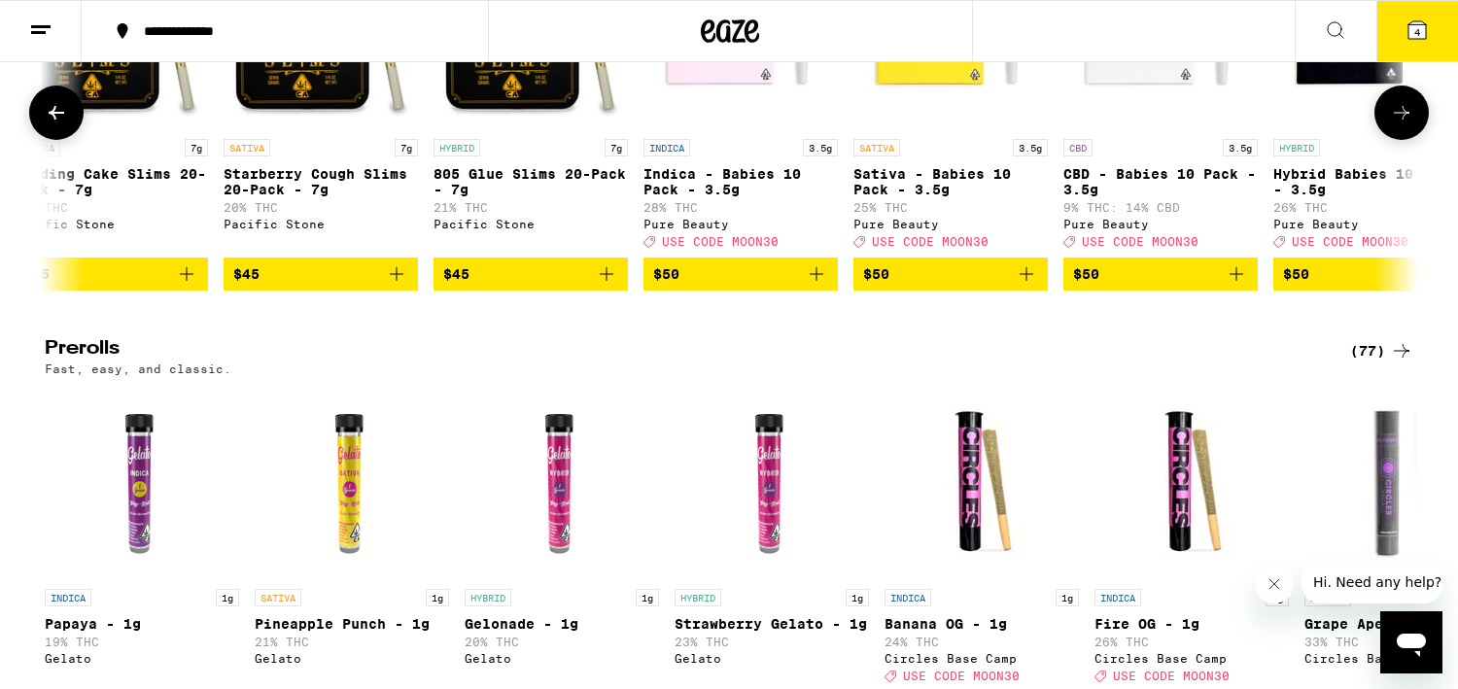
click at [1411, 124] on icon at bounding box center [1401, 112] width 23 height 23
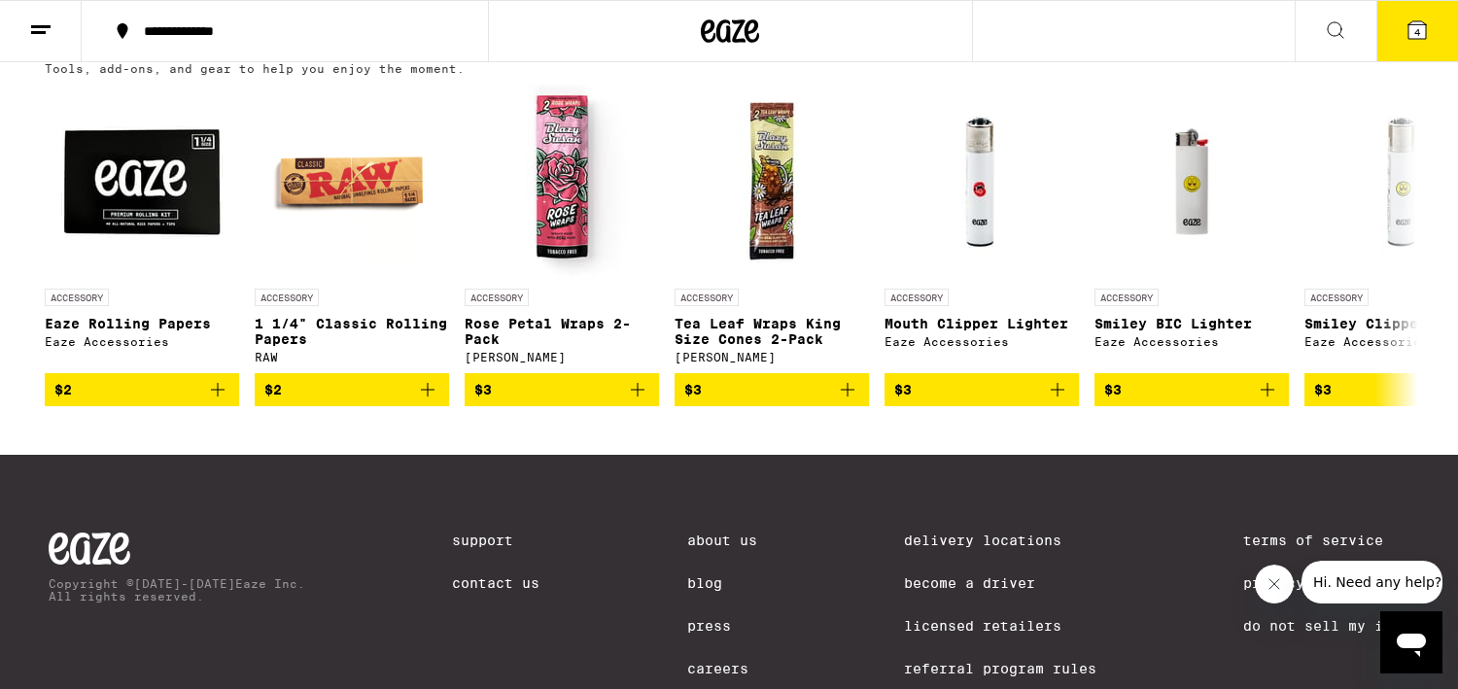
scroll to position [8910, 0]
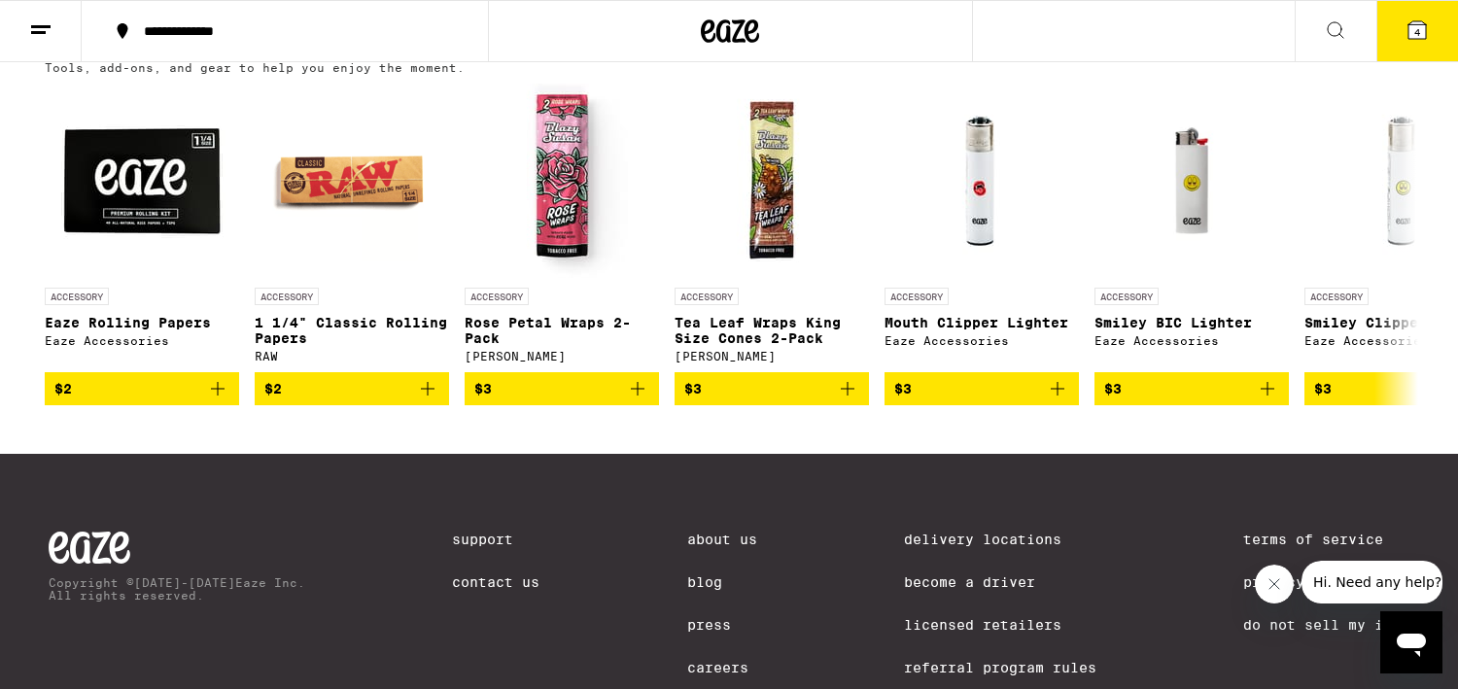
click at [1425, 29] on icon at bounding box center [1416, 29] width 17 height 17
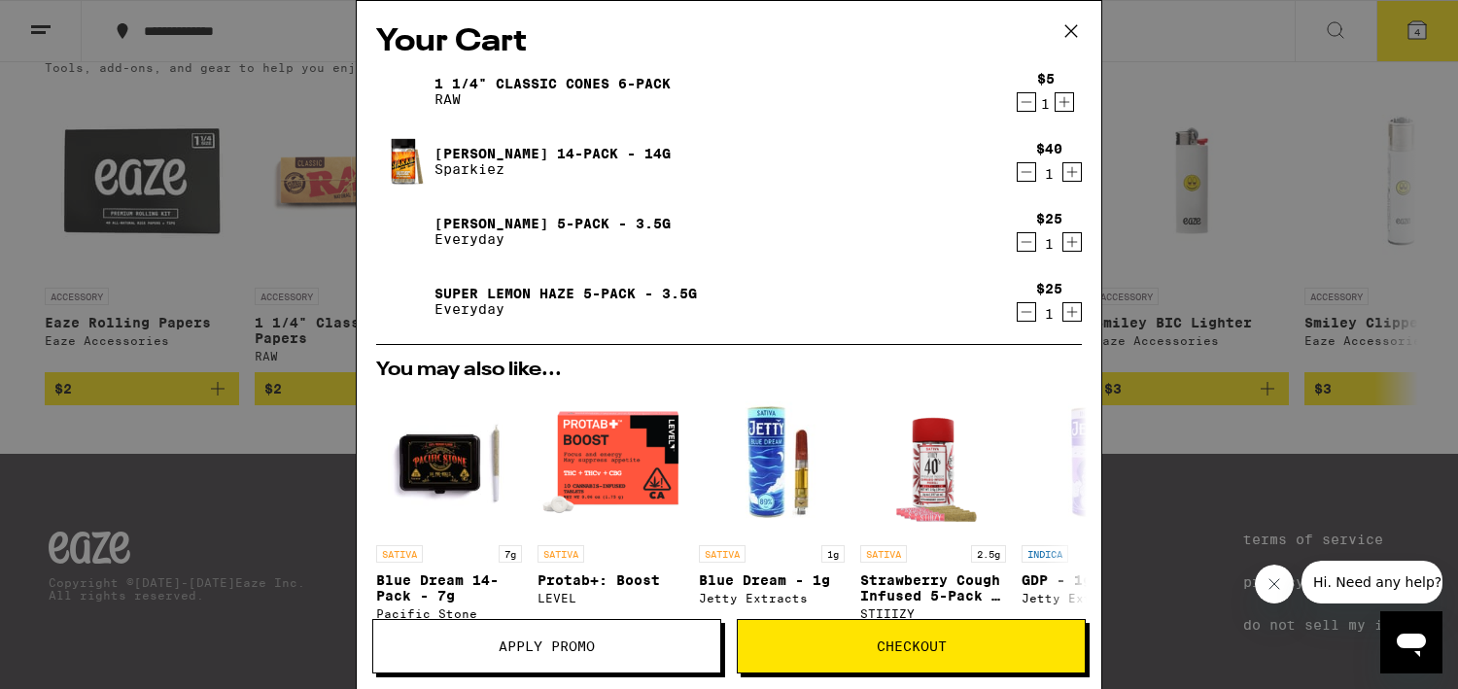
click at [1025, 102] on icon "Decrement" at bounding box center [1027, 102] width 11 height 0
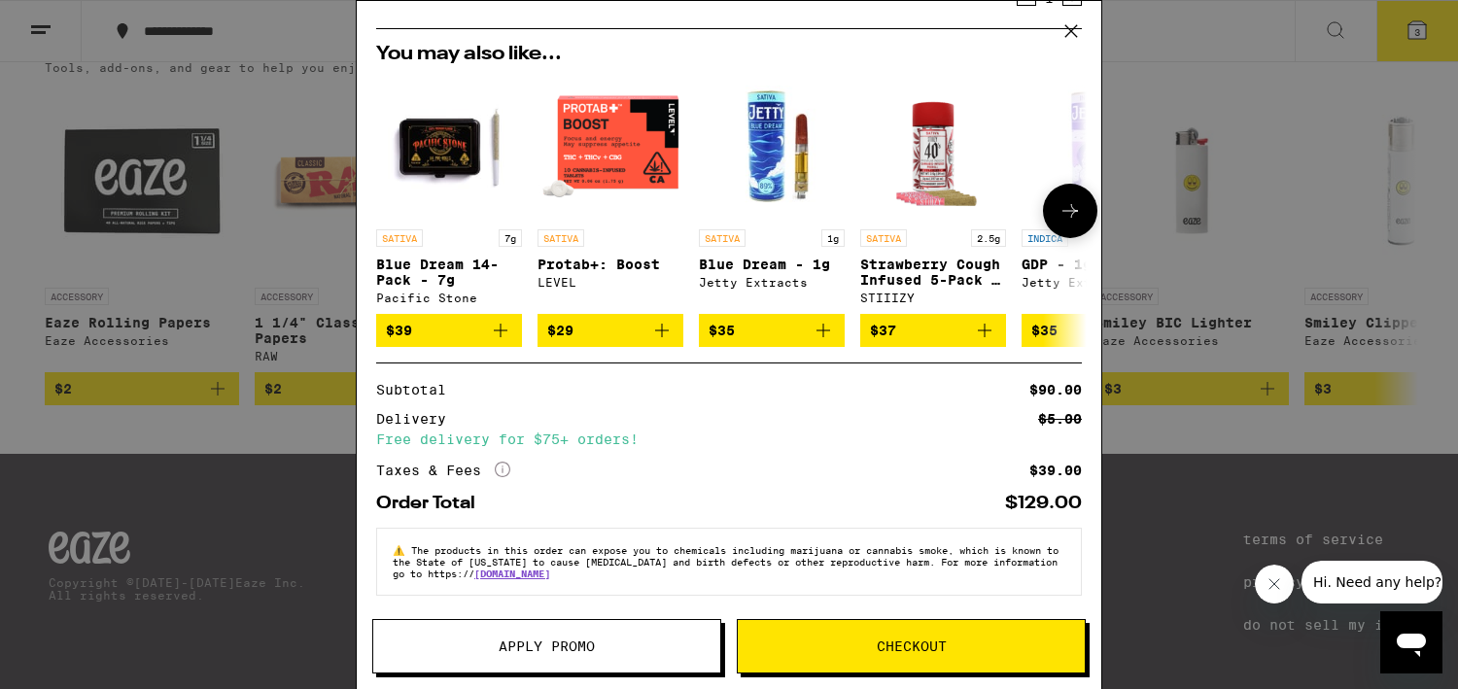
scroll to position [258, 0]
click at [854, 643] on span "Checkout" at bounding box center [911, 647] width 347 height 14
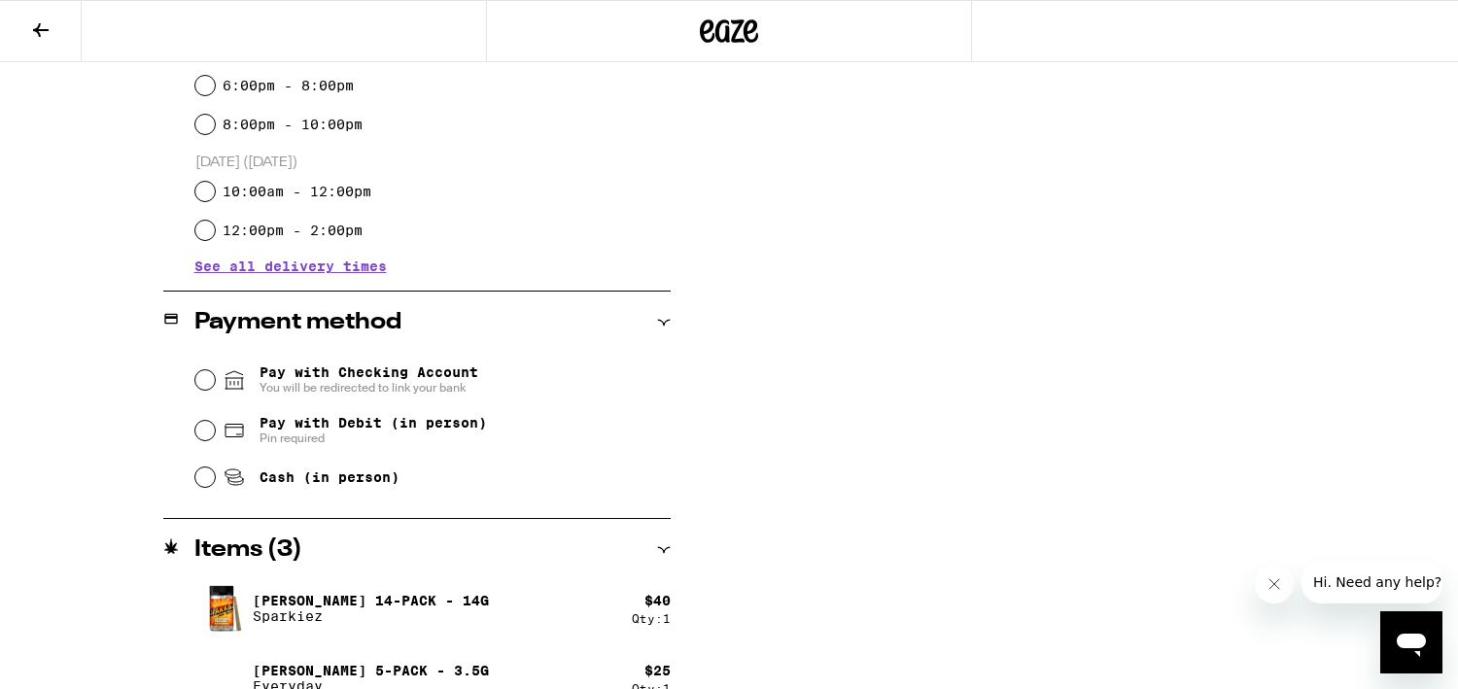
scroll to position [626, 0]
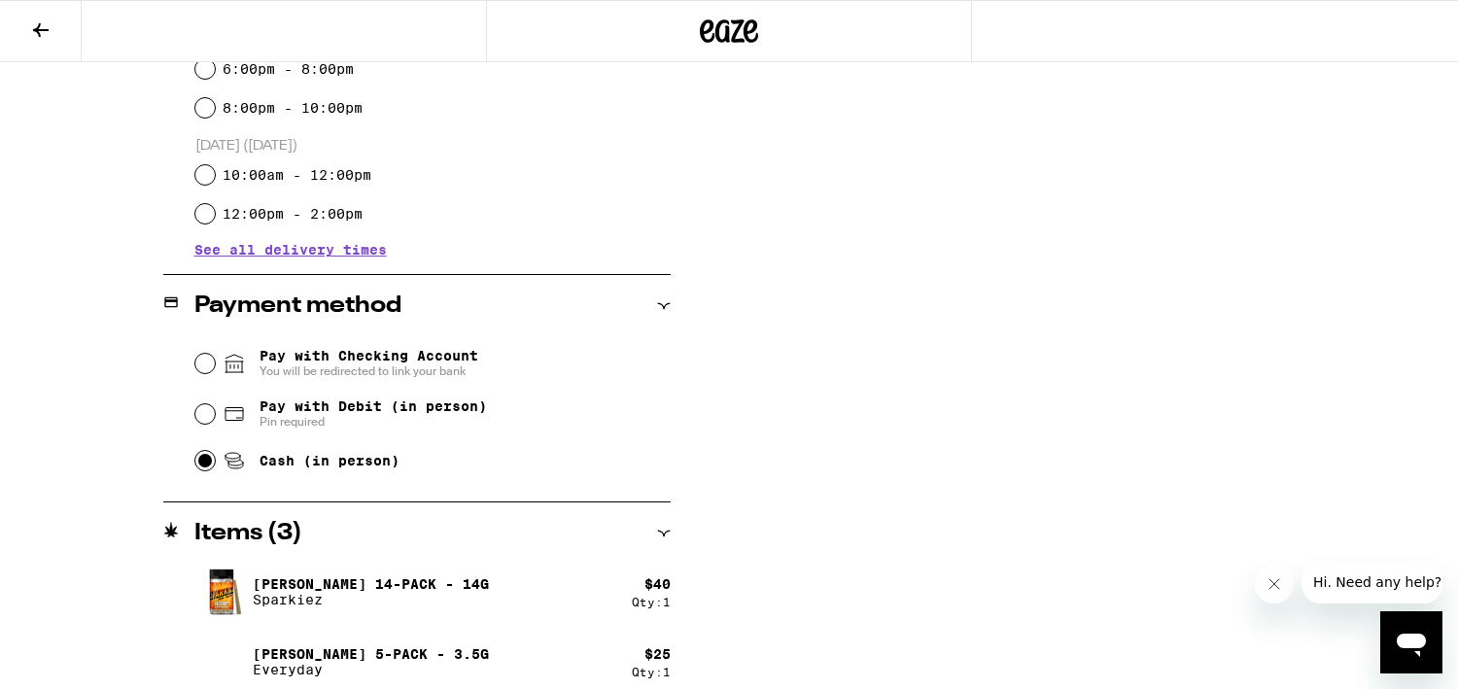
click at [200, 467] on input "Cash (in person)" at bounding box center [204, 460] width 19 height 19
radio input "true"
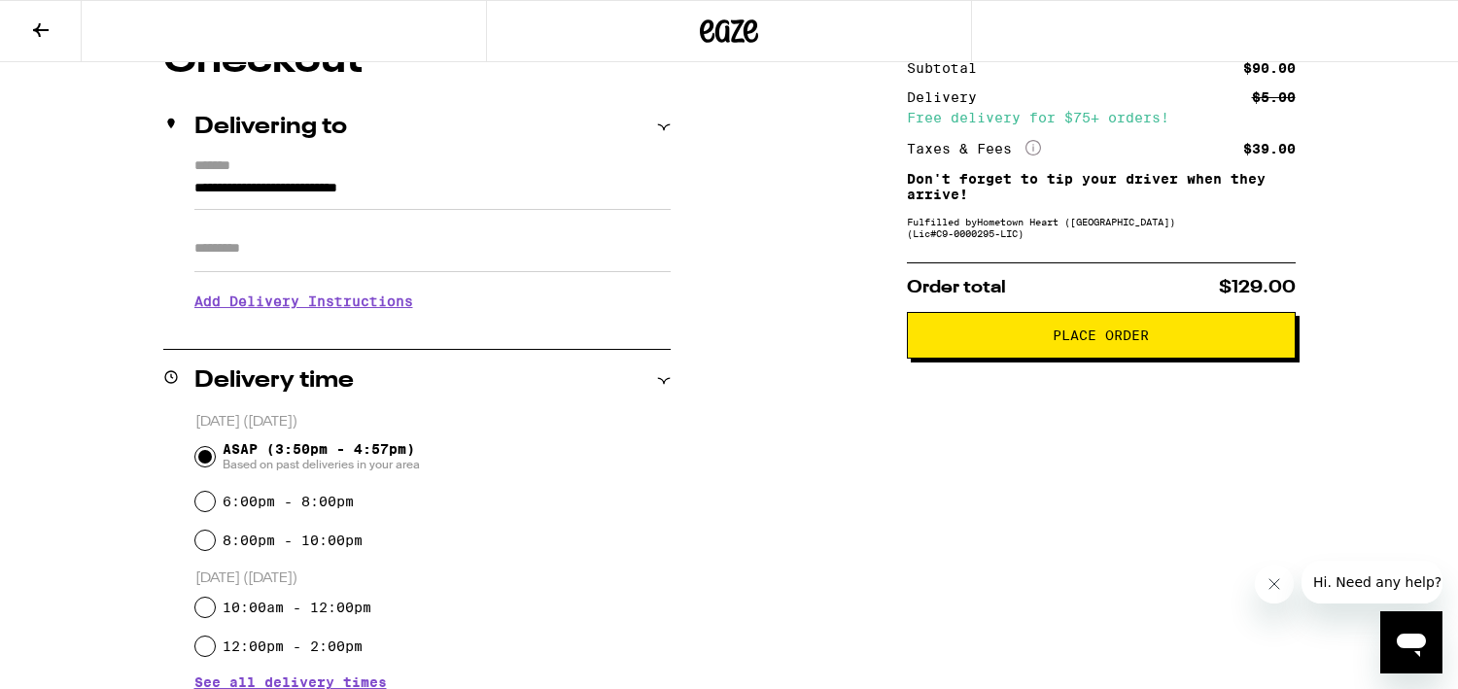
scroll to position [0, 0]
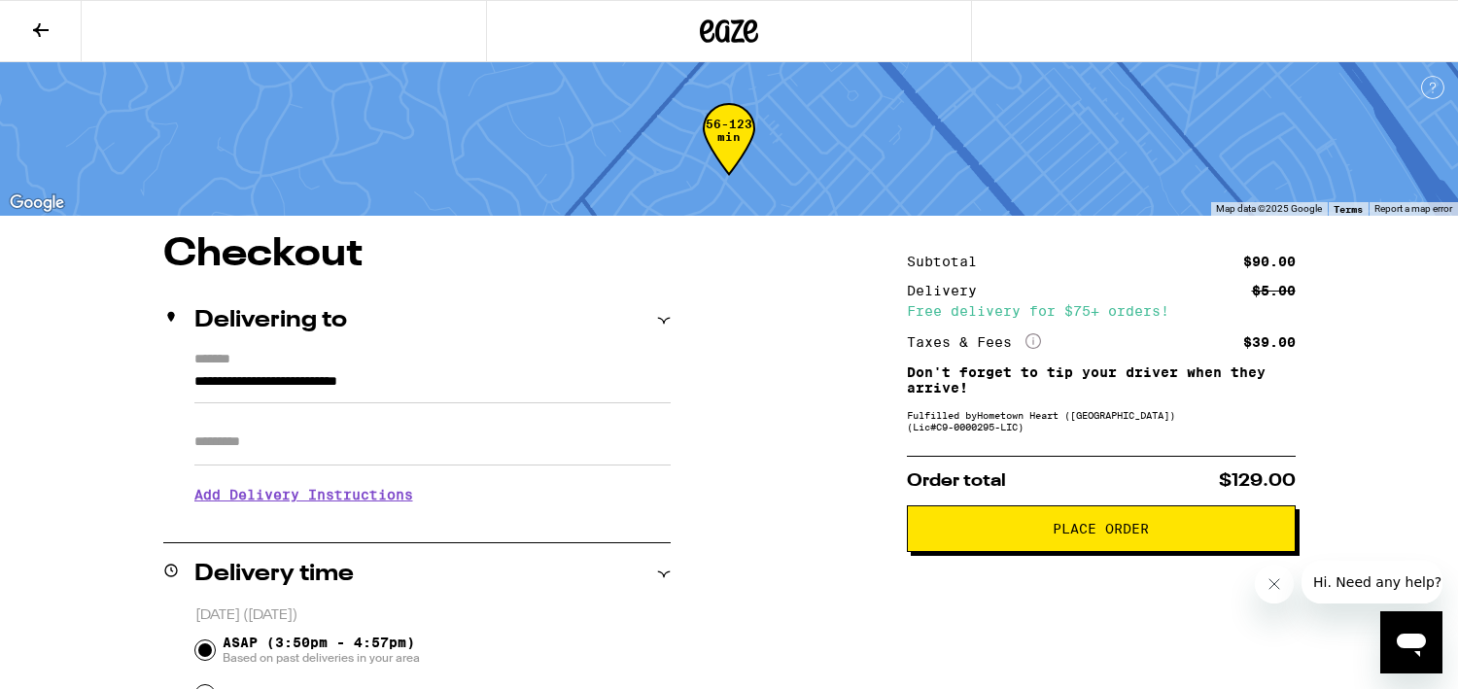
click at [981, 536] on span "Place Order" at bounding box center [1101, 529] width 356 height 14
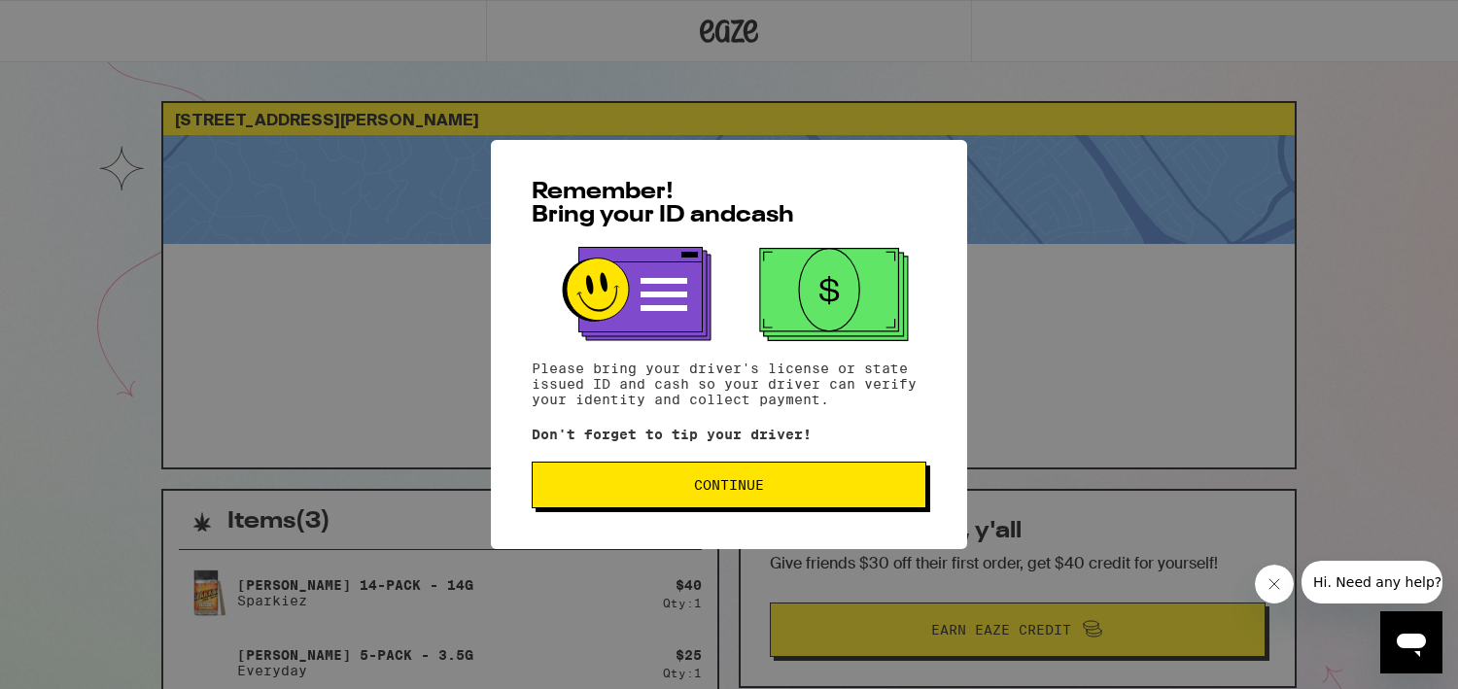
click at [843, 490] on span "Continue" at bounding box center [729, 485] width 362 height 14
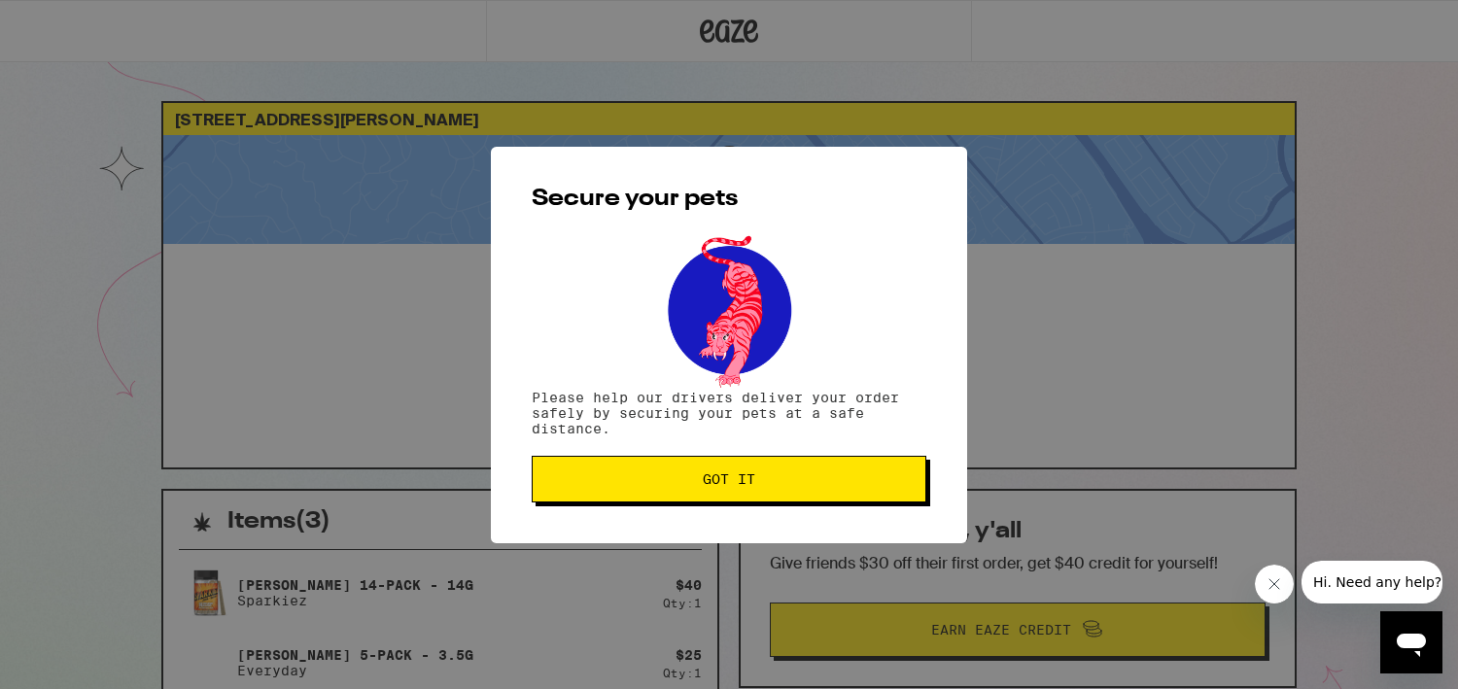
click at [835, 486] on span "Got it" at bounding box center [729, 479] width 362 height 14
